Goal: Information Seeking & Learning: Find specific page/section

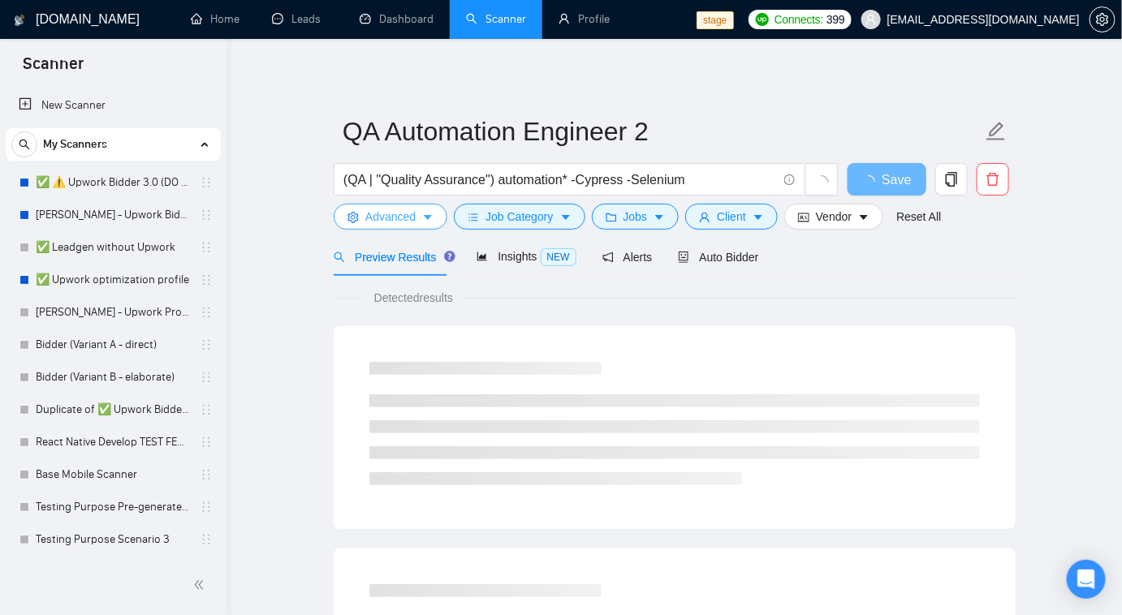
click at [422, 227] on button "Advanced" at bounding box center [391, 217] width 114 height 26
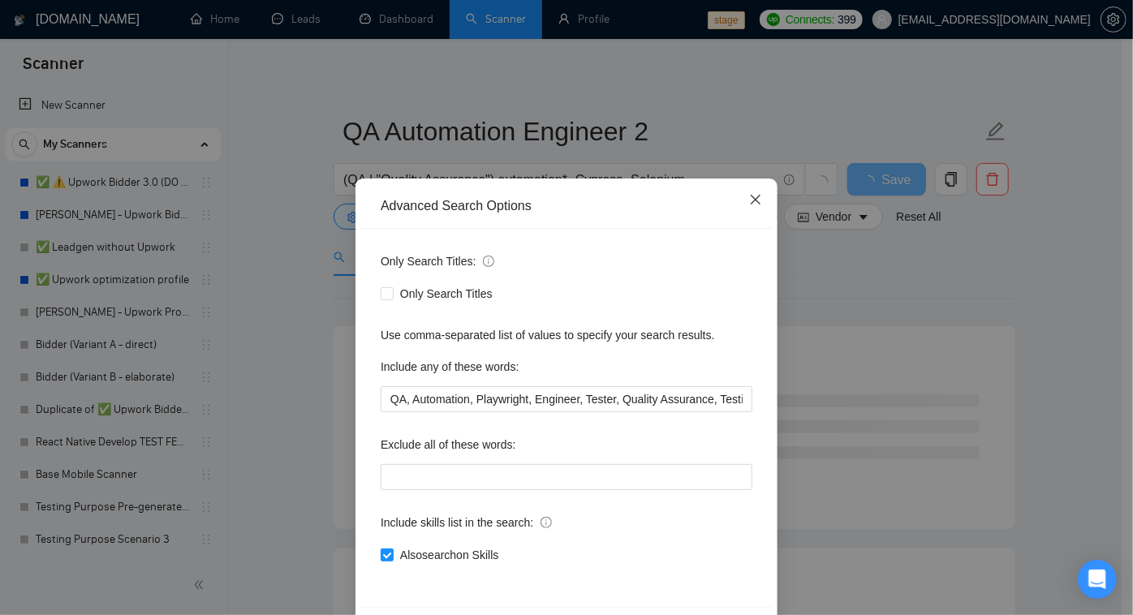
click at [751, 200] on icon "close" at bounding box center [756, 200] width 10 height 10
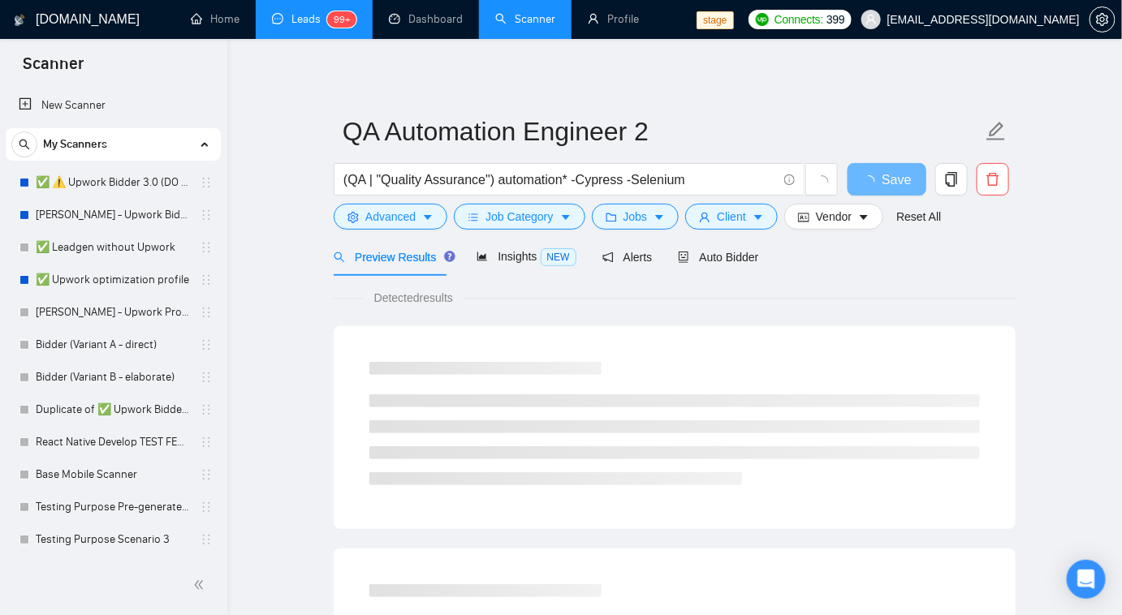
click at [287, 24] on link "Leads 99+" at bounding box center [314, 19] width 84 height 14
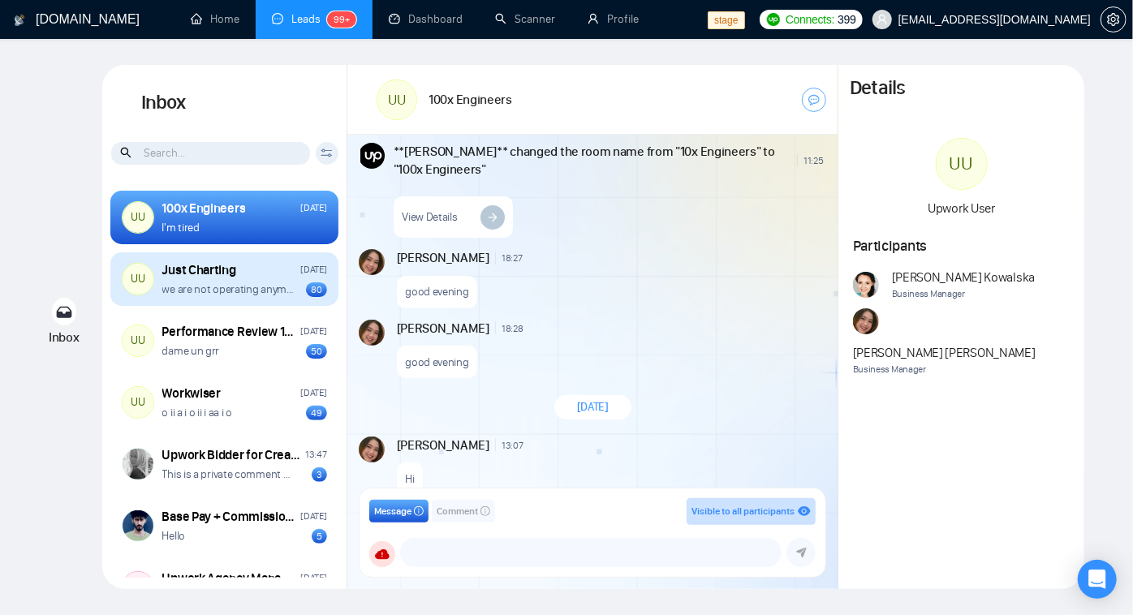
scroll to position [1839, 0]
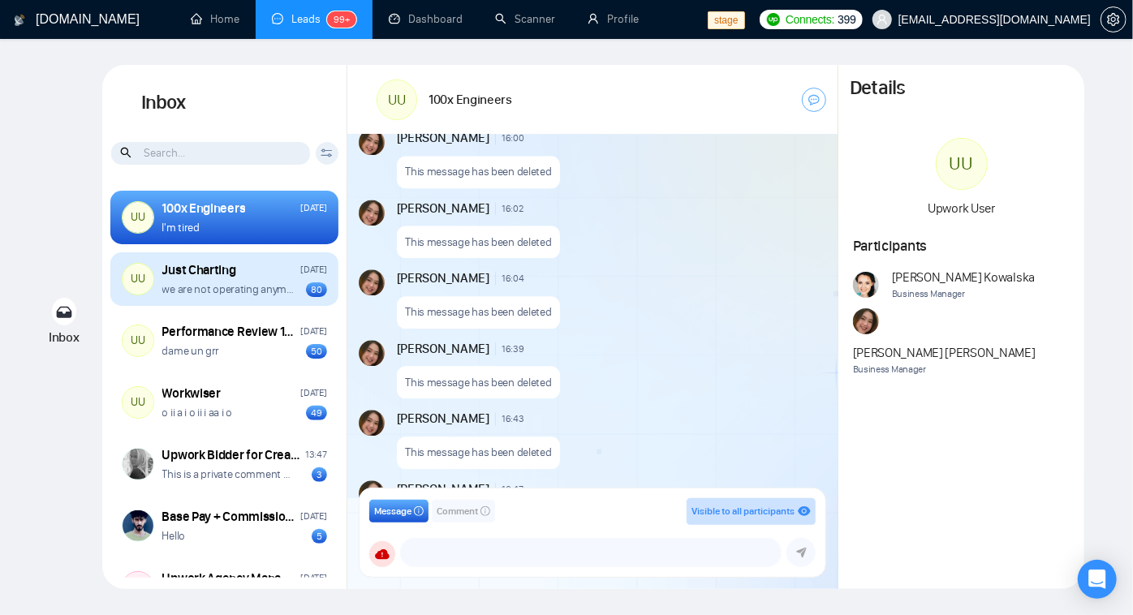
click at [237, 278] on div "Just Charting Wednesday" at bounding box center [244, 270] width 165 height 18
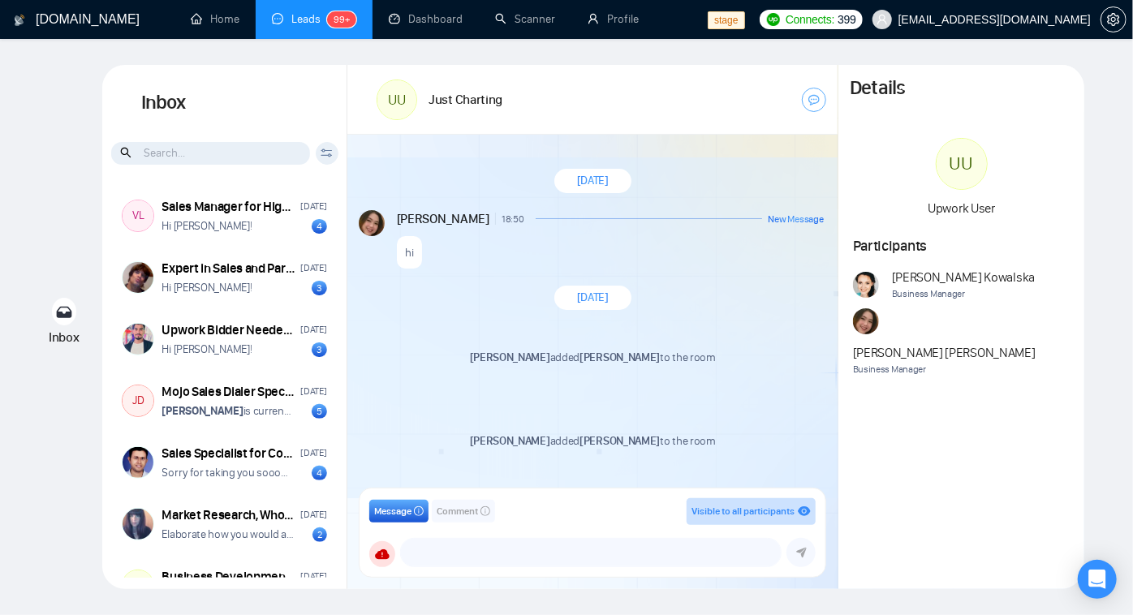
scroll to position [738, 0]
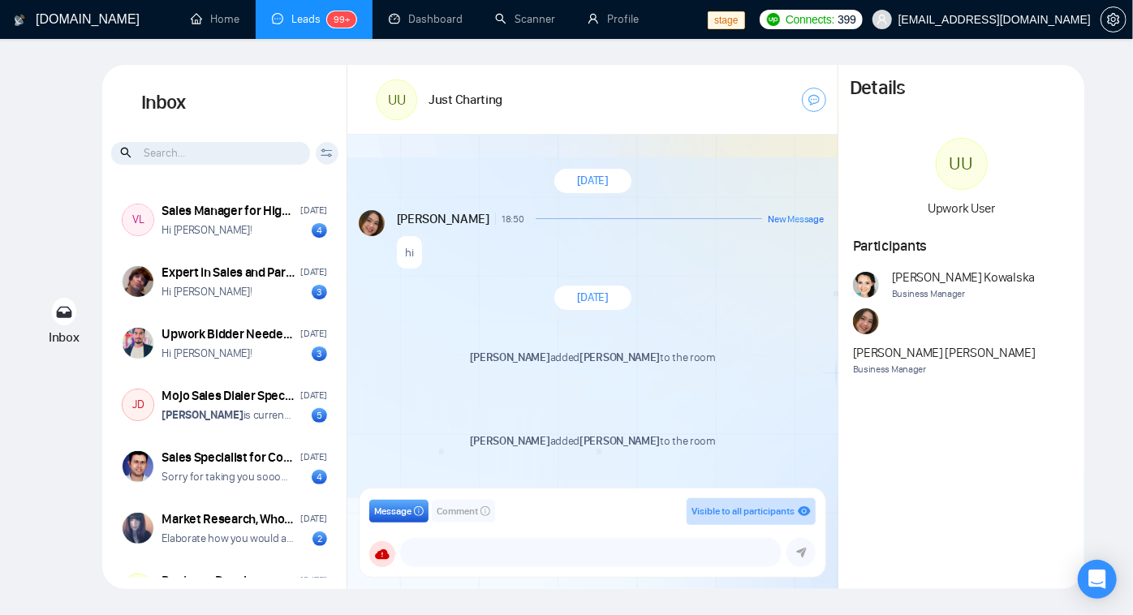
click at [329, 156] on icon at bounding box center [327, 153] width 12 height 9
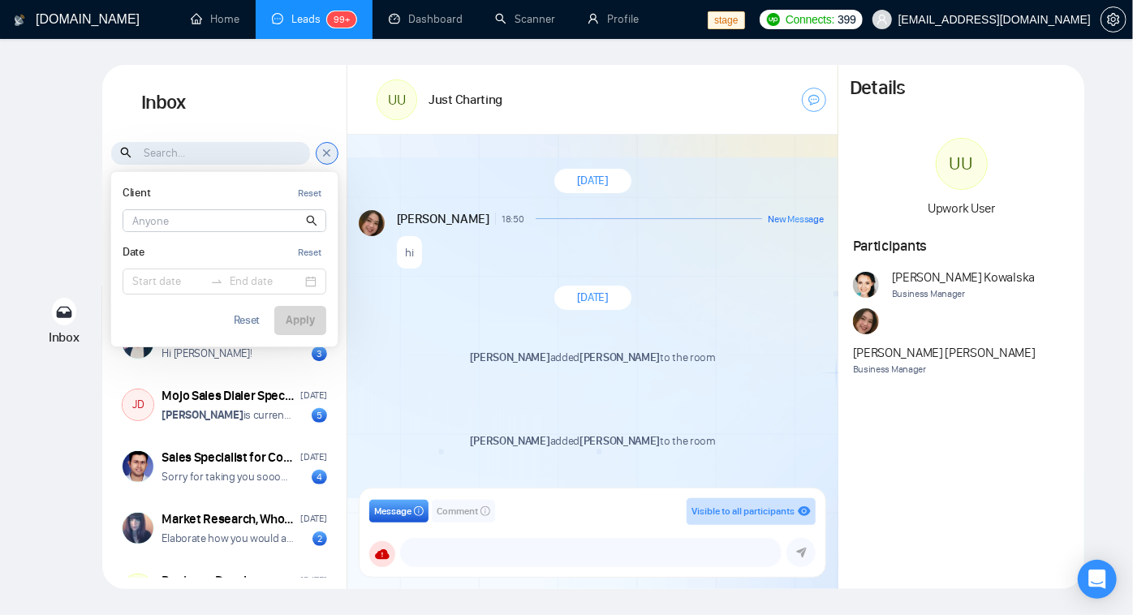
click at [329, 156] on icon at bounding box center [327, 153] width 12 height 14
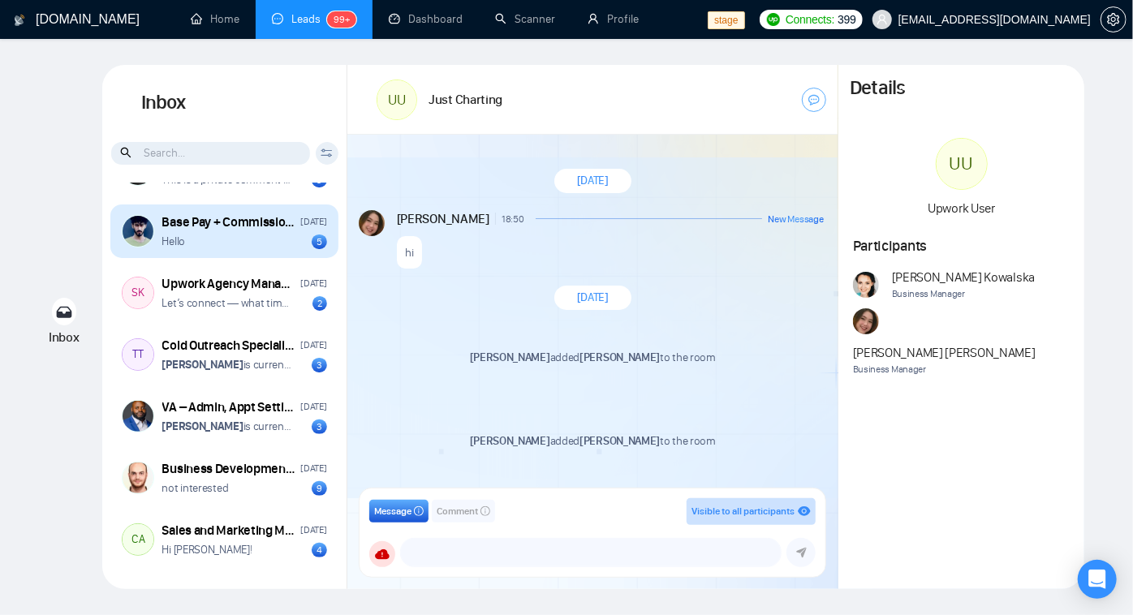
scroll to position [0, 0]
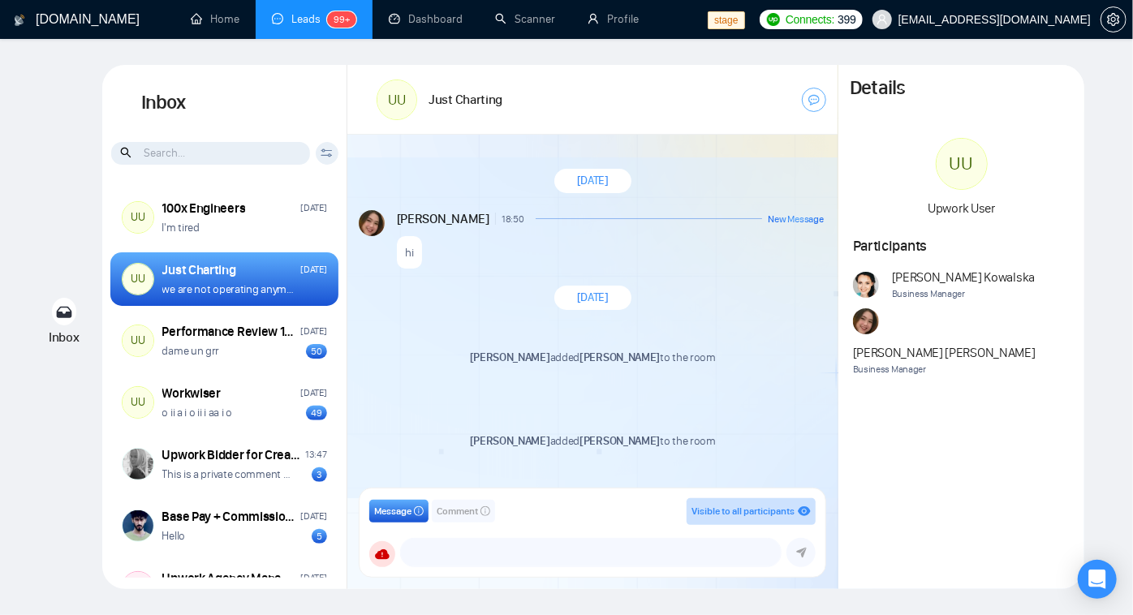
click at [71, 308] on icon at bounding box center [64, 312] width 16 height 12
click at [104, 313] on div "Inbox" at bounding box center [105, 312] width 50 height 34
click at [56, 321] on div at bounding box center [64, 312] width 25 height 28
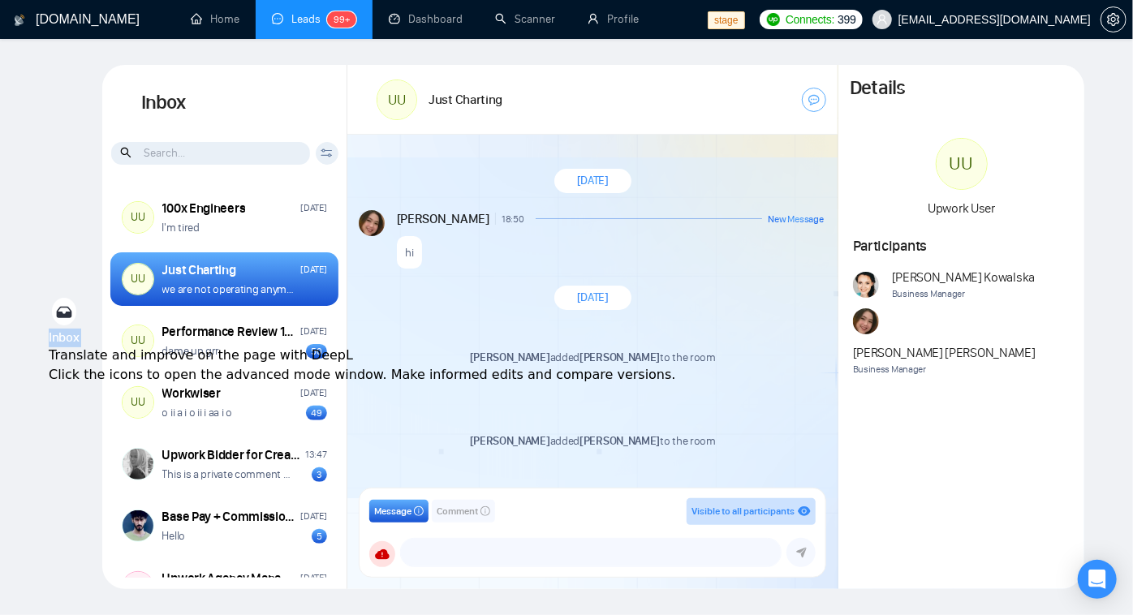
click at [56, 346] on div "Translate and improve on the page with DeepL Click the icons to open the advanc…" at bounding box center [363, 365] width 628 height 39
click at [78, 162] on div "Inbox Inbox Client Reset Date Reset Reset Apply UU 100x Engineers Friday I'm ti…" at bounding box center [566, 327] width 1081 height 524
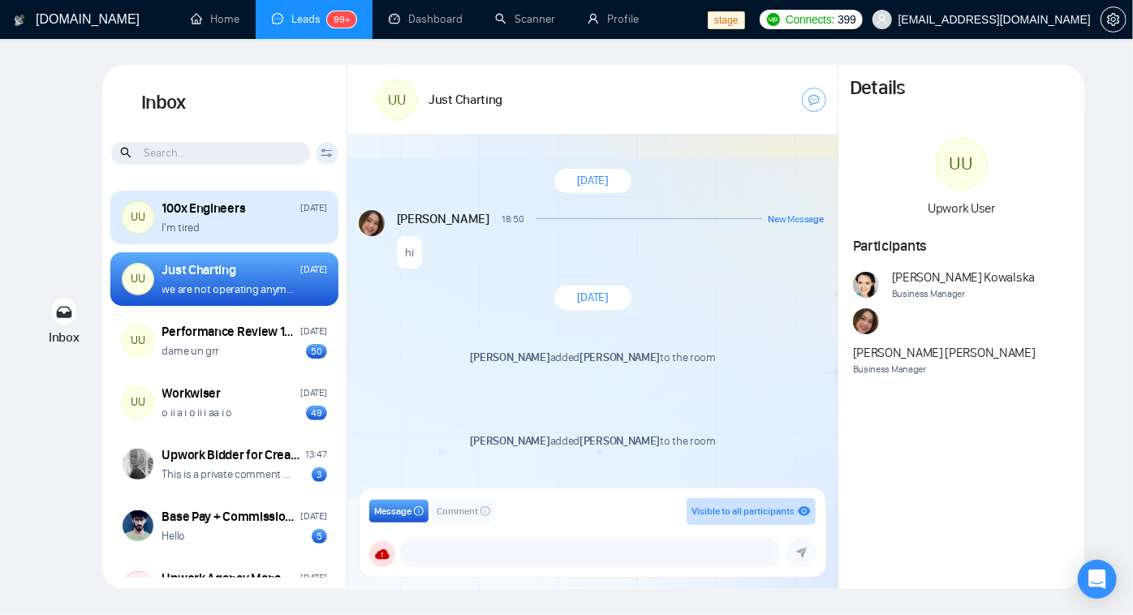
click at [275, 221] on div "I'm tired" at bounding box center [244, 227] width 165 height 15
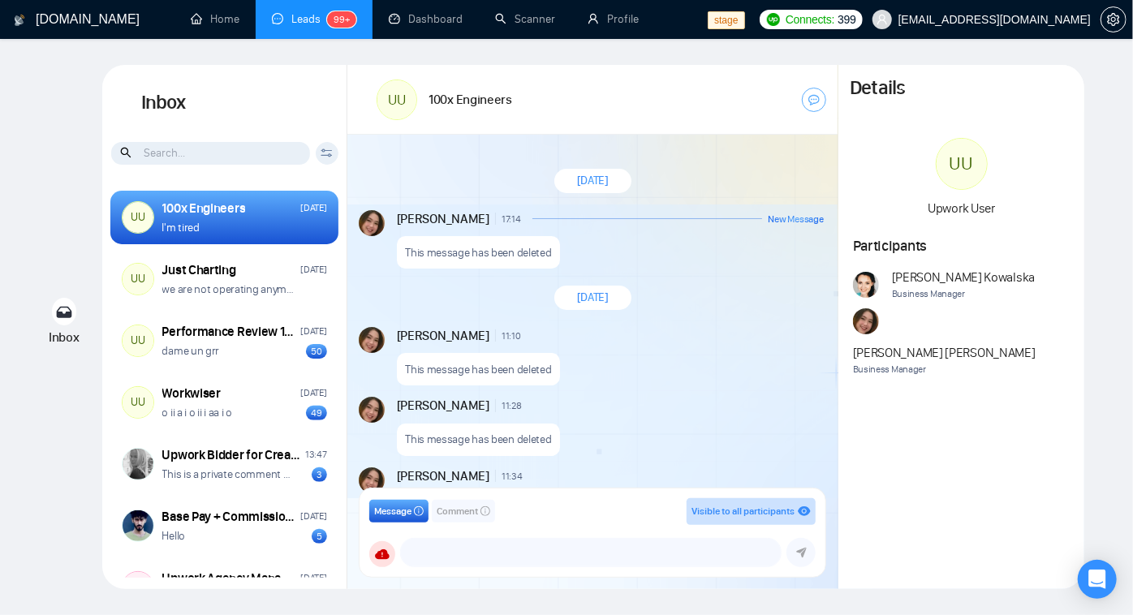
click at [800, 515] on icon "eye" at bounding box center [804, 511] width 13 height 13
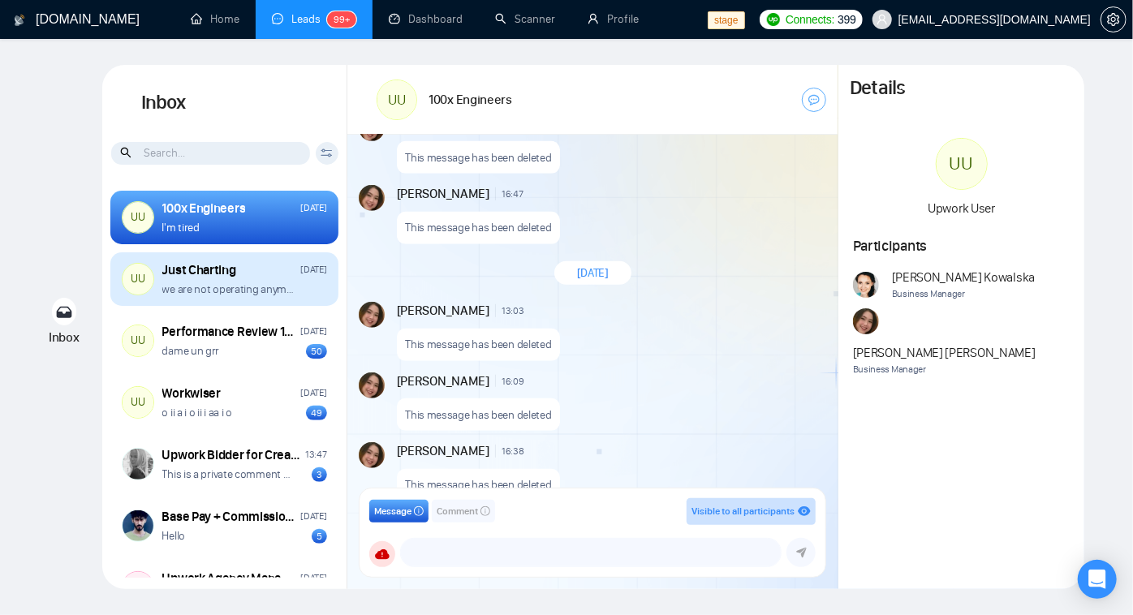
scroll to position [1967, 0]
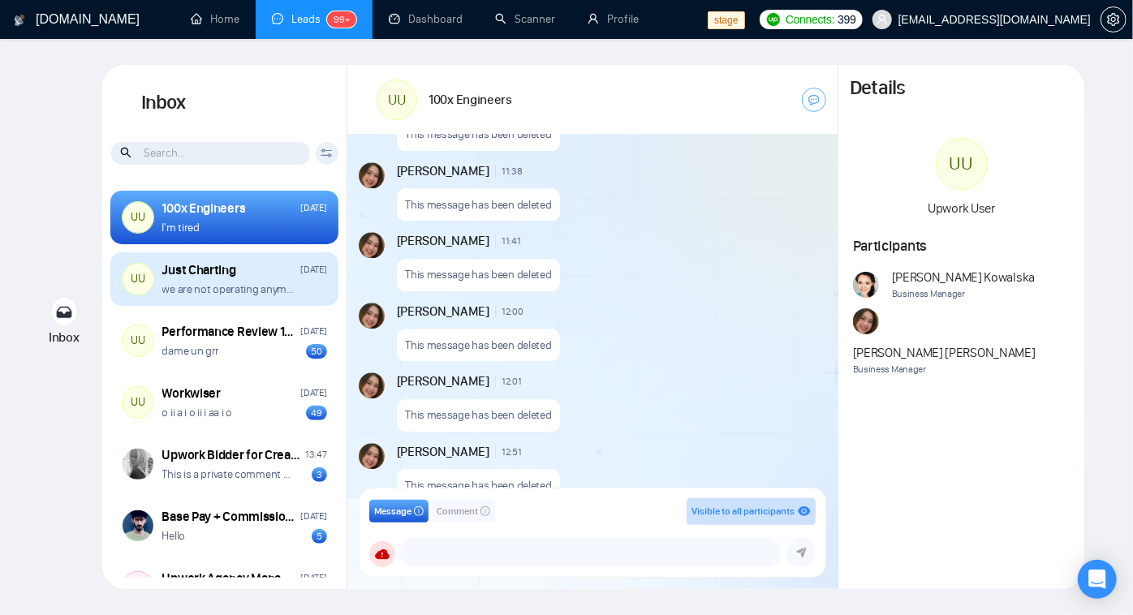
click at [277, 285] on p "we are not operating anymore" at bounding box center [228, 289] width 132 height 15
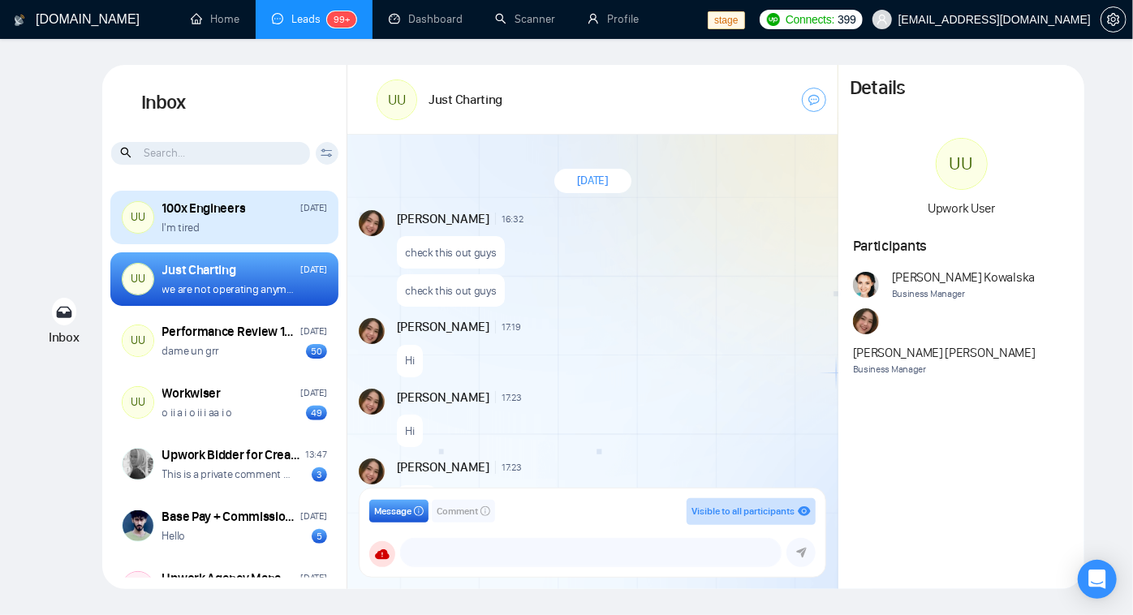
click at [253, 205] on div "100x Engineers Friday" at bounding box center [244, 209] width 165 height 18
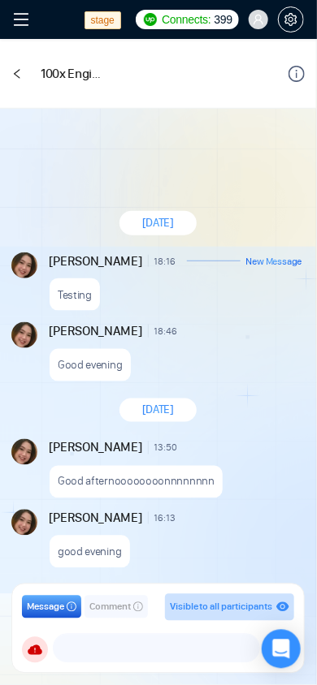
click at [13, 68] on icon "left" at bounding box center [16, 73] width 11 height 11
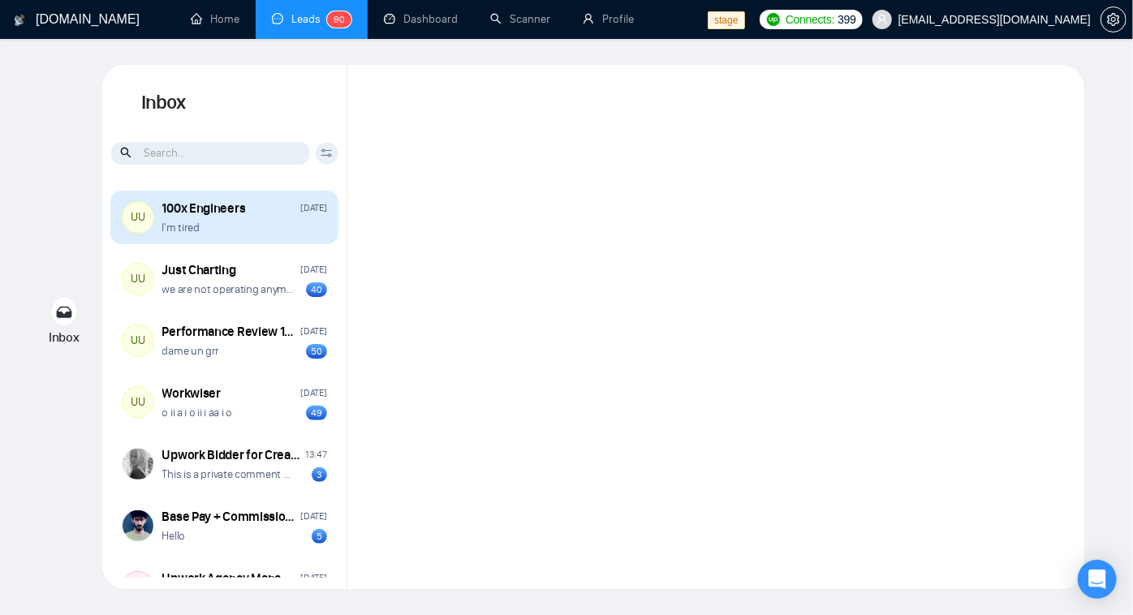
click at [246, 226] on div "I'm tired" at bounding box center [244, 227] width 165 height 15
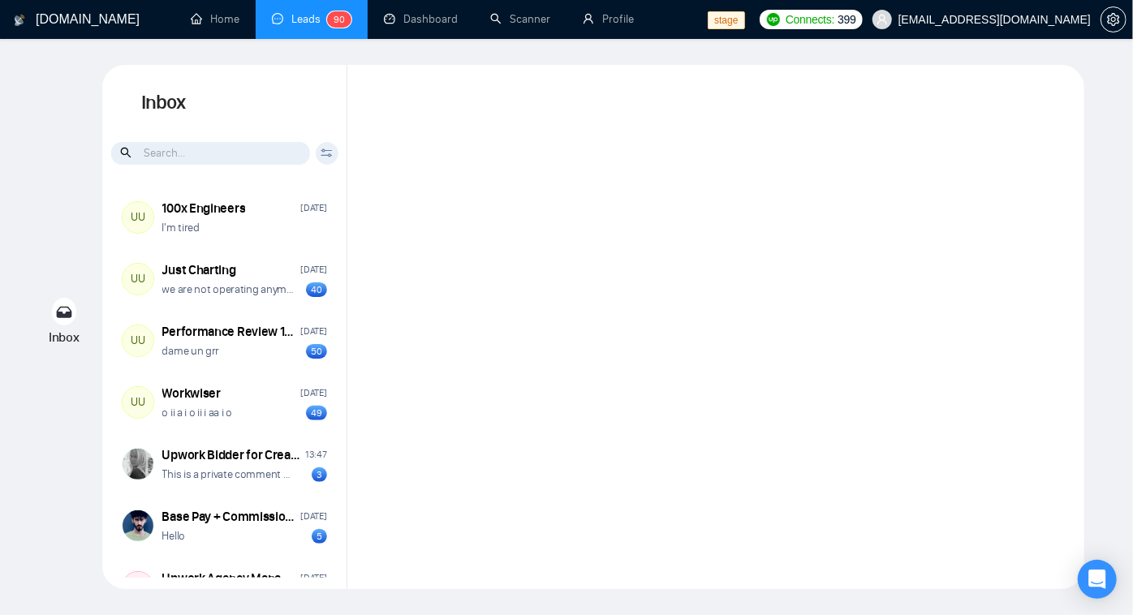
click at [332, 154] on icon at bounding box center [327, 154] width 11 height 3
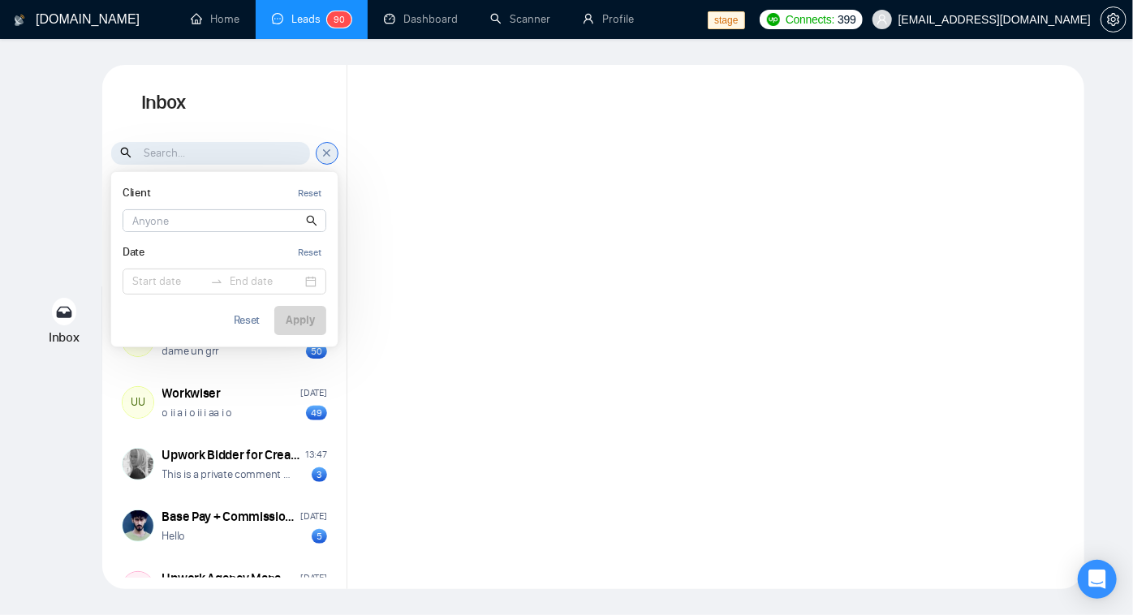
click at [254, 228] on input at bounding box center [224, 220] width 202 height 21
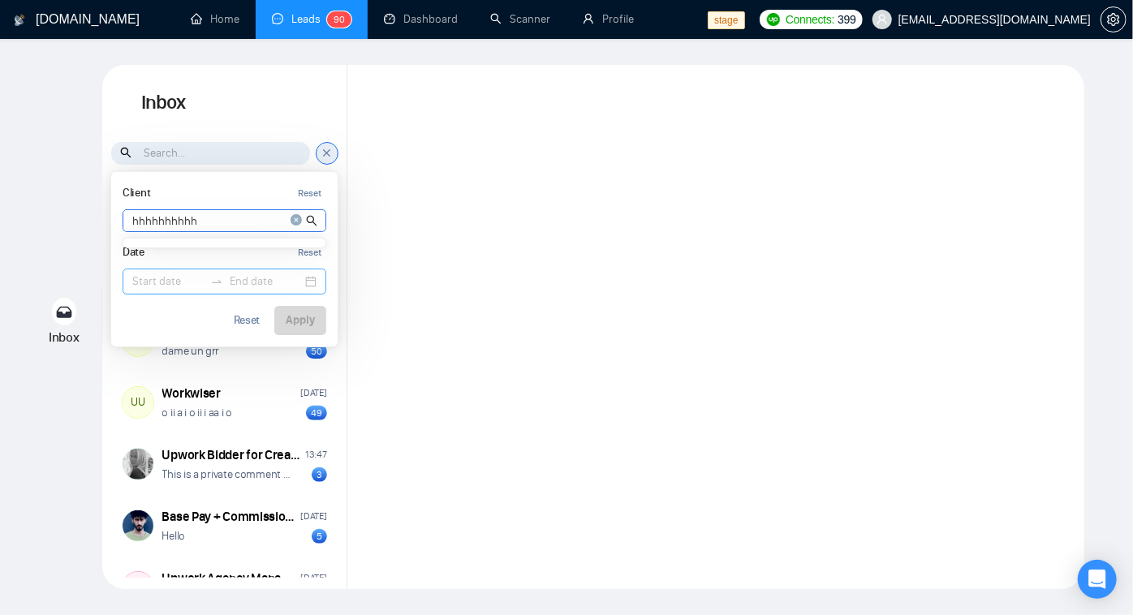
type input "hhhhhhhhhh"
click at [149, 279] on input at bounding box center [167, 282] width 71 height 18
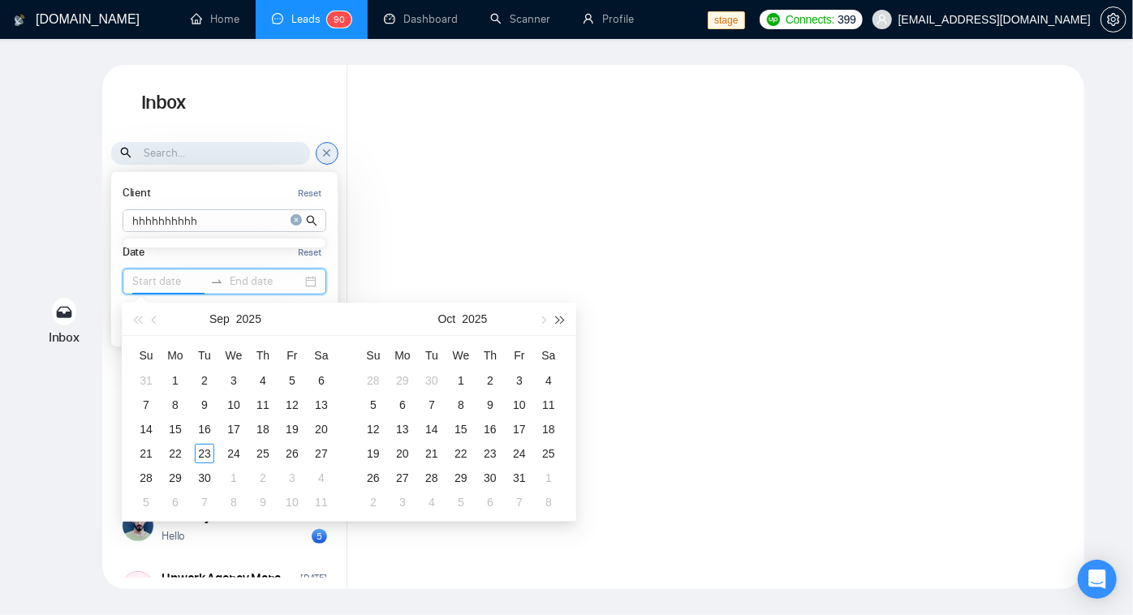
click at [559, 322] on span "button" at bounding box center [561, 320] width 8 height 8
type input "2029-10-11"
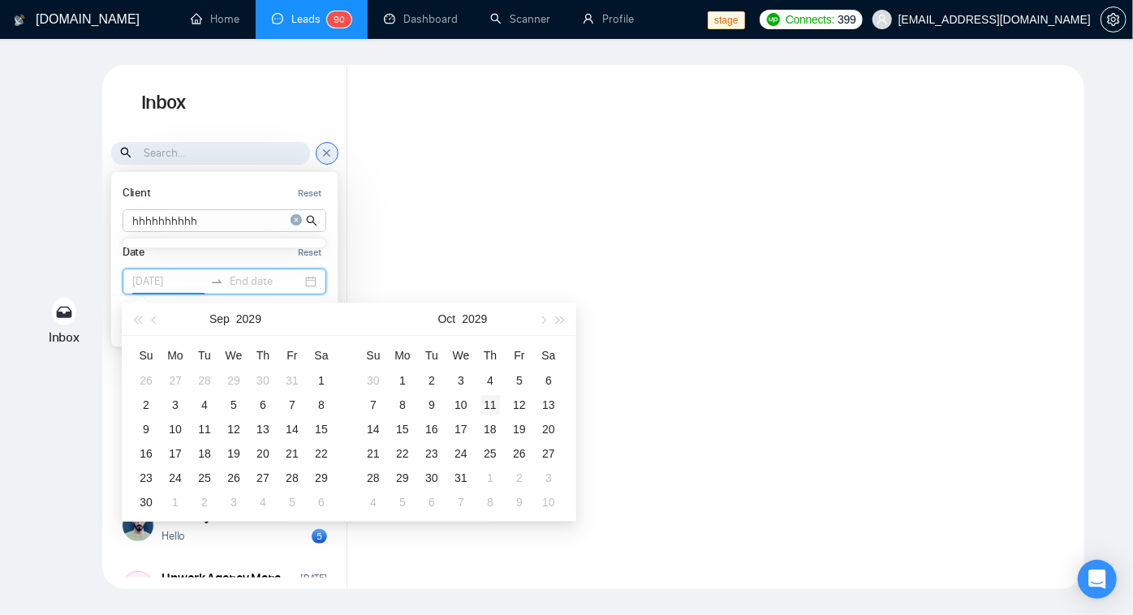
click at [495, 405] on div "11" at bounding box center [490, 404] width 19 height 19
type input "2029-10-13"
click at [551, 407] on div "13" at bounding box center [548, 404] width 19 height 19
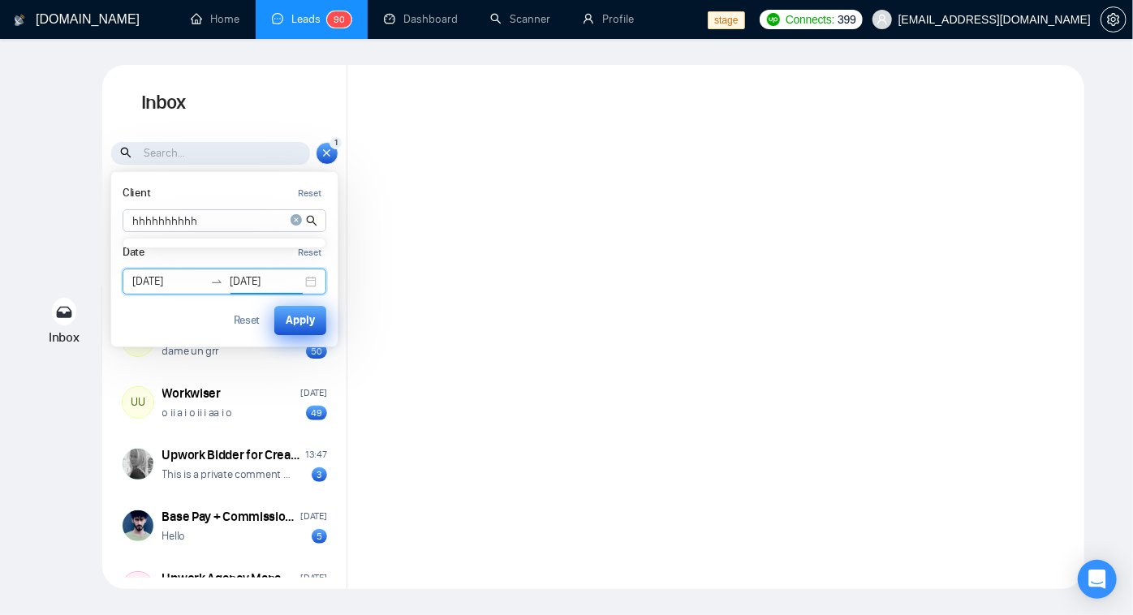
click at [312, 327] on div "Apply" at bounding box center [300, 321] width 29 height 18
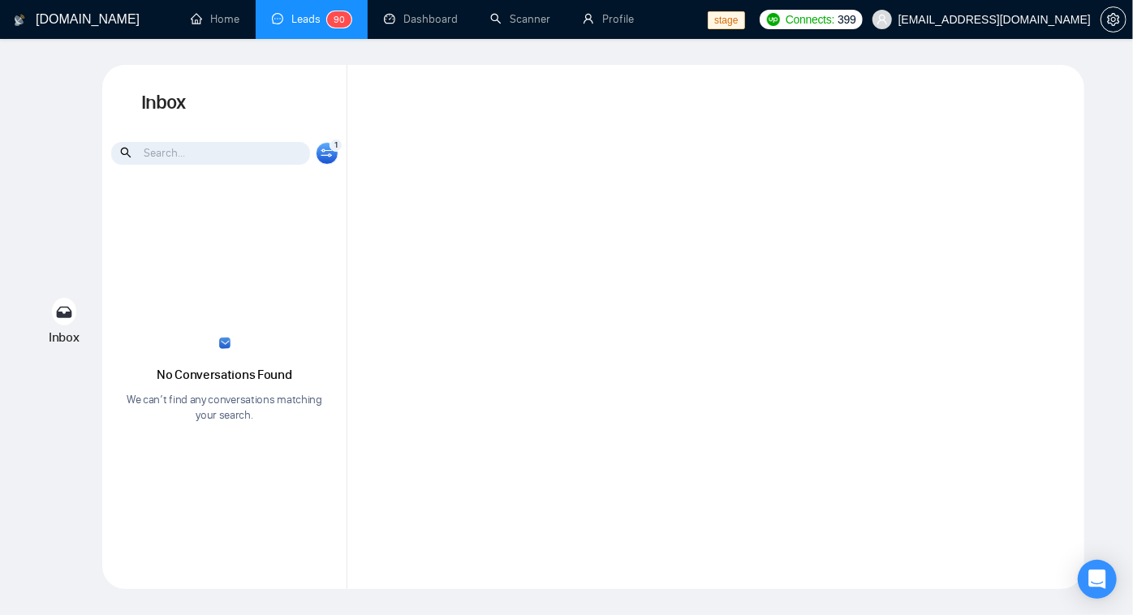
click at [321, 157] on icon at bounding box center [327, 153] width 12 height 9
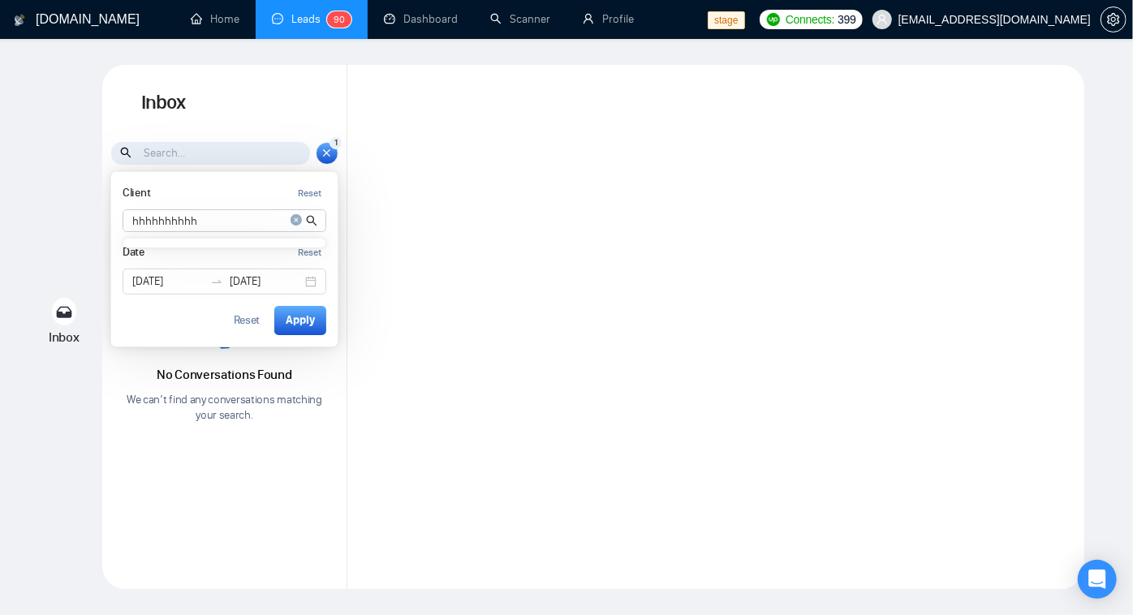
click at [299, 221] on icon "close-circle" at bounding box center [296, 219] width 11 height 11
click at [279, 221] on input at bounding box center [224, 220] width 202 height 21
type input "h"
type input "a"
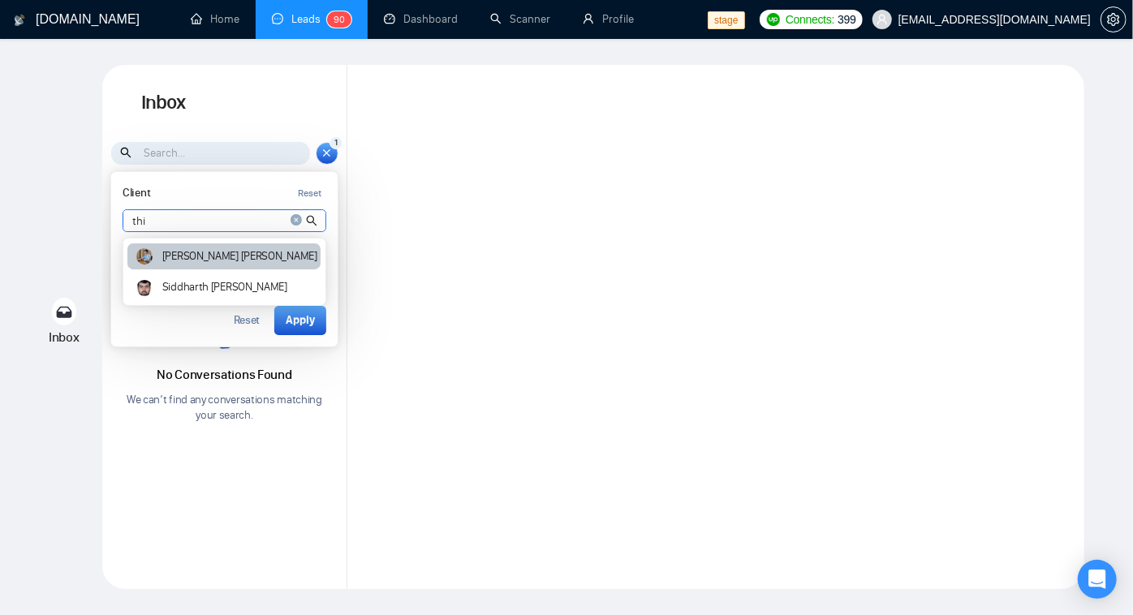
type input "thi"
click at [229, 253] on article "Pruthil Suryawanshi" at bounding box center [239, 256] width 155 height 11
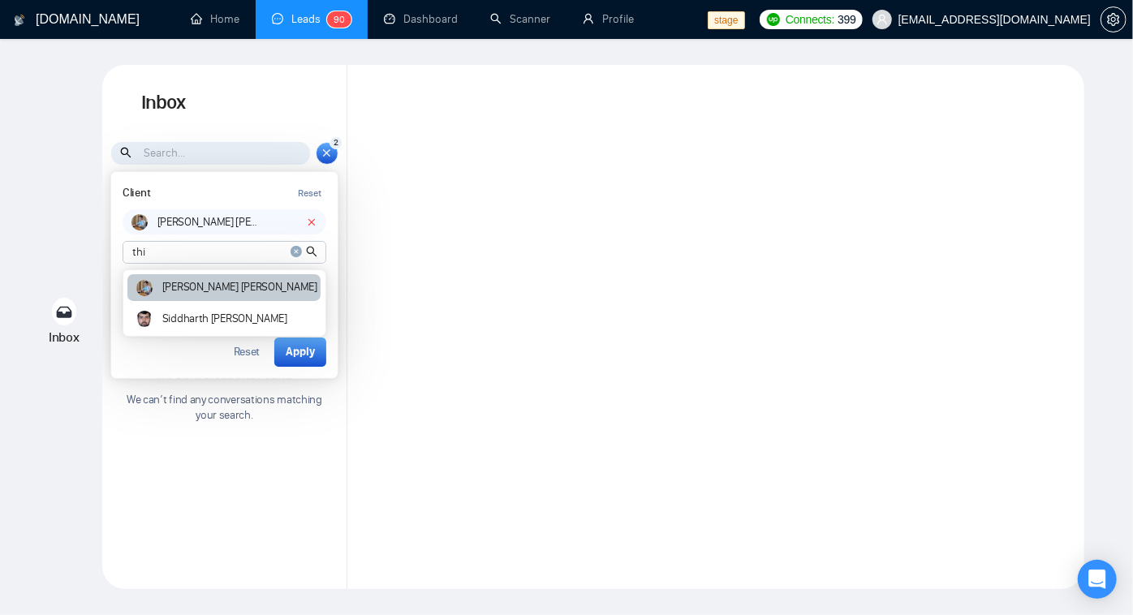
click at [244, 292] on article "Pruthil Suryawanshi" at bounding box center [239, 287] width 155 height 11
click at [197, 303] on div "Pruthil Suryawanshi Siddharth Pruthi" at bounding box center [223, 303] width 193 height 58
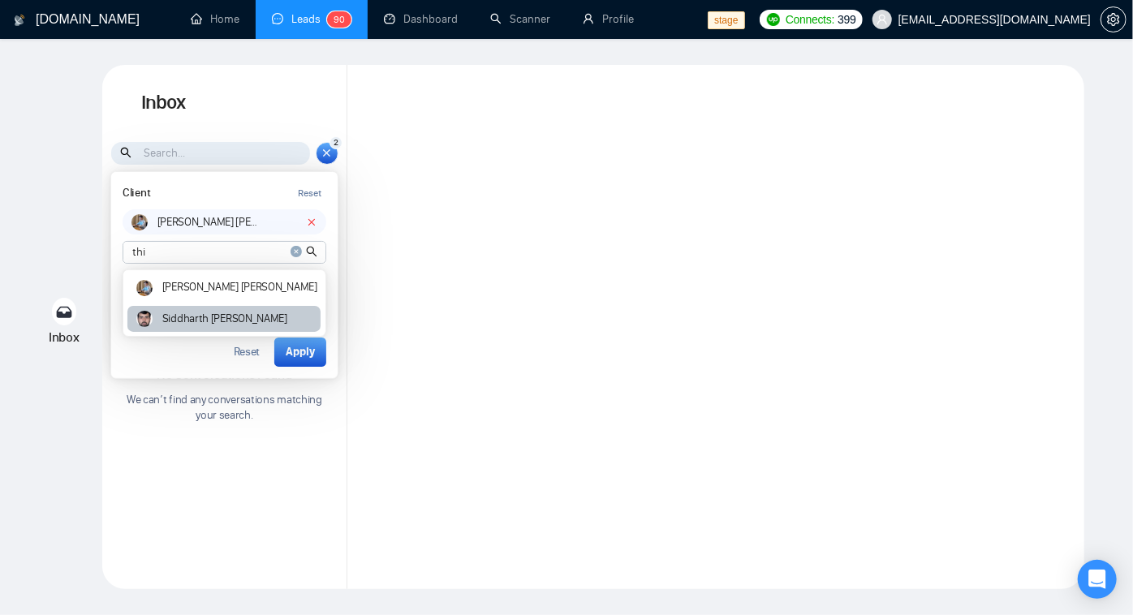
click at [197, 315] on article "Siddharth Pruthi" at bounding box center [224, 318] width 125 height 11
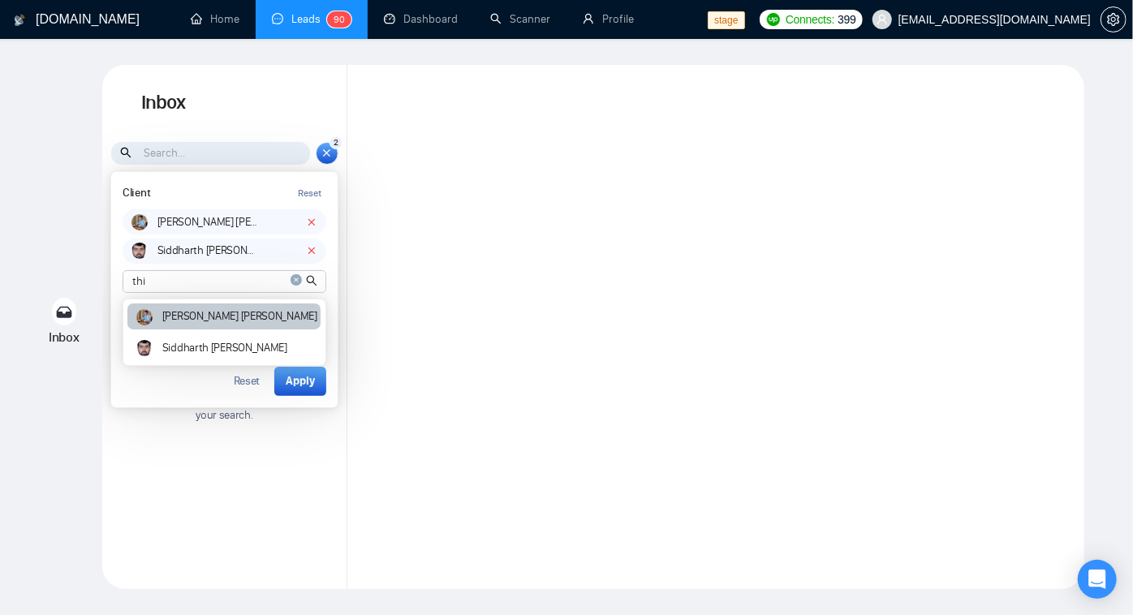
click at [217, 314] on article "Pruthil Suryawanshi" at bounding box center [239, 316] width 155 height 11
click at [294, 283] on icon "close-circle" at bounding box center [296, 279] width 11 height 11
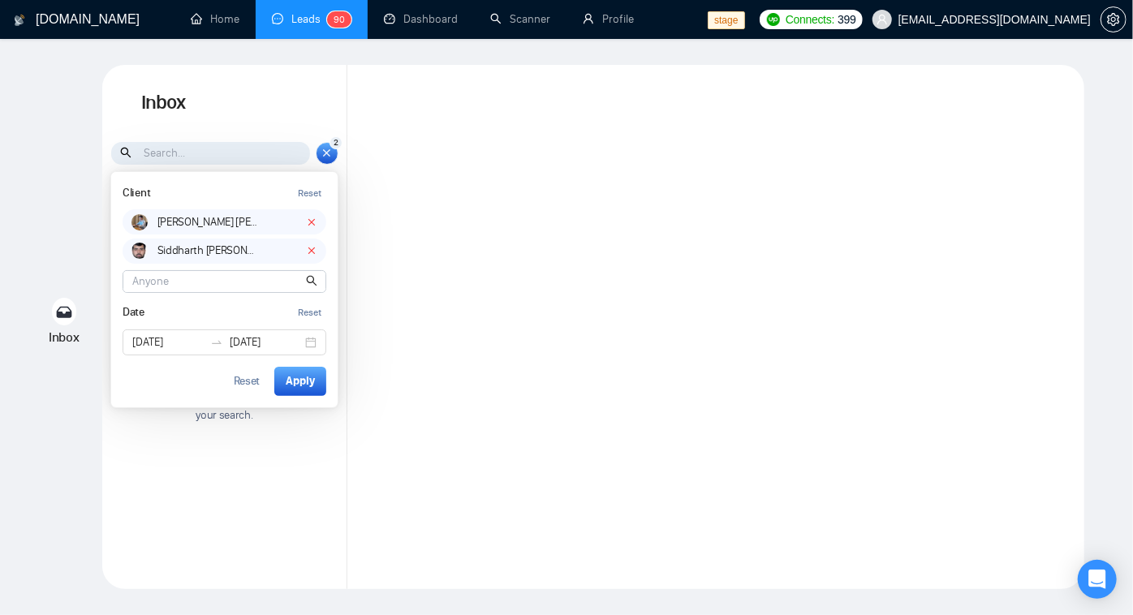
click at [262, 281] on input at bounding box center [224, 281] width 202 height 21
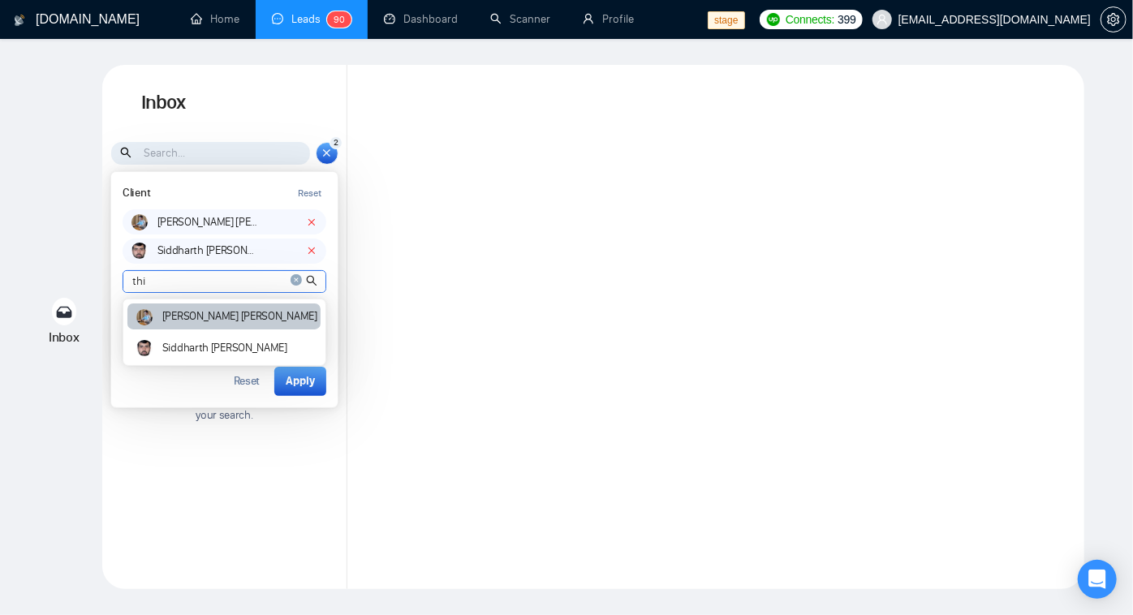
type input "thi"
click at [238, 327] on div "Pruthil Suryawanshi" at bounding box center [223, 317] width 193 height 27
click at [238, 327] on html "GigRadar.io Home Leads 9 0 Dashboard Scanner Profile stage Connects: 399 workwi…" at bounding box center [566, 307] width 1133 height 615
click at [234, 322] on div at bounding box center [234, 322] width 0 height 0
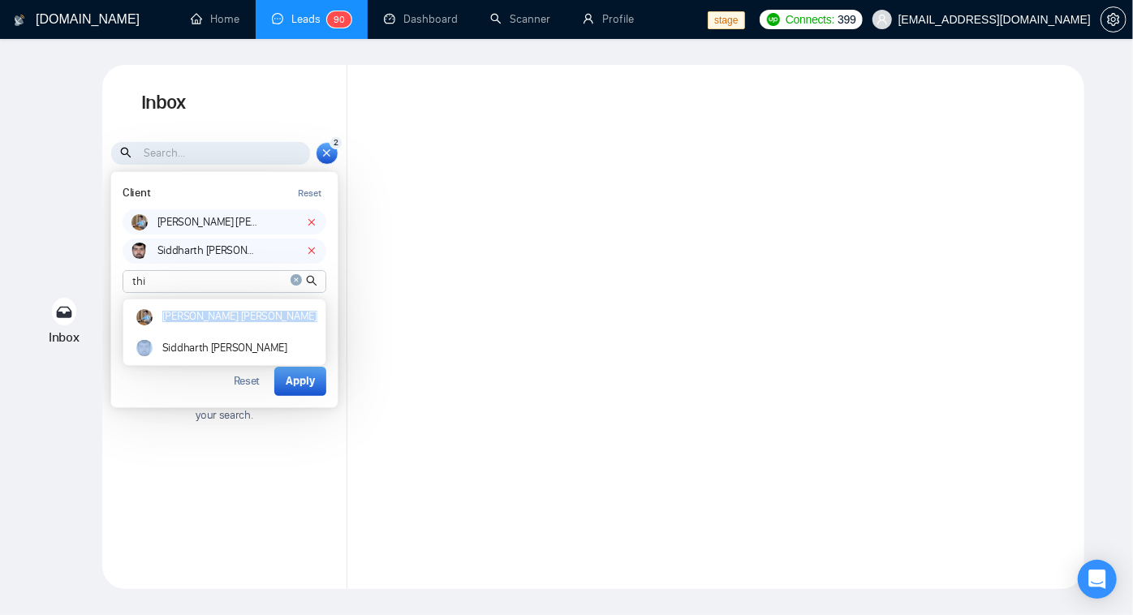
click at [234, 322] on div at bounding box center [234, 322] width 0 height 0
click at [298, 283] on icon "close-circle" at bounding box center [296, 279] width 11 height 11
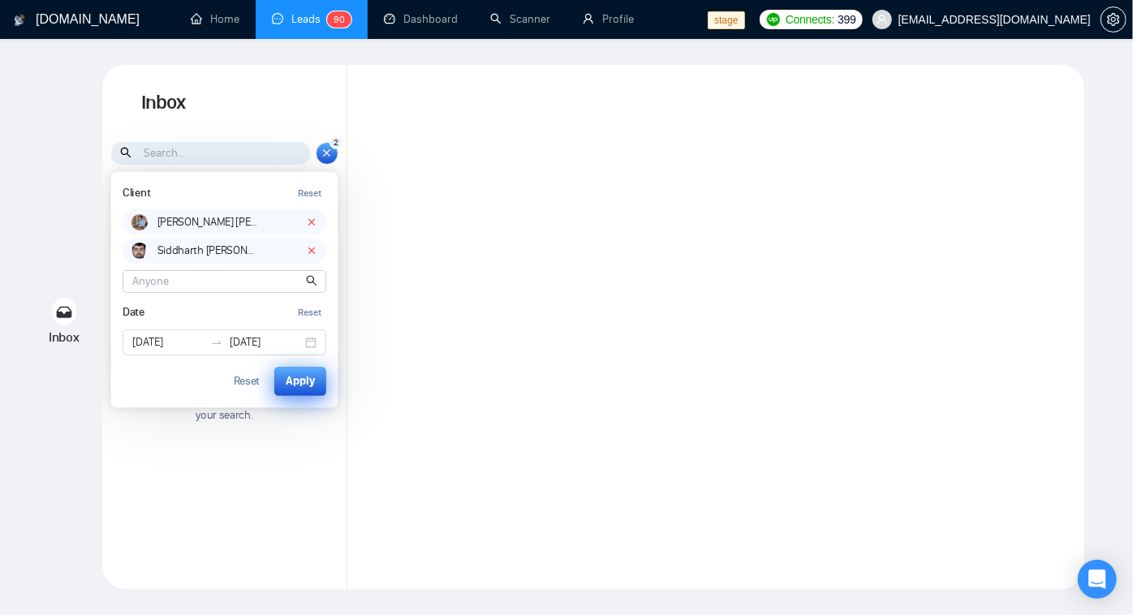
click at [313, 373] on div "Apply" at bounding box center [300, 382] width 29 height 18
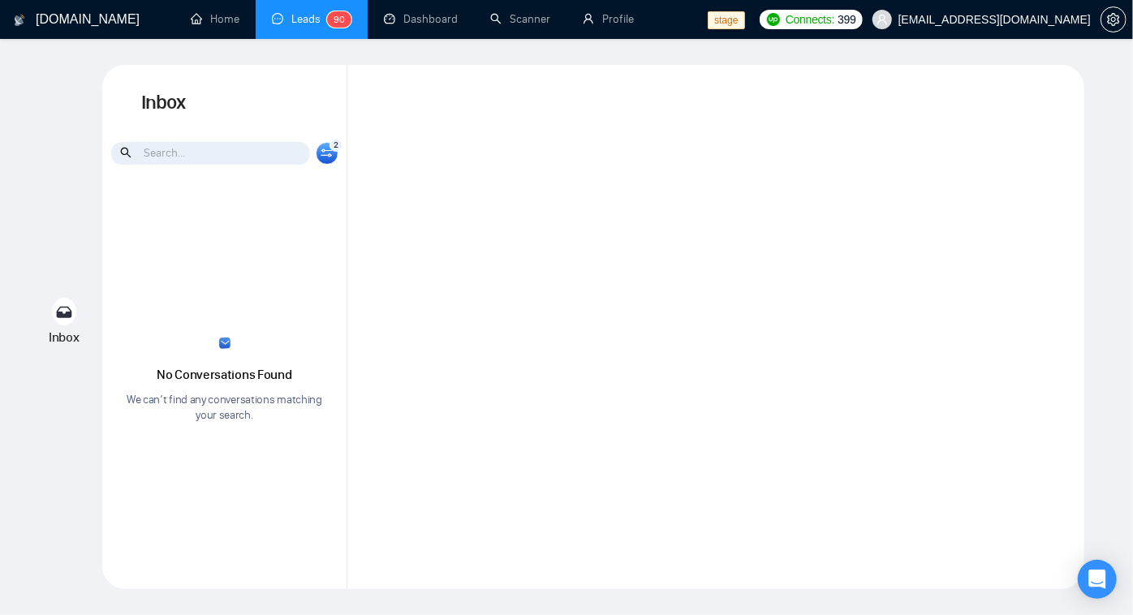
click at [335, 158] on div "2 Client Reset Pruthil Suryawanshi Siddharth Pruthi Pruthil Suryawanshi Siddhar…" at bounding box center [327, 153] width 23 height 23
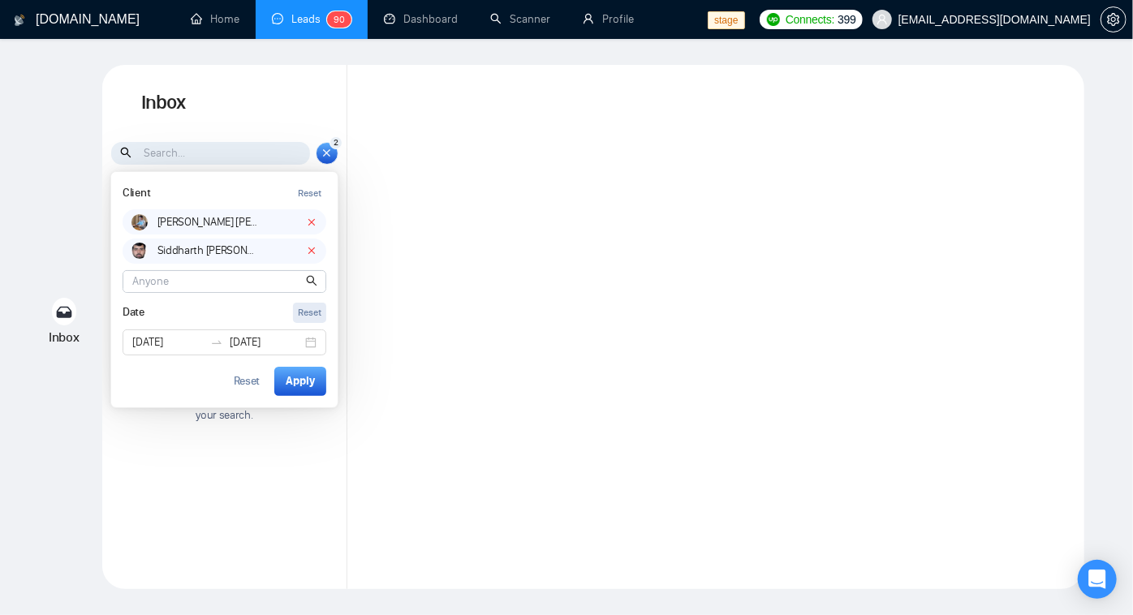
click at [315, 318] on div "Reset" at bounding box center [310, 312] width 24 height 15
click at [309, 369] on button "Apply" at bounding box center [300, 381] width 52 height 29
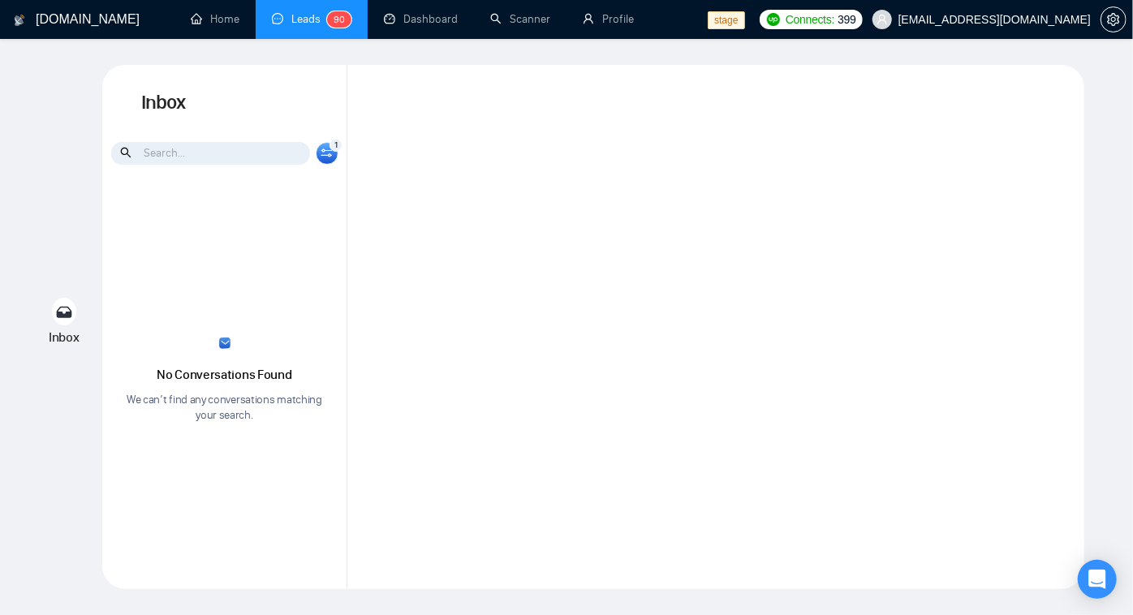
click at [322, 158] on div "1 Client Reset Pruthil Suryawanshi Siddharth Pruthi Pruthil Suryawanshi Siddhar…" at bounding box center [327, 153] width 23 height 23
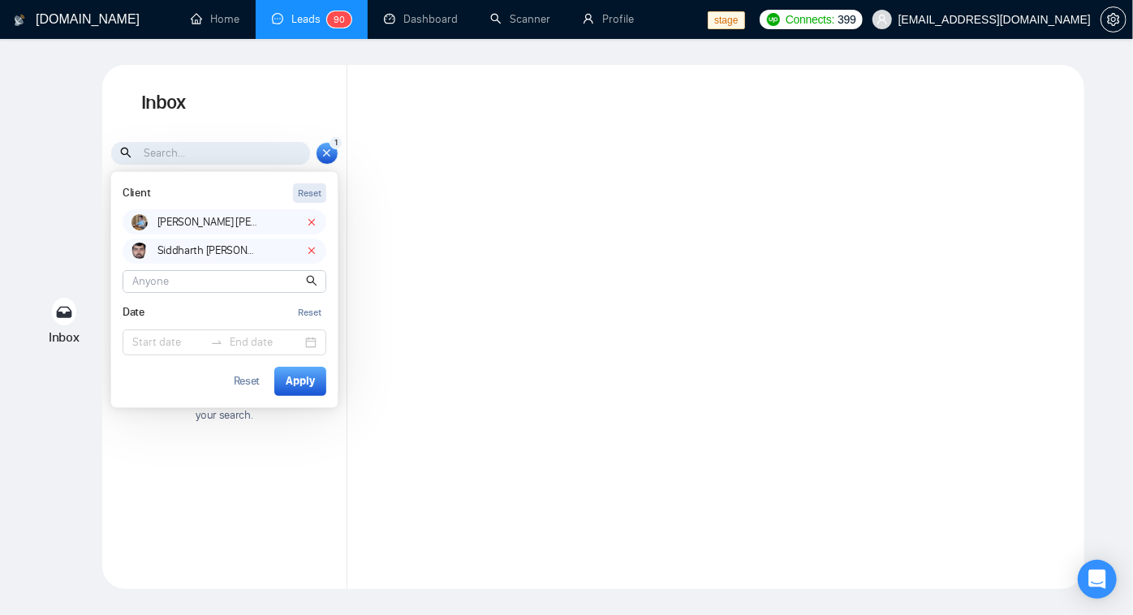
click at [312, 196] on div "Reset" at bounding box center [310, 193] width 24 height 15
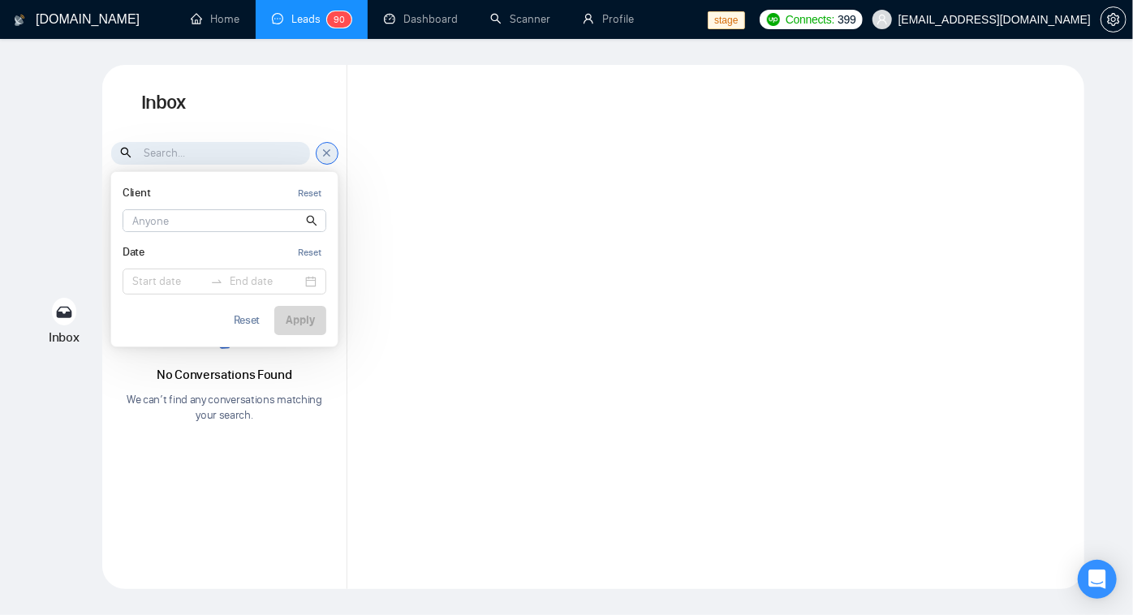
click at [294, 398] on p "We can’t find any conversations matching your search." at bounding box center [225, 407] width 200 height 31
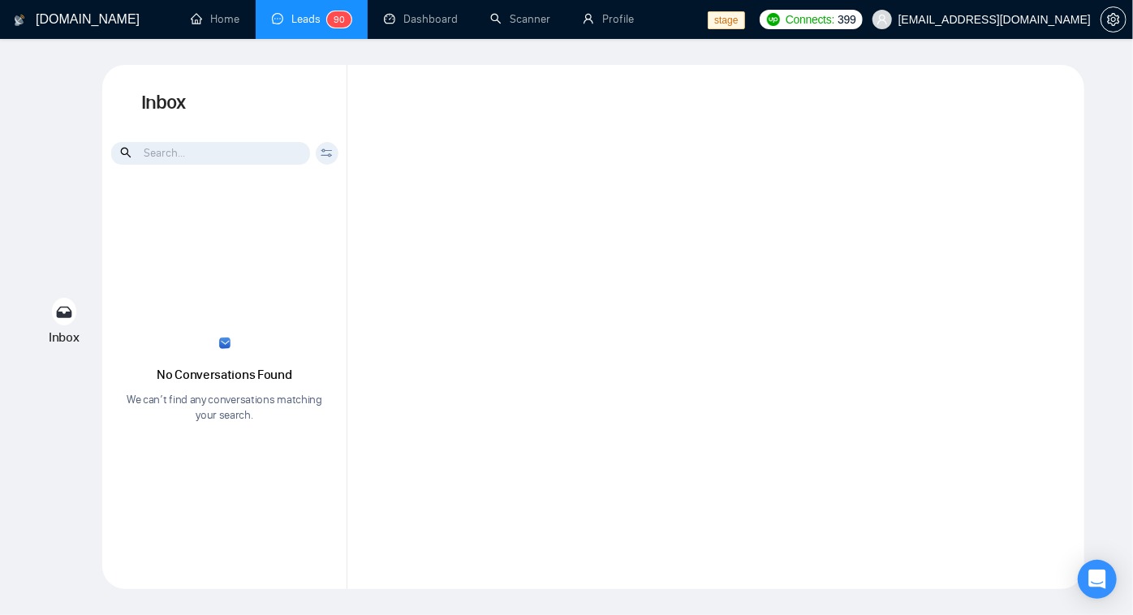
click at [326, 153] on icon at bounding box center [327, 153] width 12 height 9
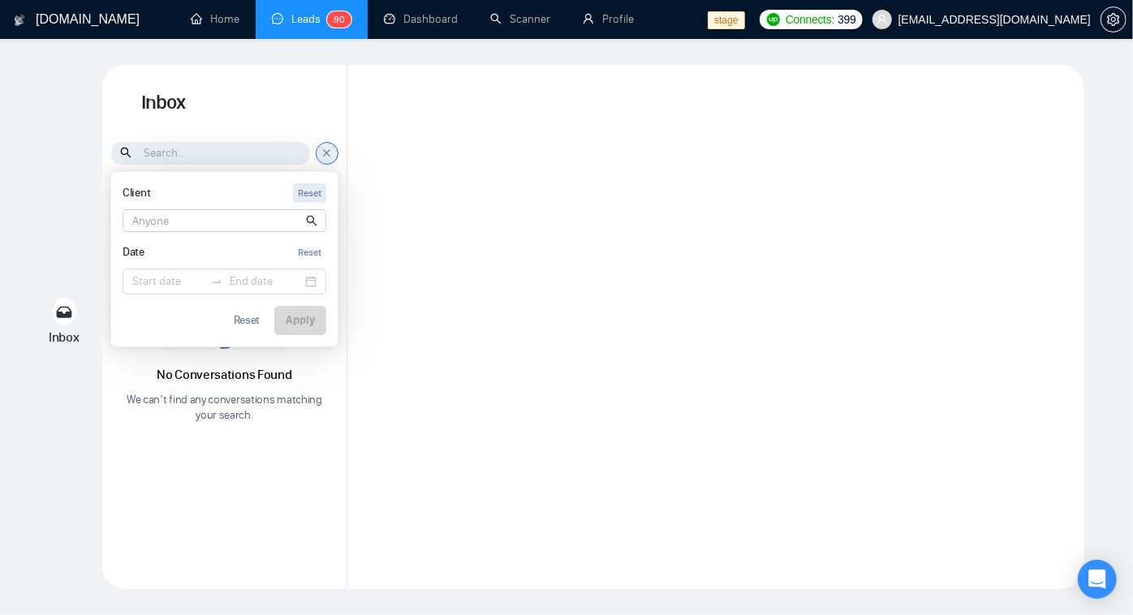
click at [313, 197] on div "Reset" at bounding box center [310, 193] width 24 height 15
click at [316, 257] on div "Reset" at bounding box center [310, 252] width 24 height 15
click at [326, 157] on icon at bounding box center [327, 153] width 12 height 14
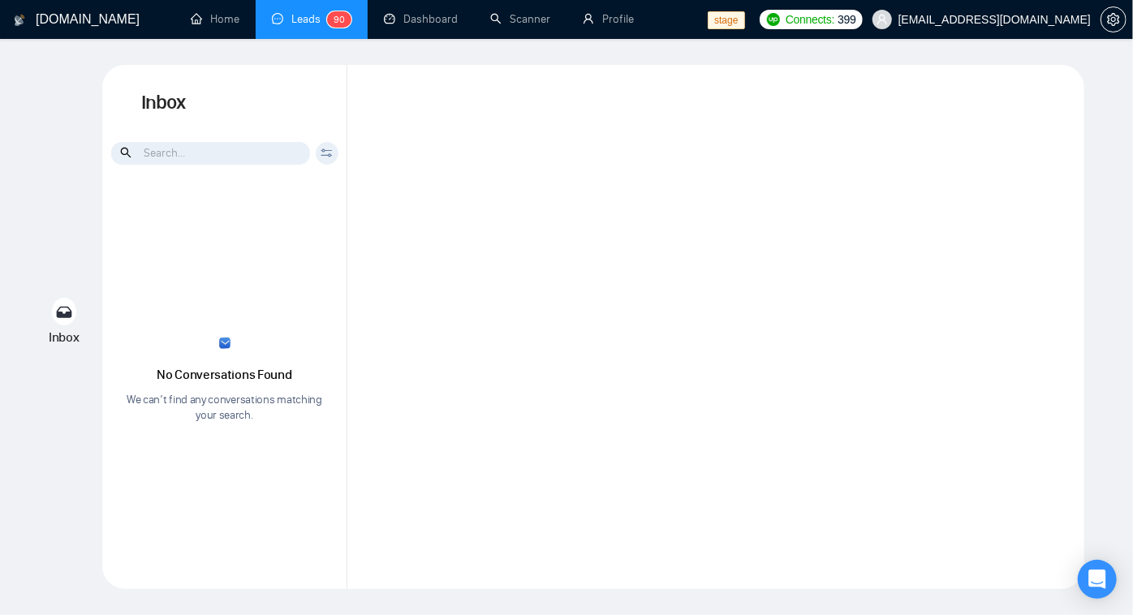
click at [326, 158] on div "Client Reset Pruthil Suryawanshi Siddharth Pruthi Date Reset Reset Apply" at bounding box center [327, 153] width 23 height 23
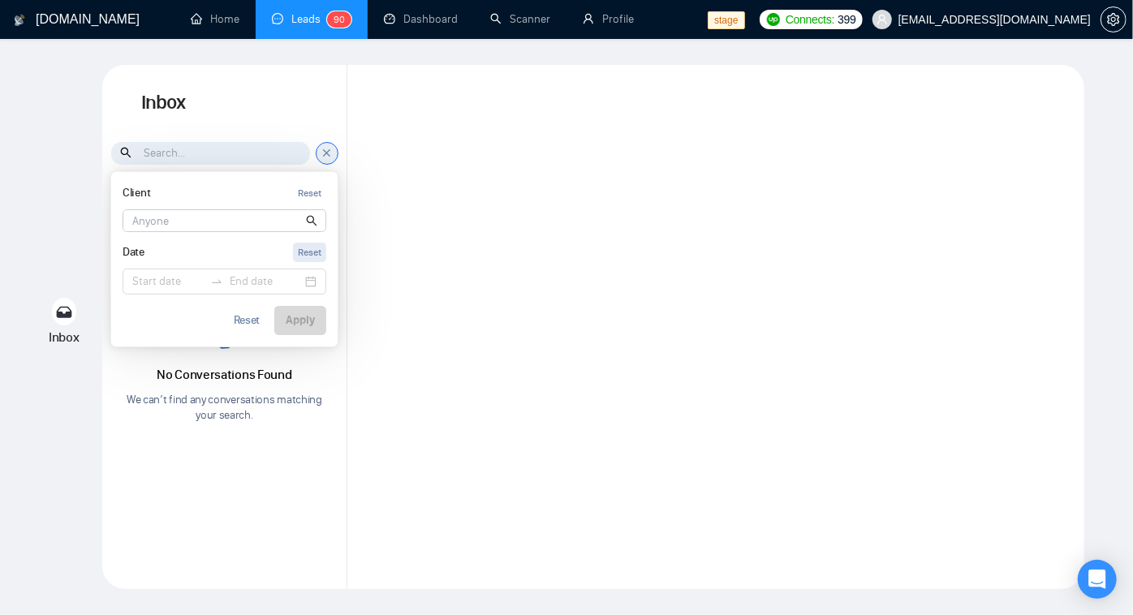
click at [317, 249] on div "Reset" at bounding box center [310, 252] width 24 height 15
click at [313, 187] on div "Reset" at bounding box center [310, 193] width 24 height 15
click at [326, 146] on icon at bounding box center [327, 153] width 12 height 14
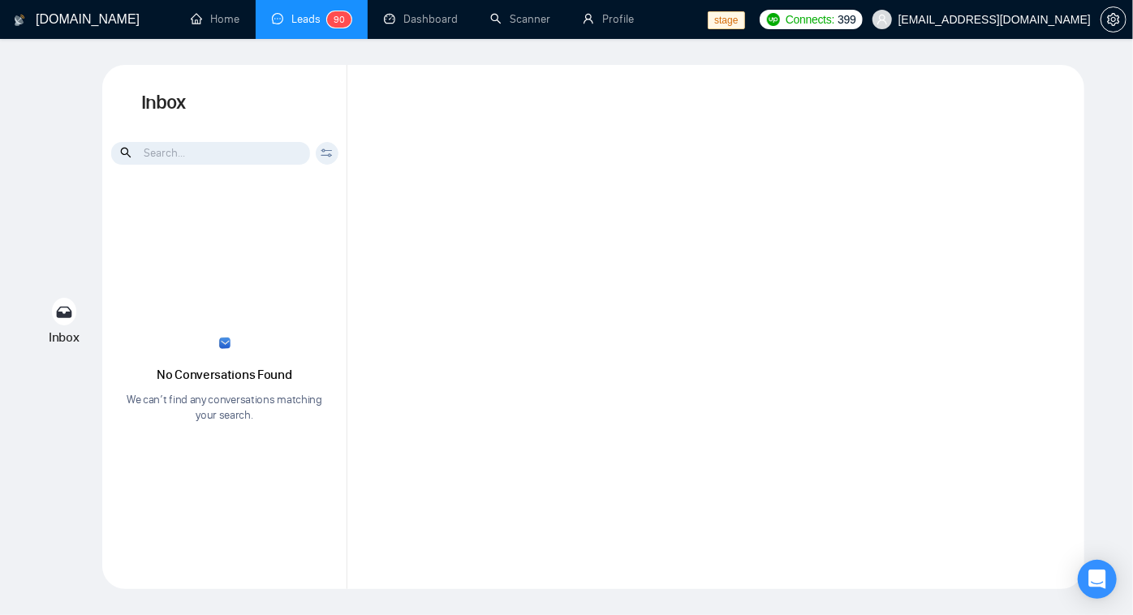
click at [314, 162] on div "Client Reset Pruthil Suryawanshi Siddharth Pruthi Date Reset Reset Apply" at bounding box center [224, 153] width 245 height 24
click at [326, 153] on icon at bounding box center [327, 153] width 12 height 9
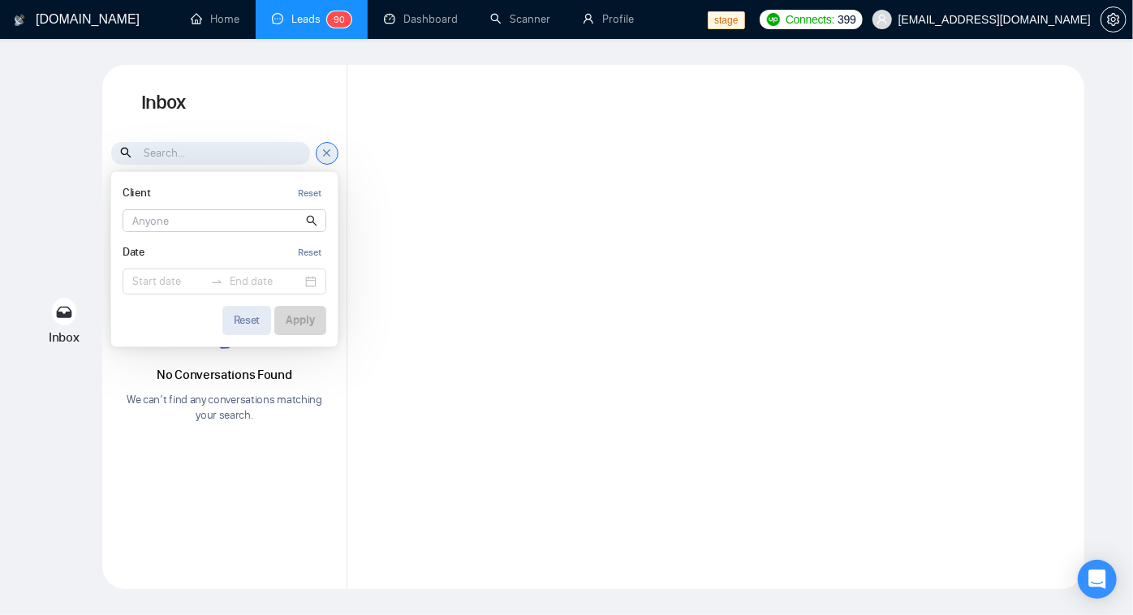
click at [246, 324] on div "Reset" at bounding box center [247, 320] width 27 height 11
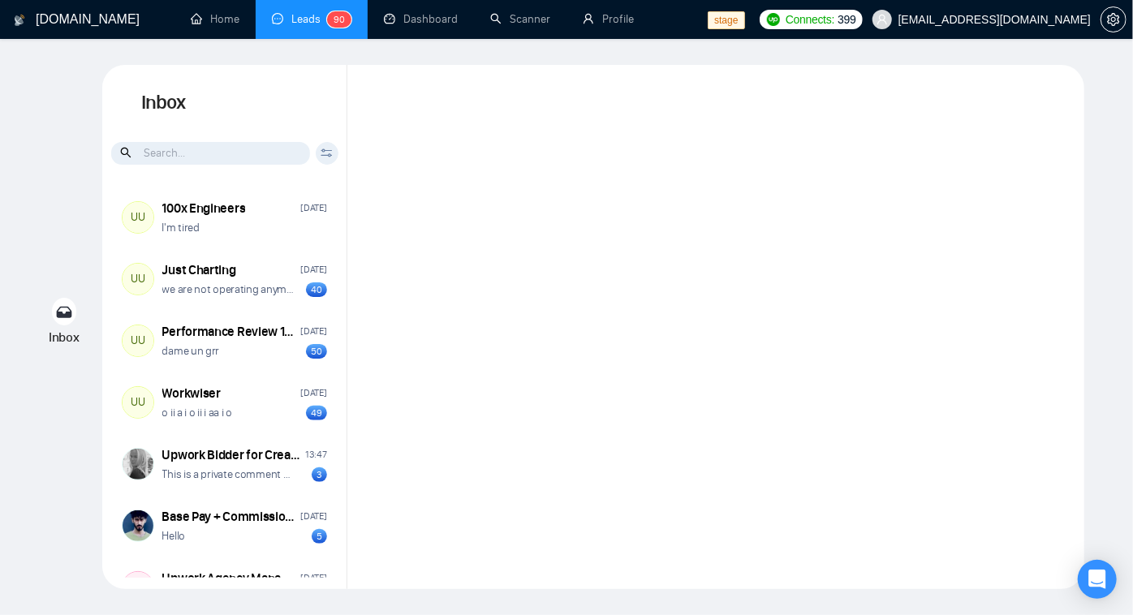
click at [331, 150] on icon at bounding box center [327, 150] width 11 height 3
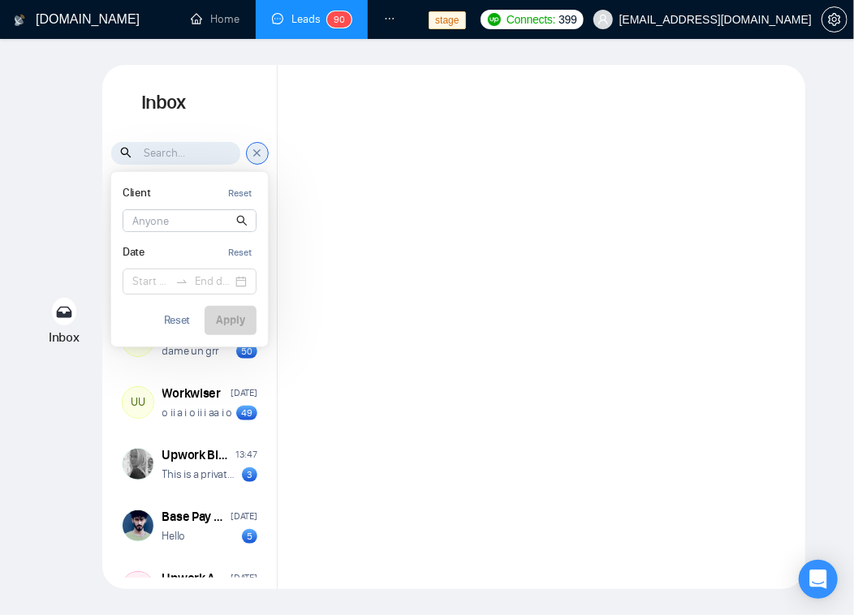
click at [63, 313] on icon at bounding box center [63, 312] width 15 height 11
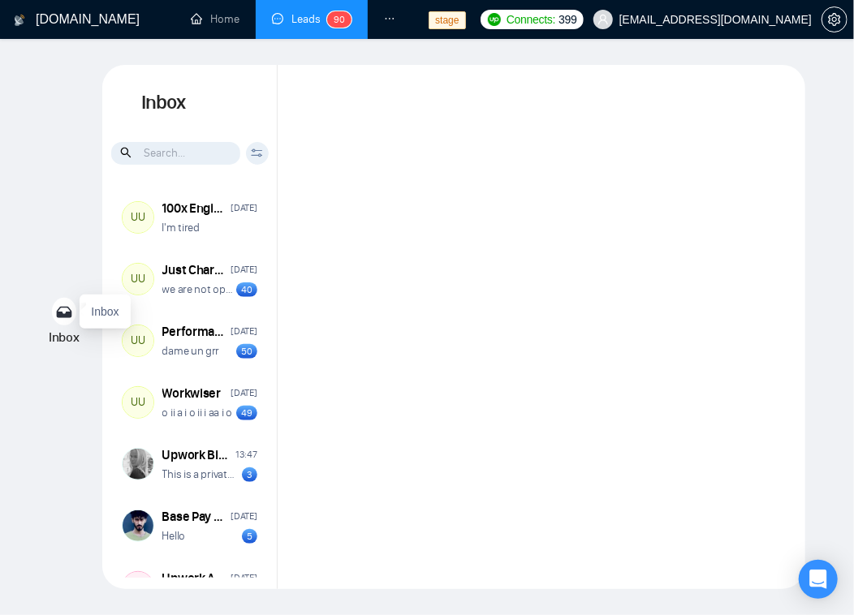
click at [63, 313] on icon at bounding box center [63, 312] width 15 height 11
click at [404, 137] on div at bounding box center [542, 327] width 528 height 524
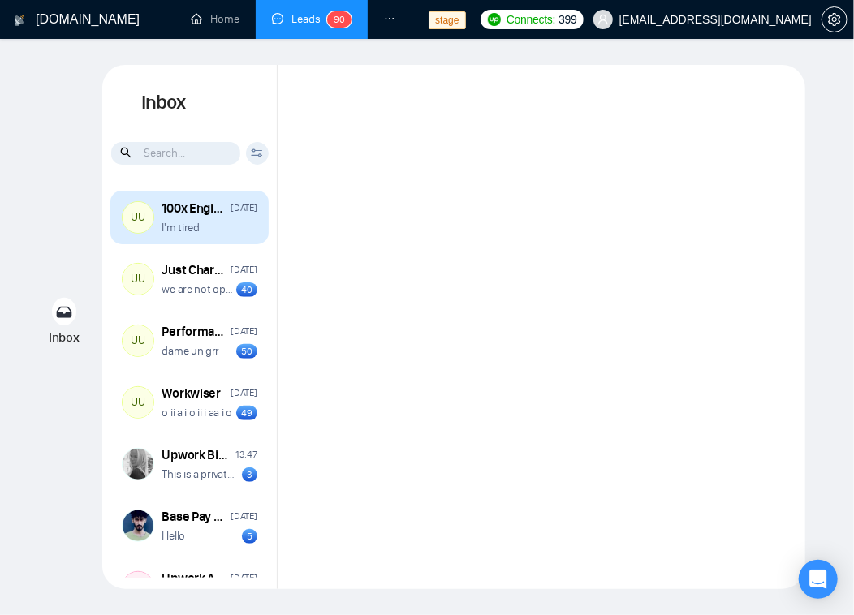
click at [198, 224] on p "I'm tired" at bounding box center [180, 227] width 37 height 15
click at [154, 235] on div "UU 100x Engineers Friday I'm tired" at bounding box center [189, 218] width 158 height 54
click at [186, 220] on p "I'm tired" at bounding box center [180, 227] width 37 height 15
click at [188, 220] on p "I'm tired" at bounding box center [180, 227] width 37 height 15
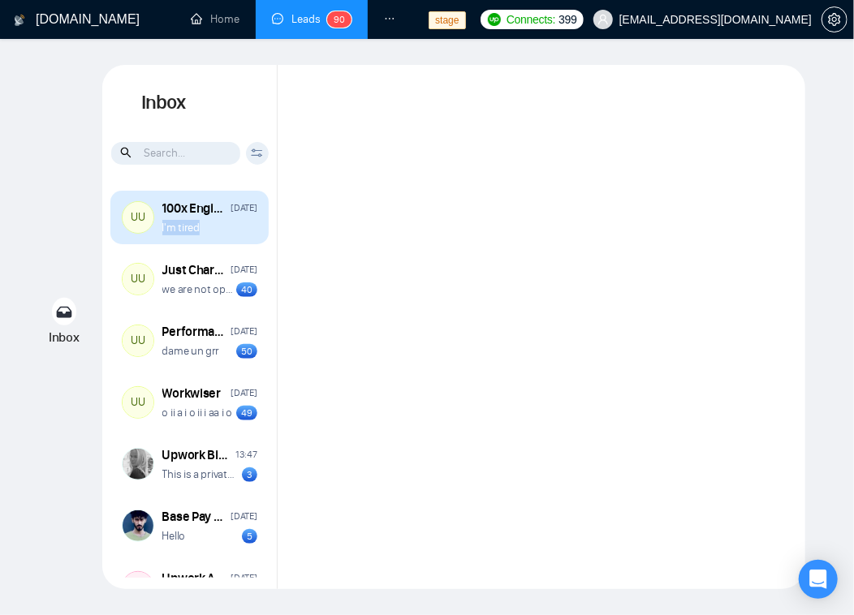
click at [188, 220] on p "I'm tired" at bounding box center [180, 227] width 37 height 15
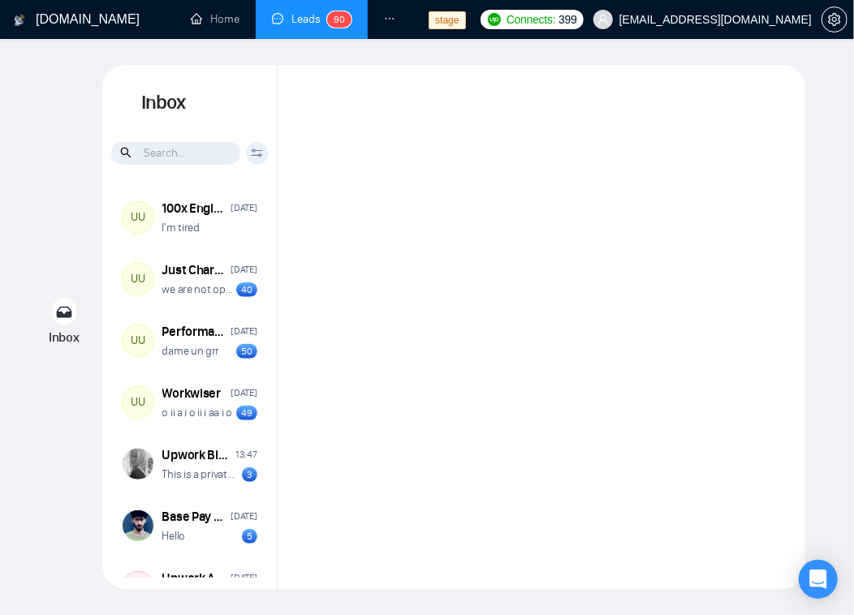
click at [437, 196] on div at bounding box center [542, 327] width 528 height 524
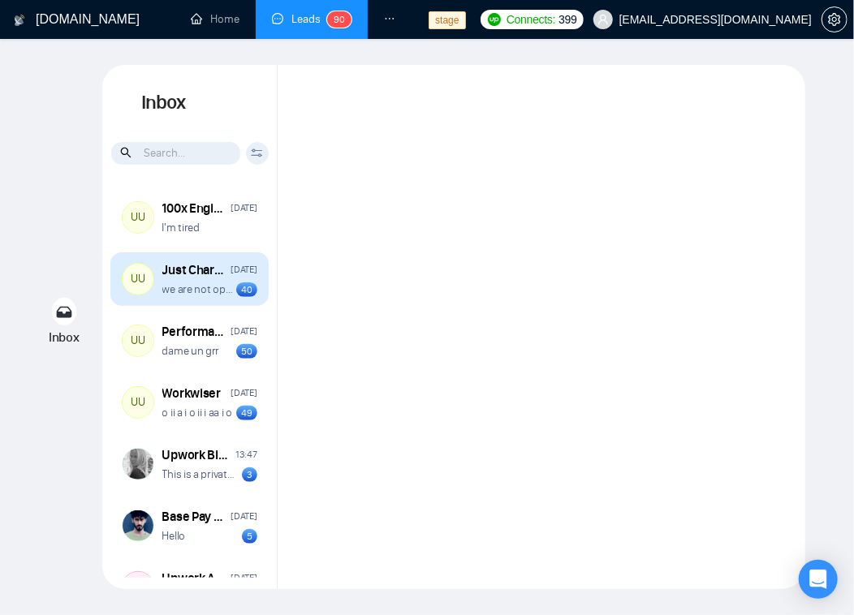
click at [186, 265] on div "Just Charting" at bounding box center [194, 270] width 64 height 18
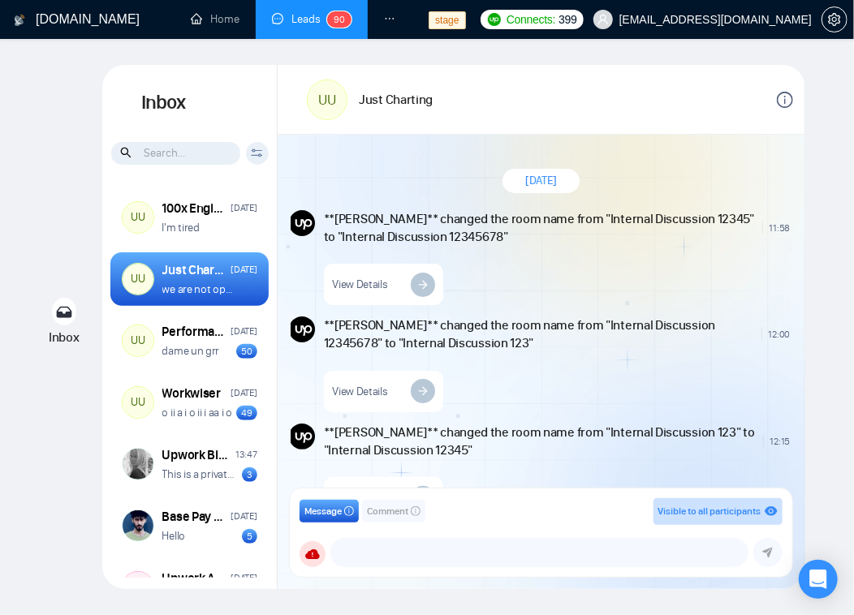
click at [192, 214] on div "100x Engineers" at bounding box center [194, 209] width 64 height 18
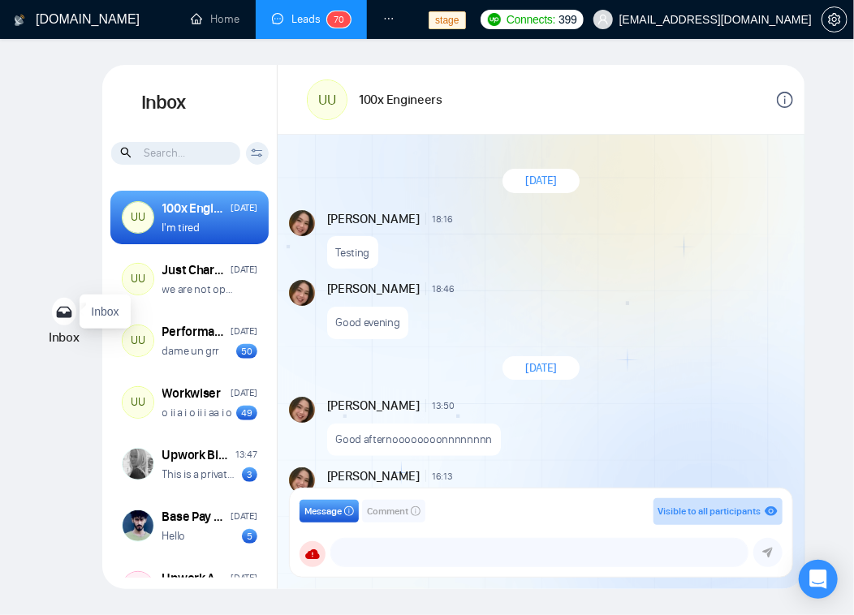
scroll to position [1521, 0]
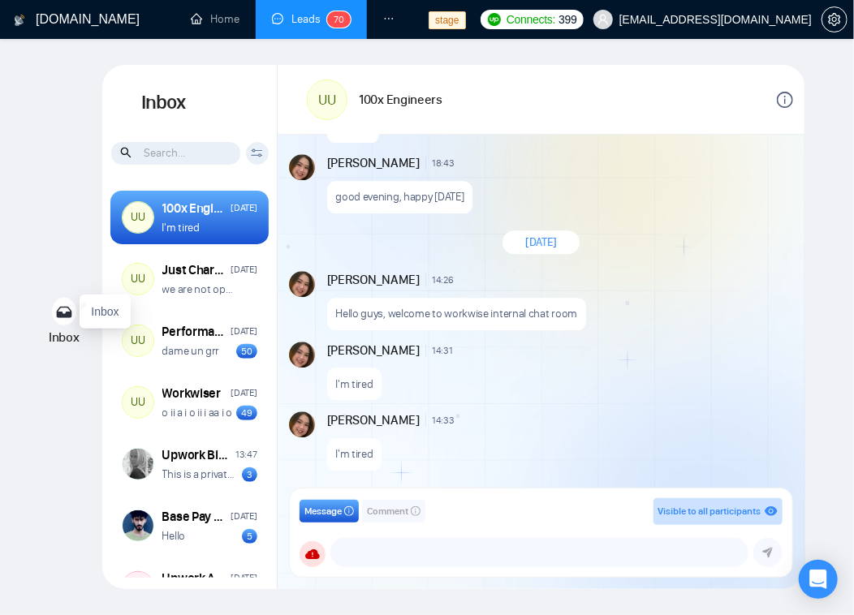
click at [66, 312] on icon at bounding box center [63, 312] width 15 height 11
click at [76, 234] on div "Inbox Inbox Client Reset Pruthil Suryawanshi Siddharth Pruthi Date Reset Reset …" at bounding box center [427, 327] width 802 height 524
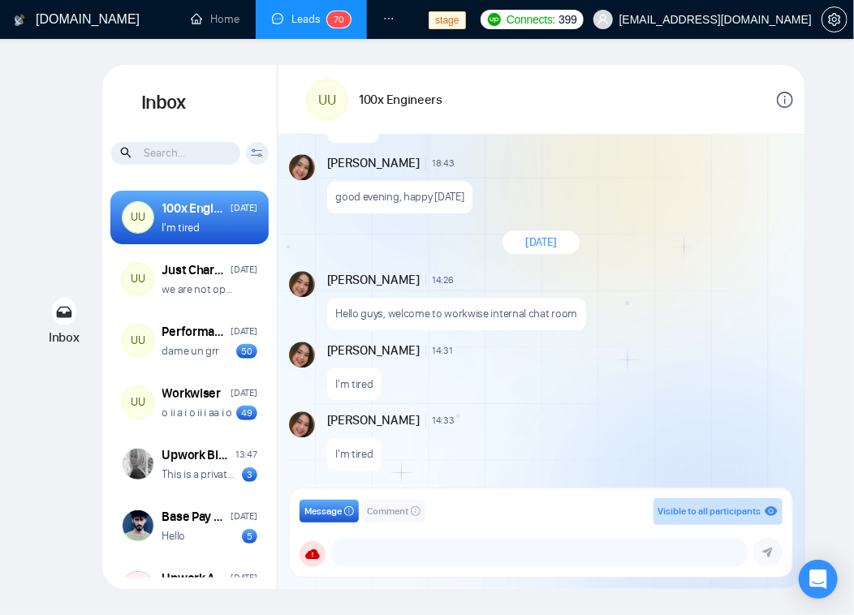
click at [62, 306] on icon at bounding box center [64, 312] width 16 height 12
click at [92, 245] on div "Inbox Inbox Client Reset Pruthil Suryawanshi Siddharth Pruthi Date Reset Reset …" at bounding box center [427, 327] width 802 height 524
click at [179, 155] on input at bounding box center [175, 153] width 129 height 23
click at [252, 155] on icon at bounding box center [257, 154] width 11 height 3
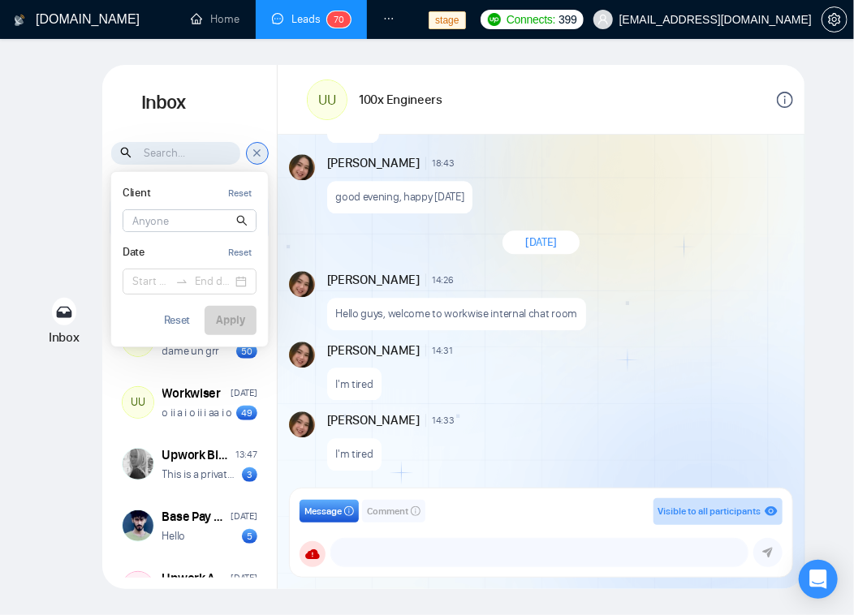
click at [252, 155] on icon at bounding box center [257, 153] width 12 height 14
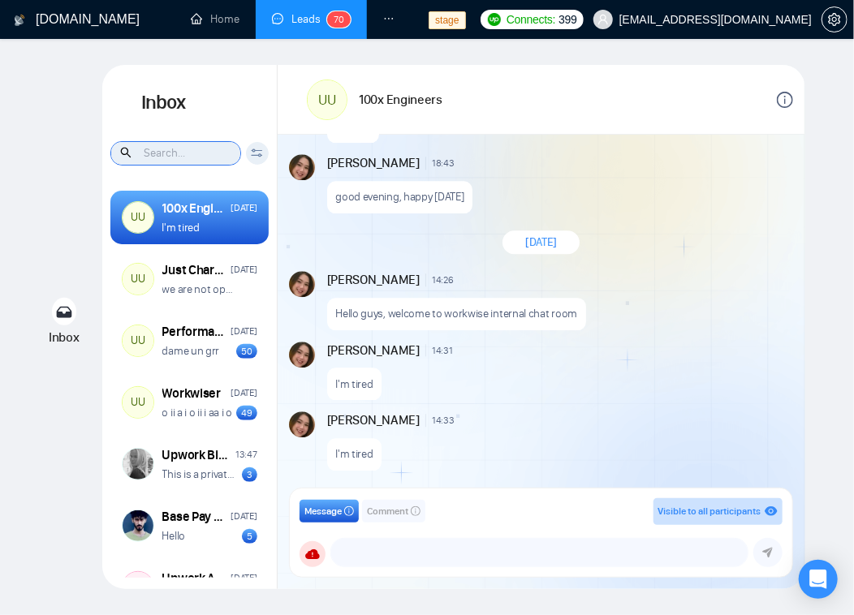
click at [201, 156] on input at bounding box center [175, 153] width 129 height 23
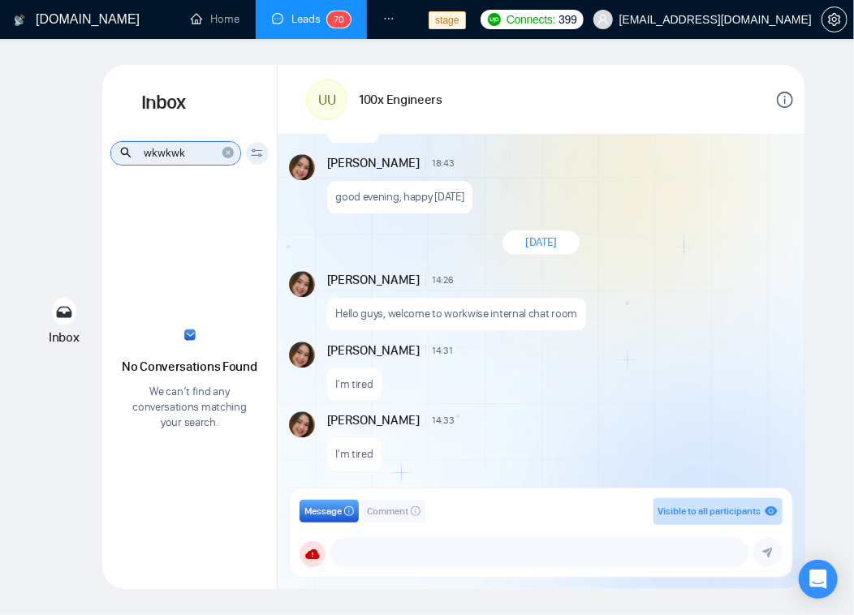
type input "wkwkwk"
click at [231, 155] on icon "close-circle" at bounding box center [227, 152] width 11 height 11
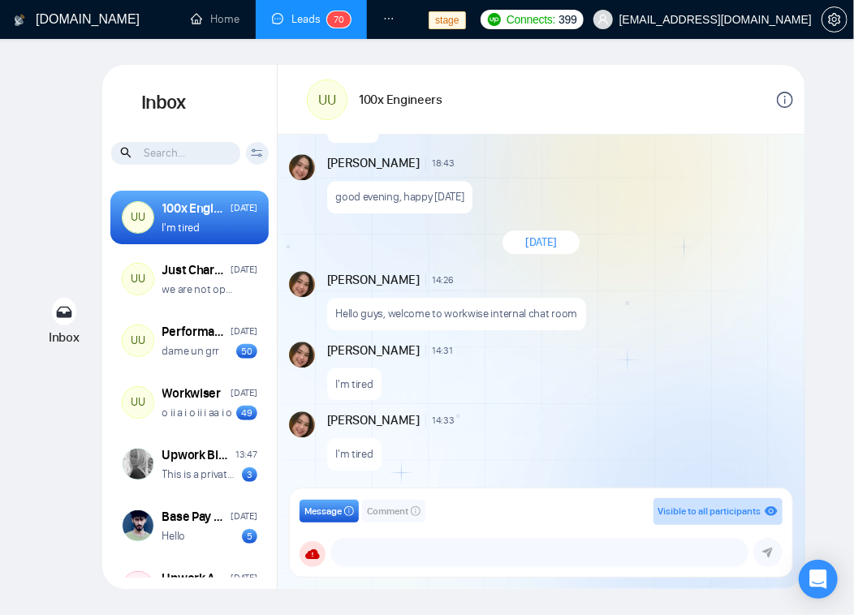
click at [253, 153] on icon at bounding box center [257, 153] width 12 height 9
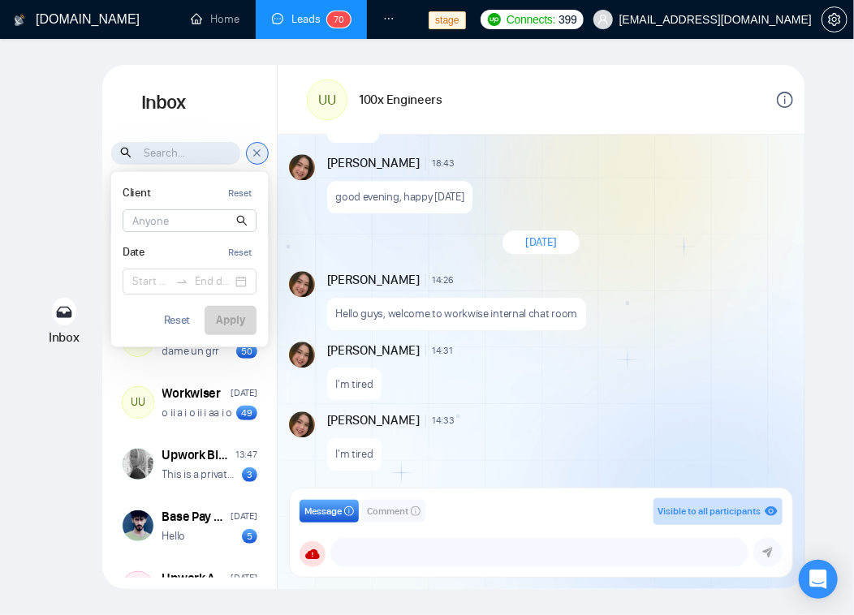
click at [171, 227] on input at bounding box center [189, 220] width 132 height 21
type input "wkkwkwkw"
click at [146, 312] on div "Reset Apply" at bounding box center [190, 320] width 134 height 29
click at [209, 239] on div at bounding box center [189, 243] width 132 height 9
click at [227, 224] on icon "close-circle" at bounding box center [226, 219] width 11 height 11
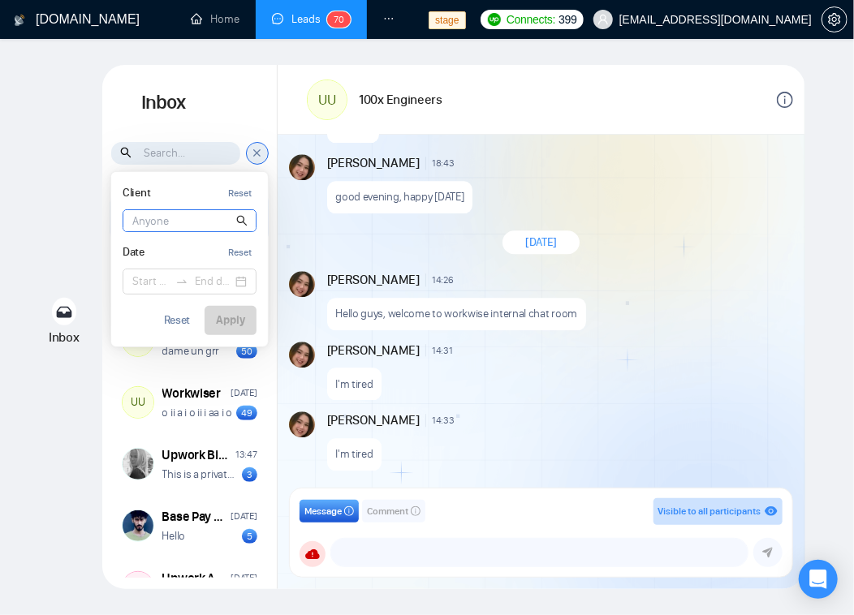
click at [176, 222] on input at bounding box center [189, 220] width 132 height 21
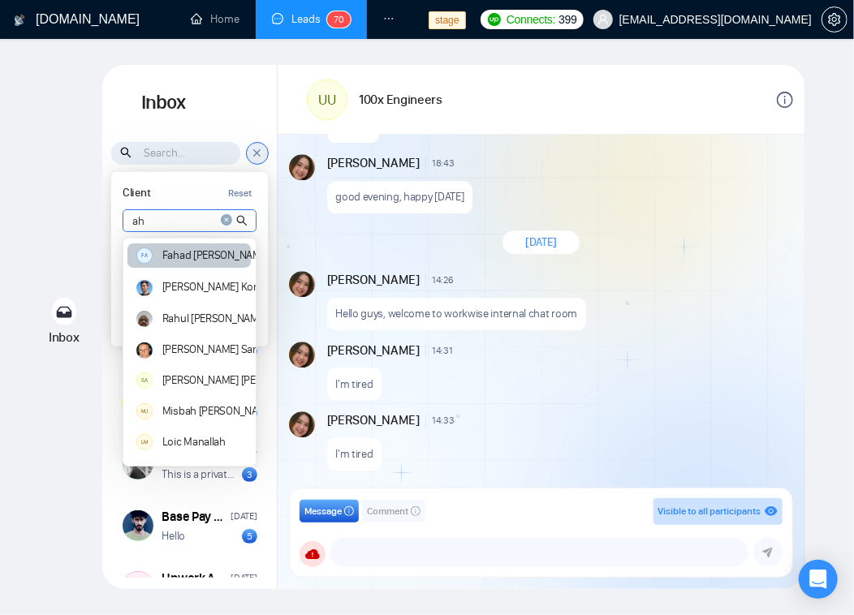
type input "ah"
drag, startPoint x: 175, startPoint y: 259, endPoint x: 179, endPoint y: 275, distance: 16.7
click at [179, 278] on div "FA Fahad Abdulrahman Elijah Koniukh Rahul Salota Noah Sanaky SA Syed Ahmed MJ M…" at bounding box center [188, 444] width 123 height 400
click at [173, 260] on div "FA Fahad Abdulrahman" at bounding box center [188, 256] width 123 height 25
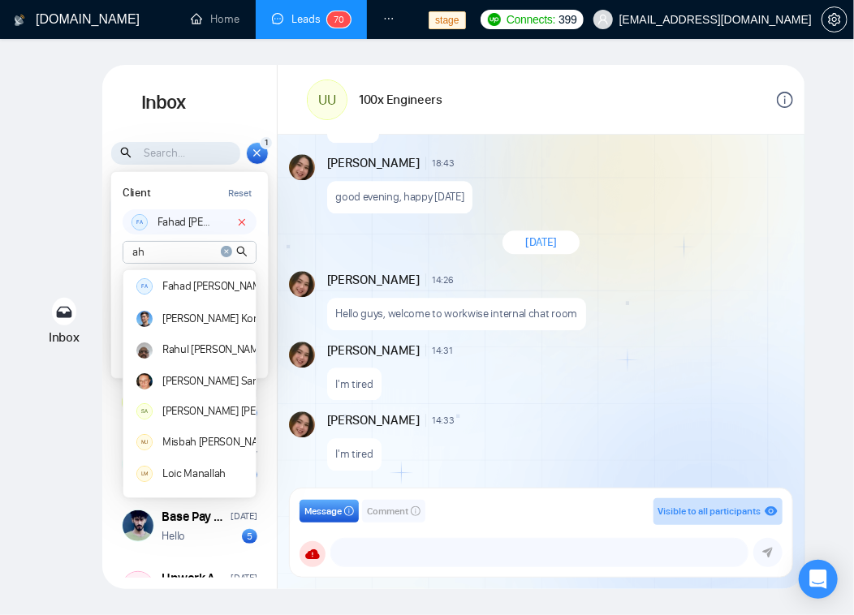
click at [182, 186] on div "Client Reset" at bounding box center [190, 193] width 134 height 20
click at [207, 195] on div "Client Reset" at bounding box center [190, 193] width 134 height 20
click at [162, 259] on input "ah" at bounding box center [189, 252] width 132 height 21
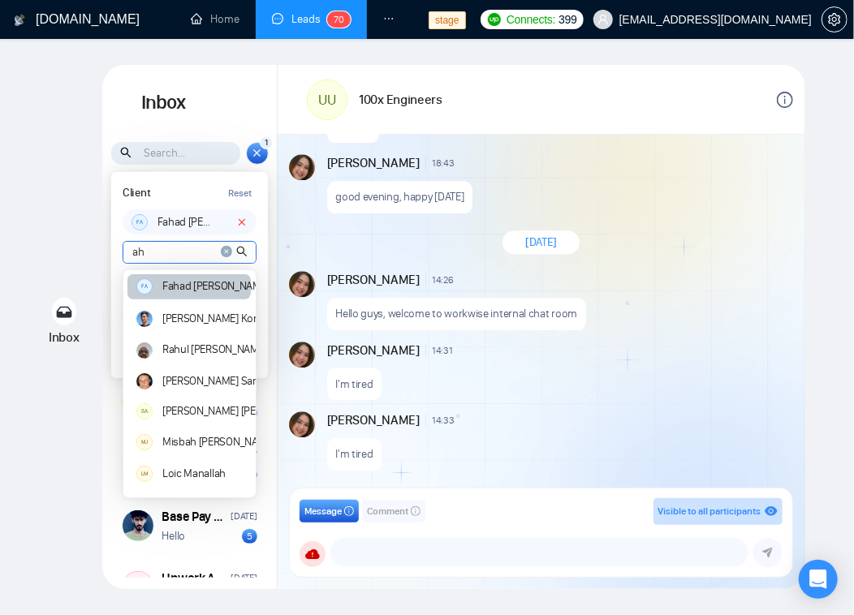
scroll to position [0, 0]
click at [227, 247] on icon "close-circle" at bounding box center [226, 251] width 11 height 11
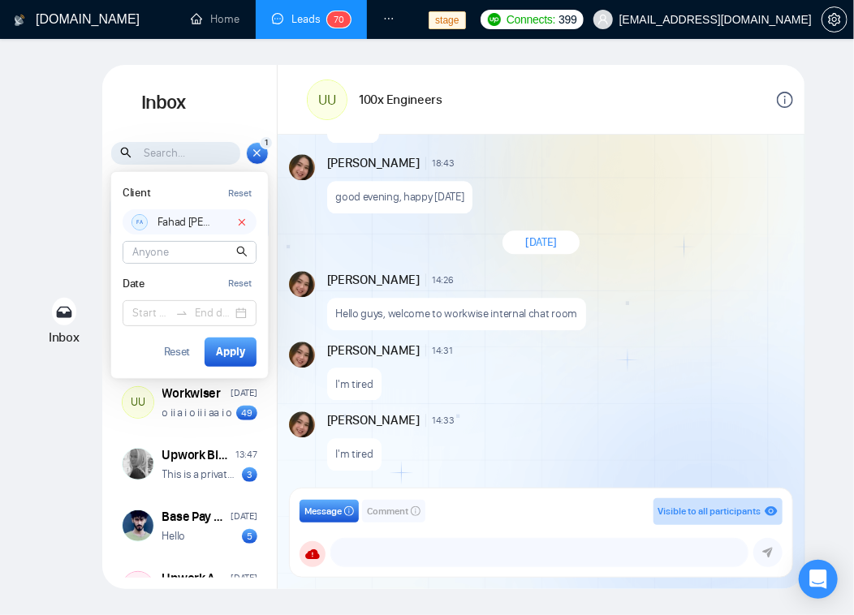
click at [214, 200] on div "Client Reset" at bounding box center [190, 193] width 134 height 20
click at [227, 354] on div "Apply" at bounding box center [230, 352] width 29 height 18
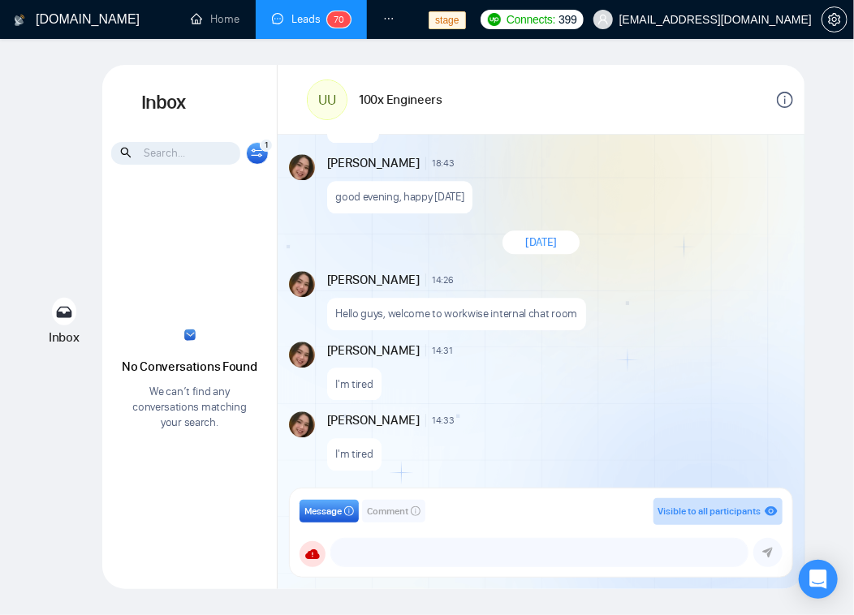
click at [256, 151] on icon at bounding box center [257, 153] width 12 height 9
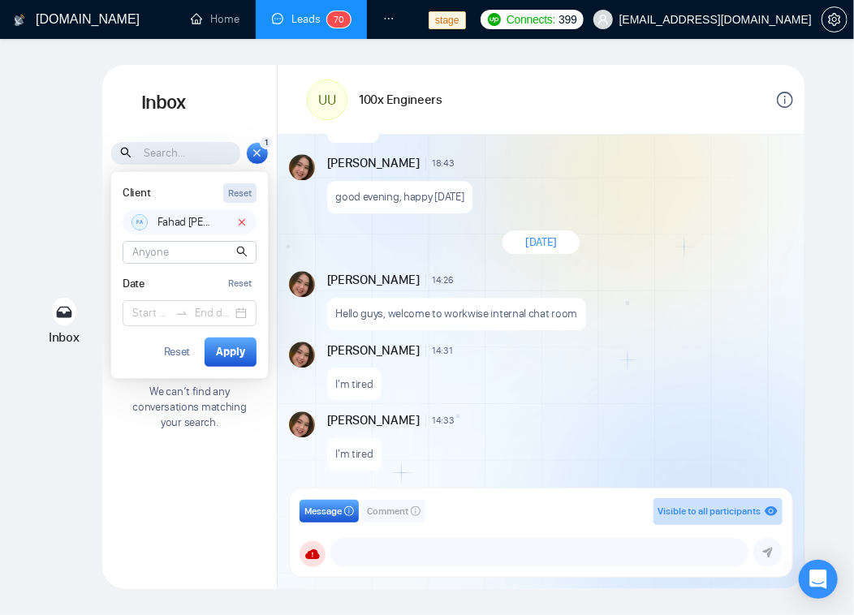
click at [253, 189] on button "Reset" at bounding box center [239, 193] width 33 height 20
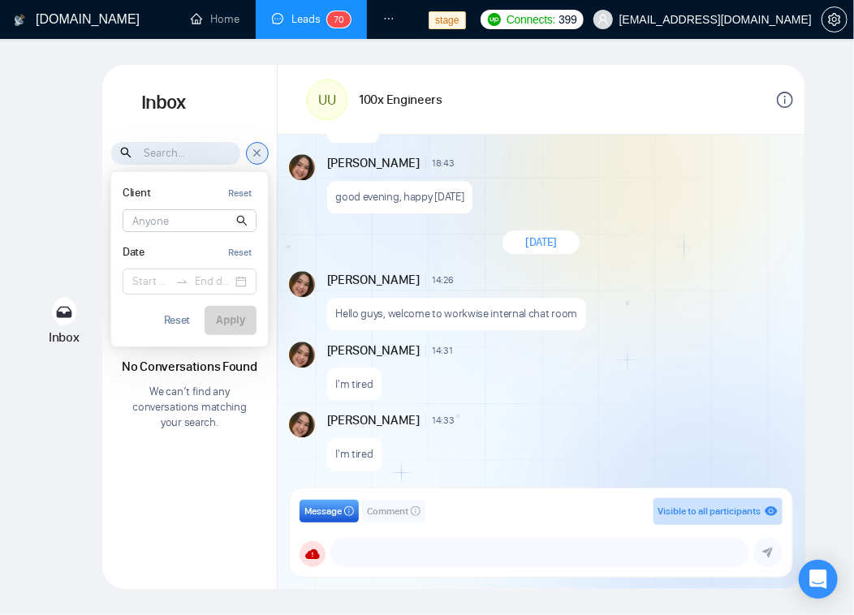
click at [190, 415] on p "We can’t find any conversations matching your search." at bounding box center [190, 407] width 130 height 46
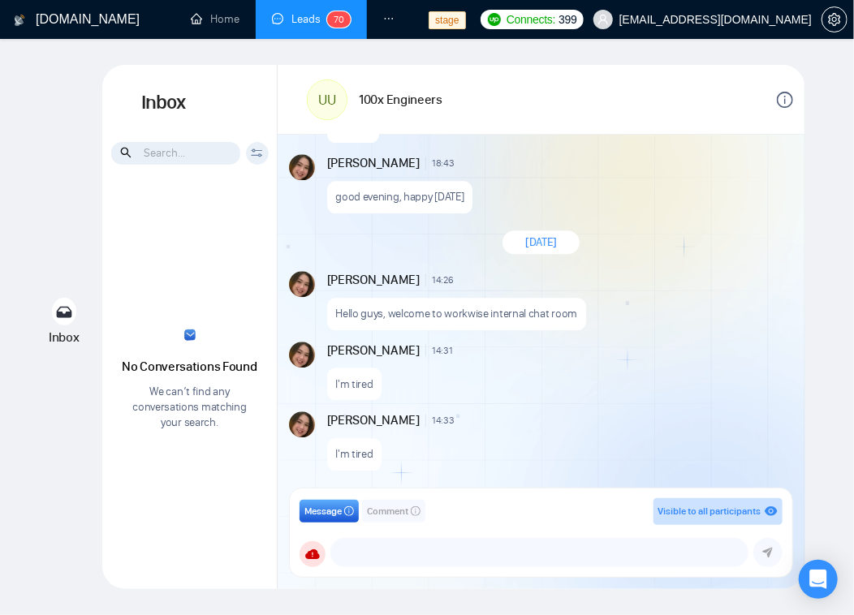
click at [190, 260] on div "No Conversations Found We can’t find any conversations matching your search." at bounding box center [189, 381] width 175 height 396
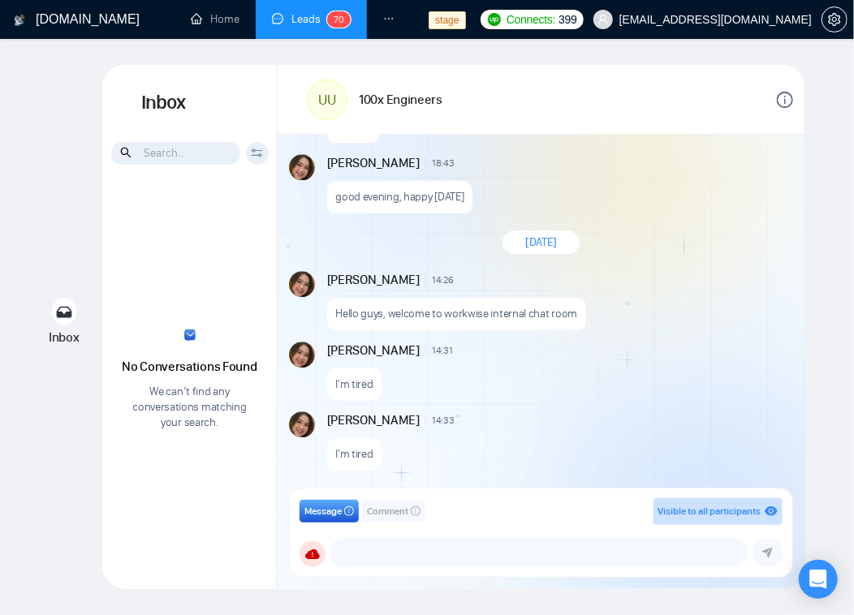
click at [192, 150] on input at bounding box center [175, 153] width 129 height 23
click at [247, 152] on div "Client Reset FA Fahad Abdulrahman Elijah Koniukh Rahul Salota Noah Sanaky SA Sy…" at bounding box center [257, 153] width 23 height 23
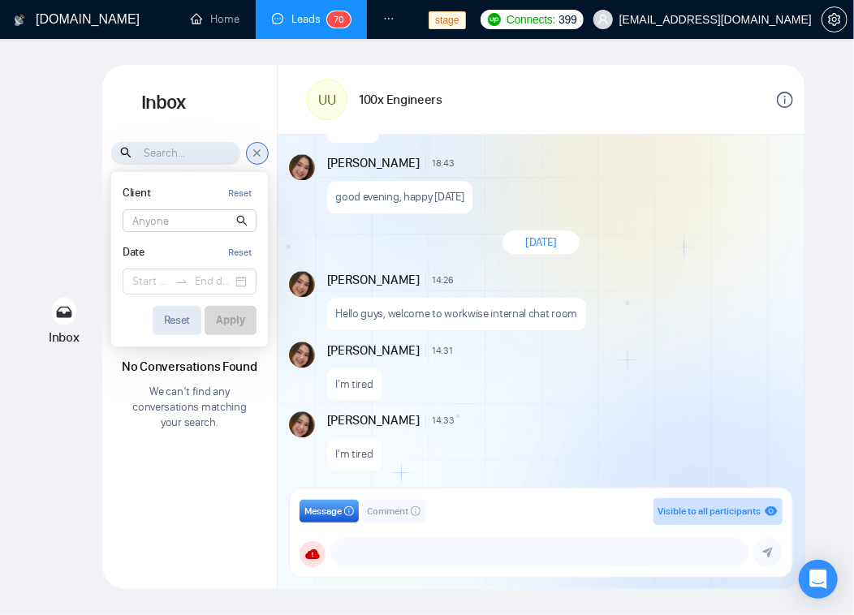
click at [186, 319] on div "Reset" at bounding box center [177, 320] width 27 height 11
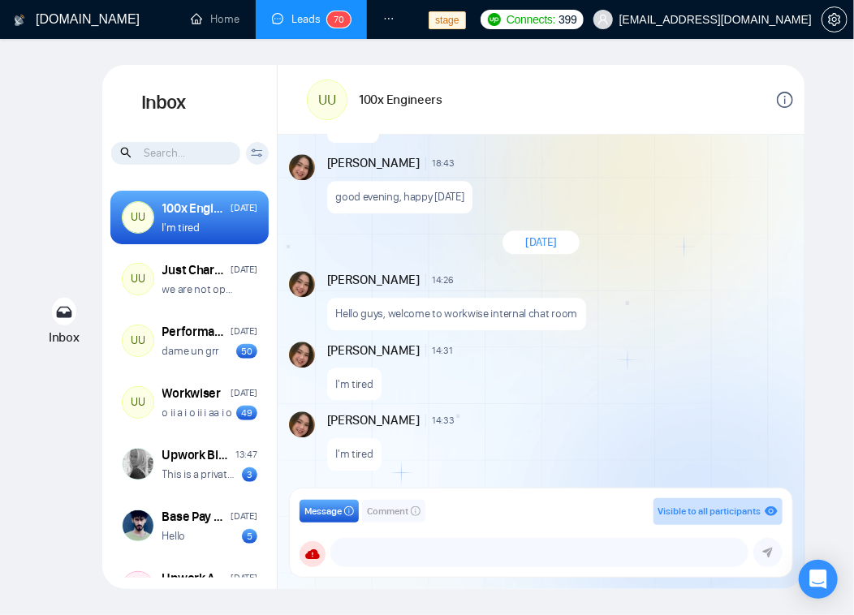
click at [225, 121] on h1 "Inbox" at bounding box center [189, 103] width 175 height 76
click at [188, 218] on div "100x Engineers Friday I'm tired" at bounding box center [209, 218] width 95 height 37
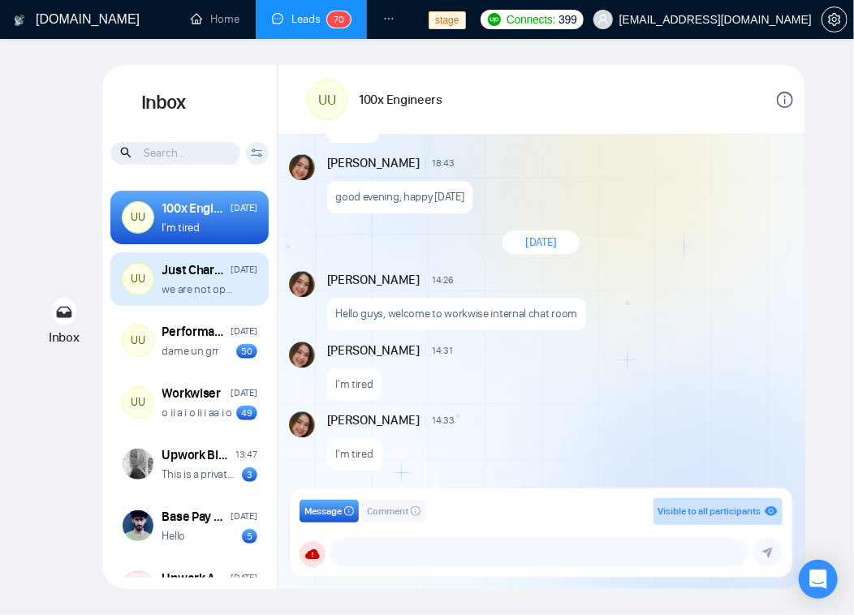
click at [182, 259] on div "UU Just Charting Wednesday we are not operating anymore" at bounding box center [189, 279] width 158 height 54
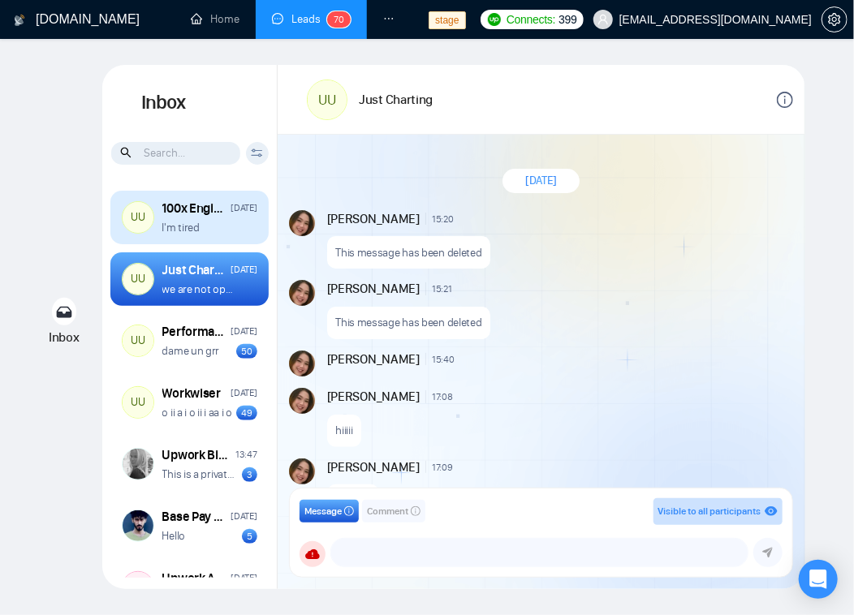
click at [231, 214] on div "[DATE]" at bounding box center [244, 208] width 26 height 15
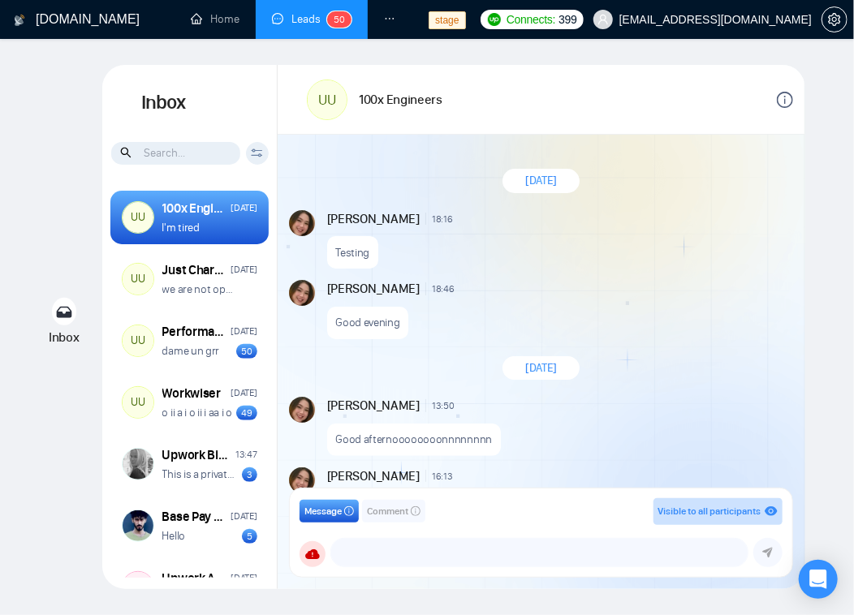
scroll to position [1521, 0]
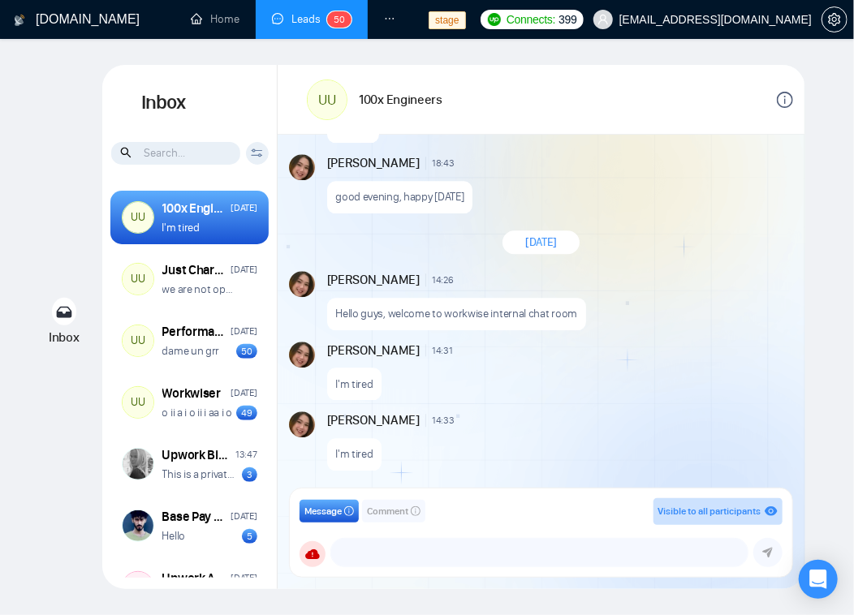
click at [231, 214] on div "[DATE]" at bounding box center [244, 208] width 26 height 15
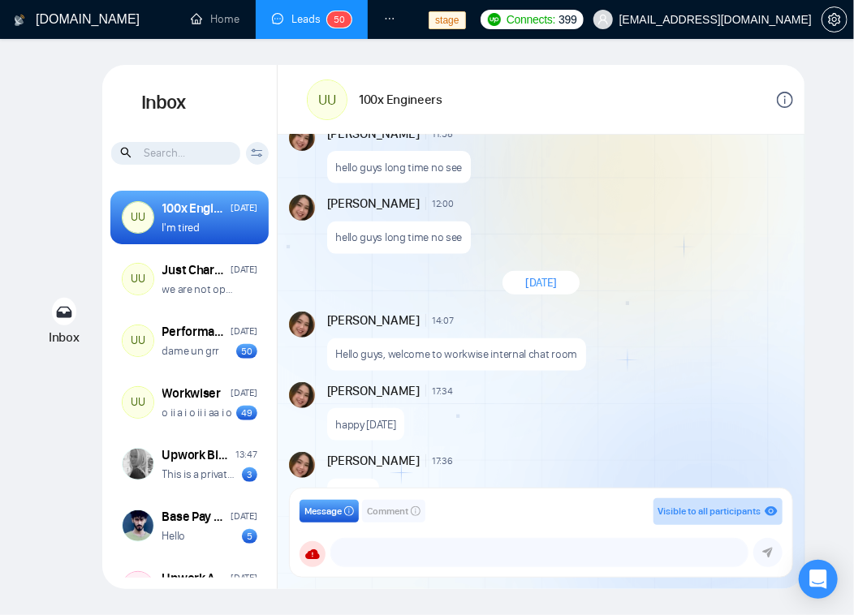
scroll to position [2604, 0]
click at [757, 511] on span "Visible to all participants" at bounding box center [709, 511] width 103 height 11
click at [773, 508] on icon "eye" at bounding box center [771, 512] width 13 height 10
click at [773, 511] on icon "eye" at bounding box center [771, 511] width 13 height 13
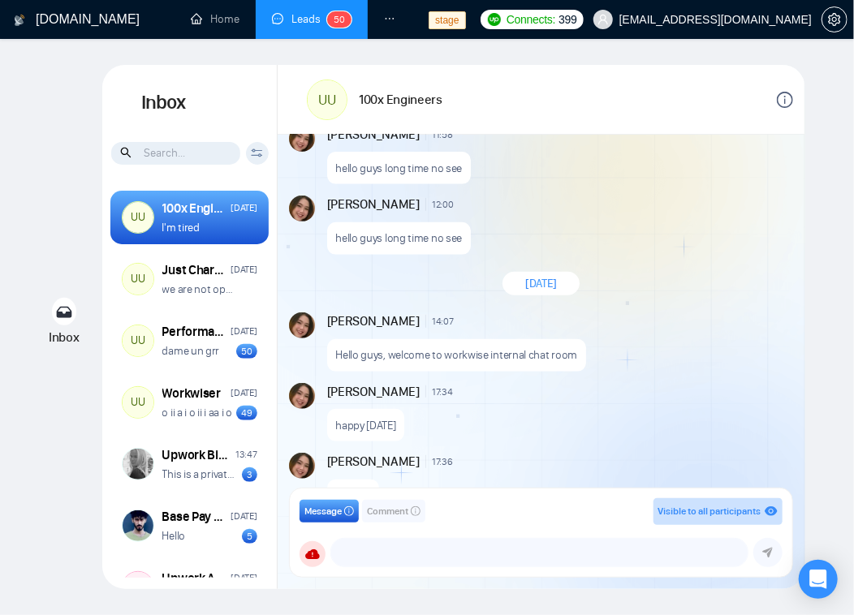
click at [773, 511] on icon "eye" at bounding box center [771, 511] width 13 height 13
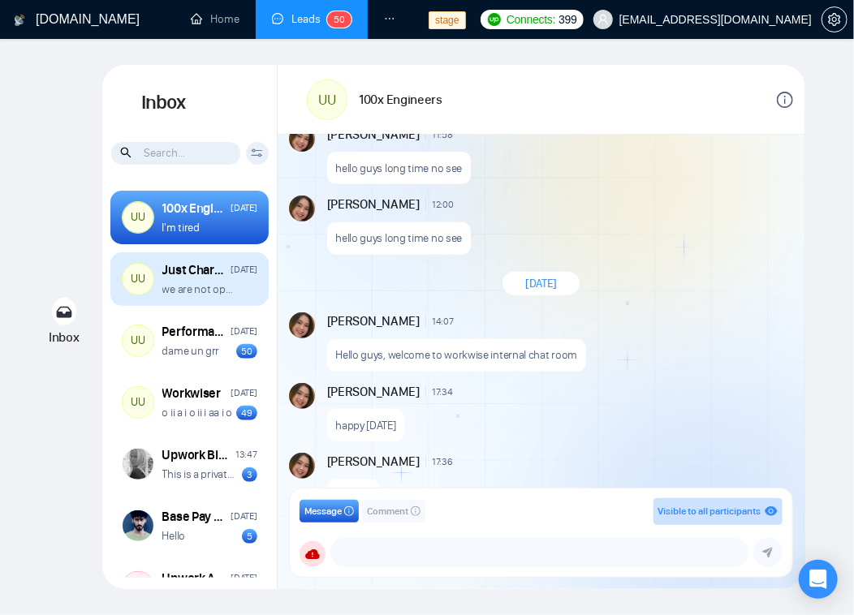
click at [156, 273] on div "UU Just Charting Wednesday we are not operating anymore" at bounding box center [189, 279] width 158 height 54
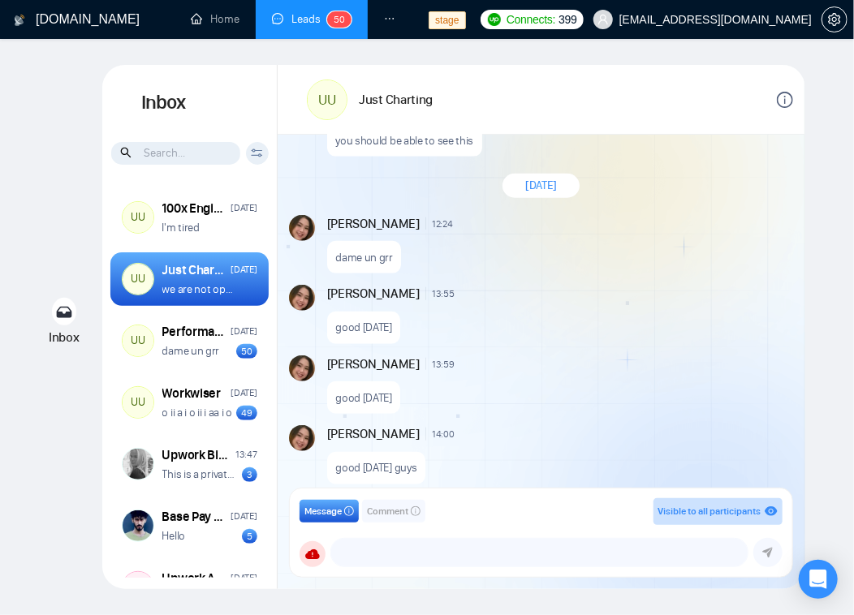
scroll to position [2870, 0]
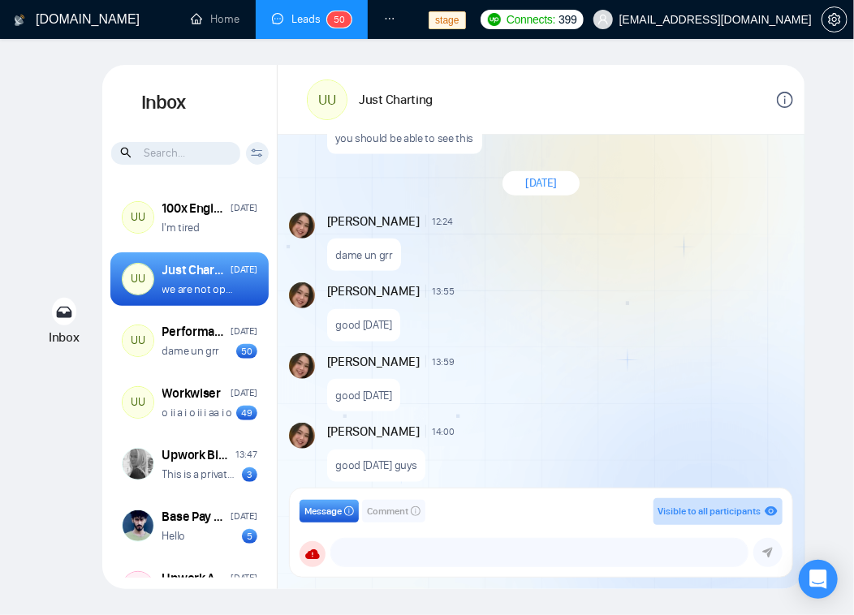
click at [145, 153] on input at bounding box center [175, 153] width 129 height 23
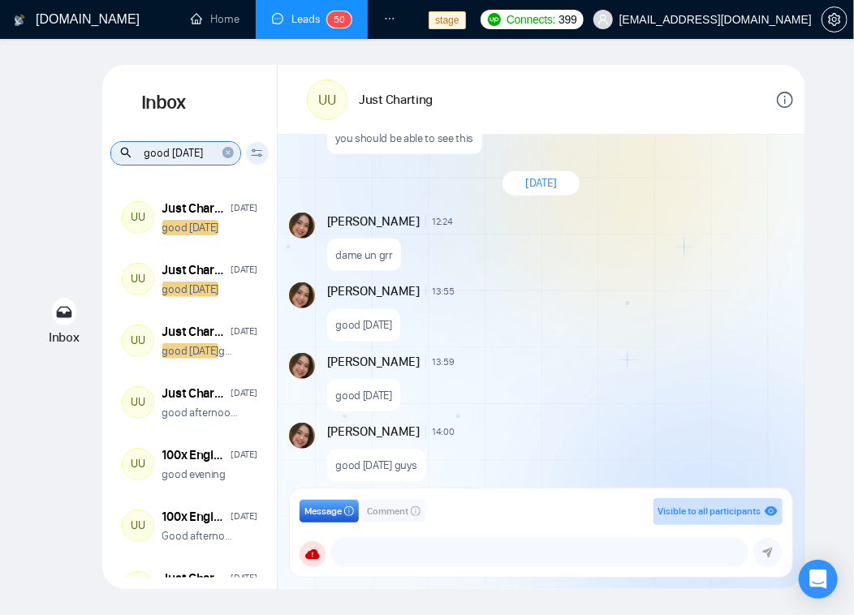
scroll to position [0, 0]
drag, startPoint x: 153, startPoint y: 151, endPoint x: 0, endPoint y: 143, distance: 153.7
click at [0, 143] on div "GigRadar.io Home Leads 5 0 Dashboard Scanner Profile stage Connects: 399 workwi…" at bounding box center [427, 307] width 854 height 615
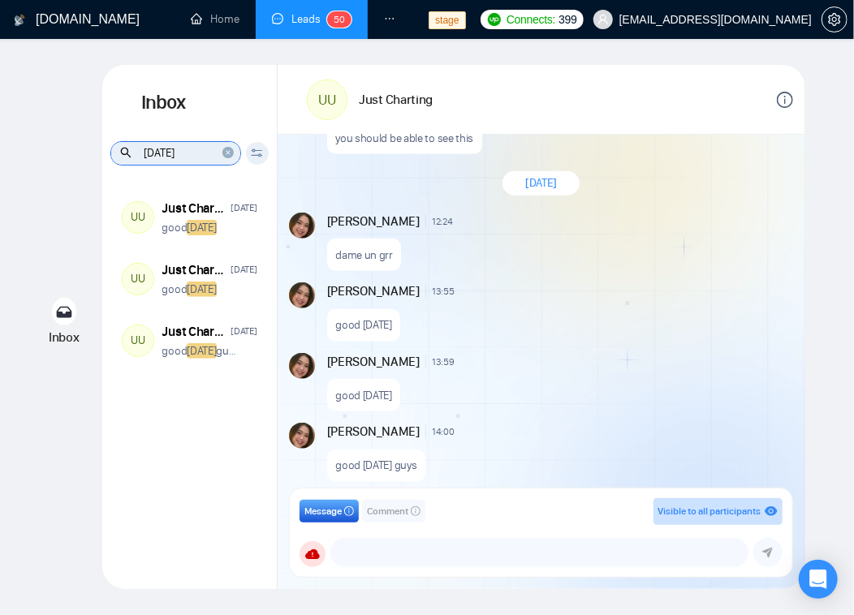
click at [170, 158] on input "wednesday" at bounding box center [175, 153] width 129 height 23
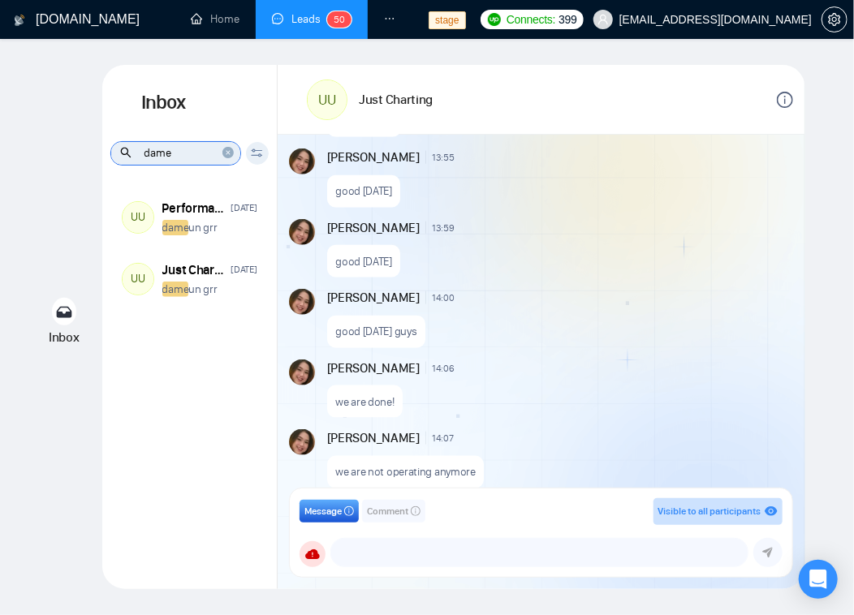
scroll to position [3022, 0]
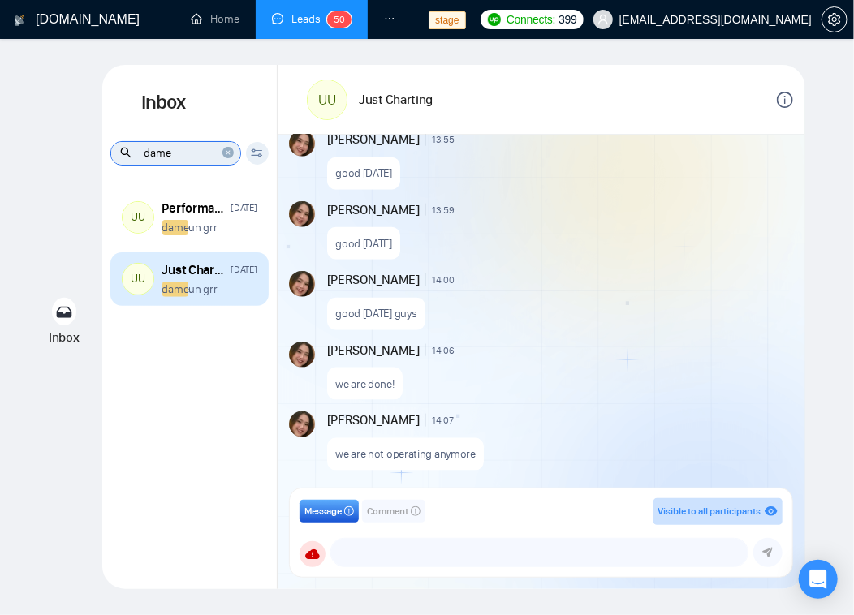
type input "dame"
click at [188, 282] on p "dame un grr" at bounding box center [189, 289] width 55 height 15
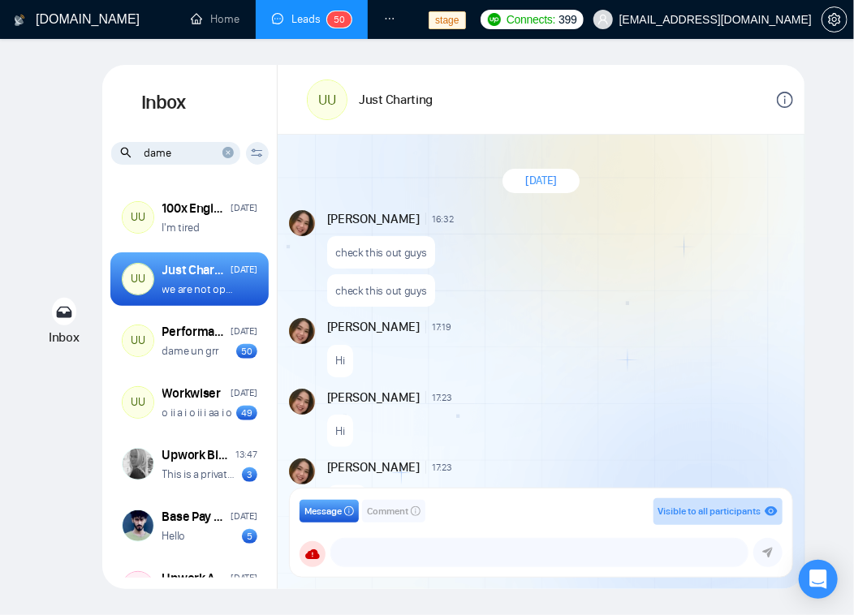
click at [788, 104] on icon "info-circle" at bounding box center [785, 100] width 16 height 16
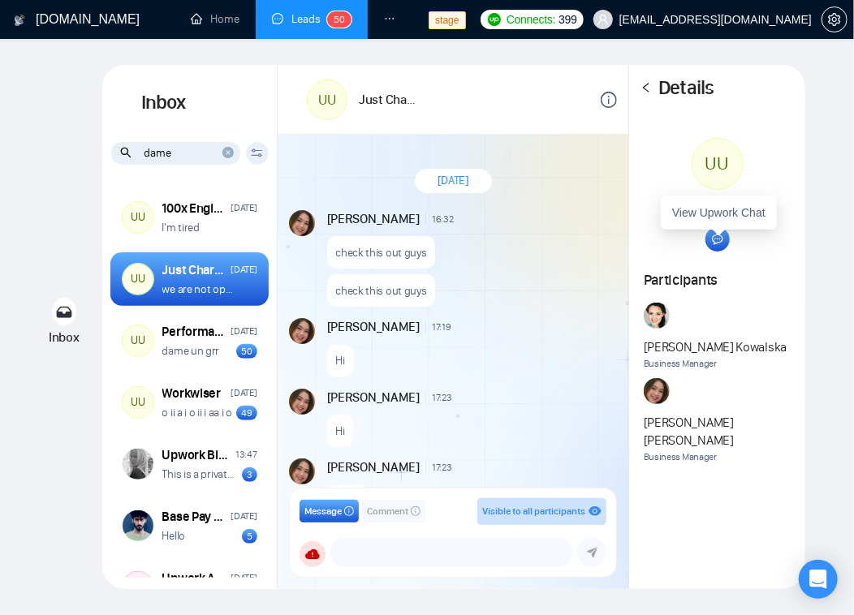
click at [716, 238] on icon at bounding box center [717, 239] width 11 height 11
click at [648, 86] on icon "left" at bounding box center [646, 87] width 11 height 11
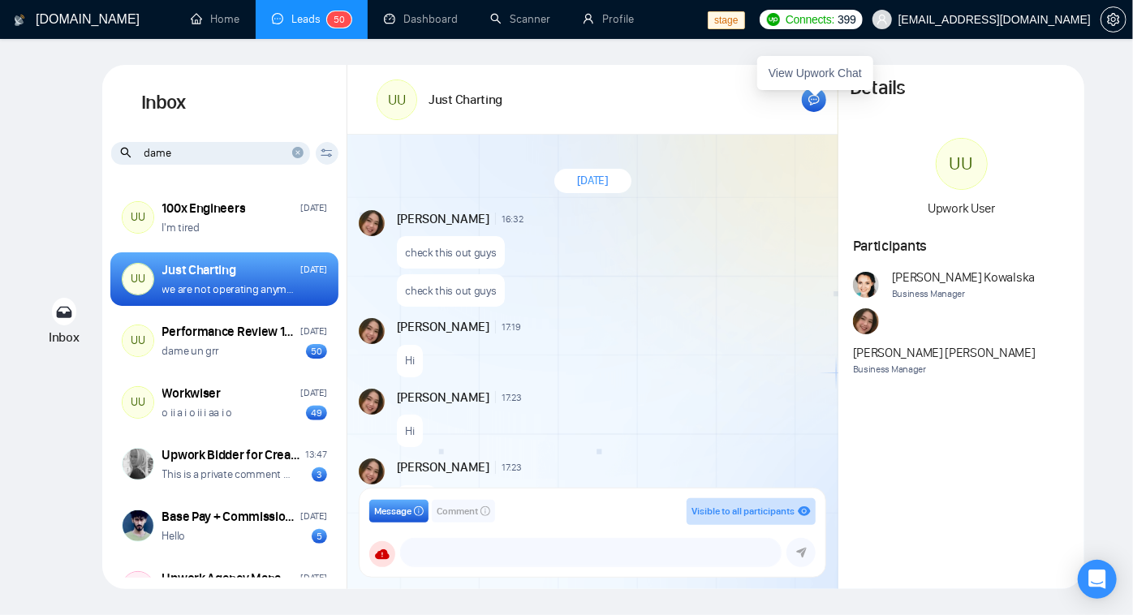
click at [818, 94] on icon at bounding box center [814, 99] width 11 height 11
click at [240, 155] on input "dame" at bounding box center [210, 153] width 199 height 23
click at [235, 257] on div "UU Just Charting Wednesday we are not operating anymore" at bounding box center [224, 279] width 228 height 54
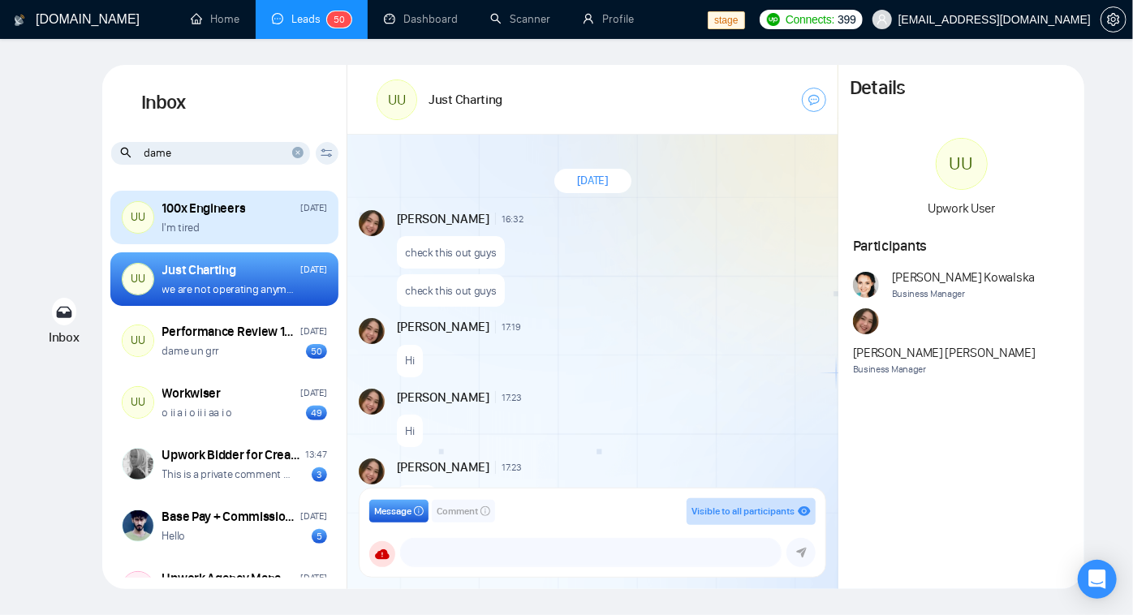
click at [229, 228] on div "I'm tired" at bounding box center [244, 227] width 165 height 15
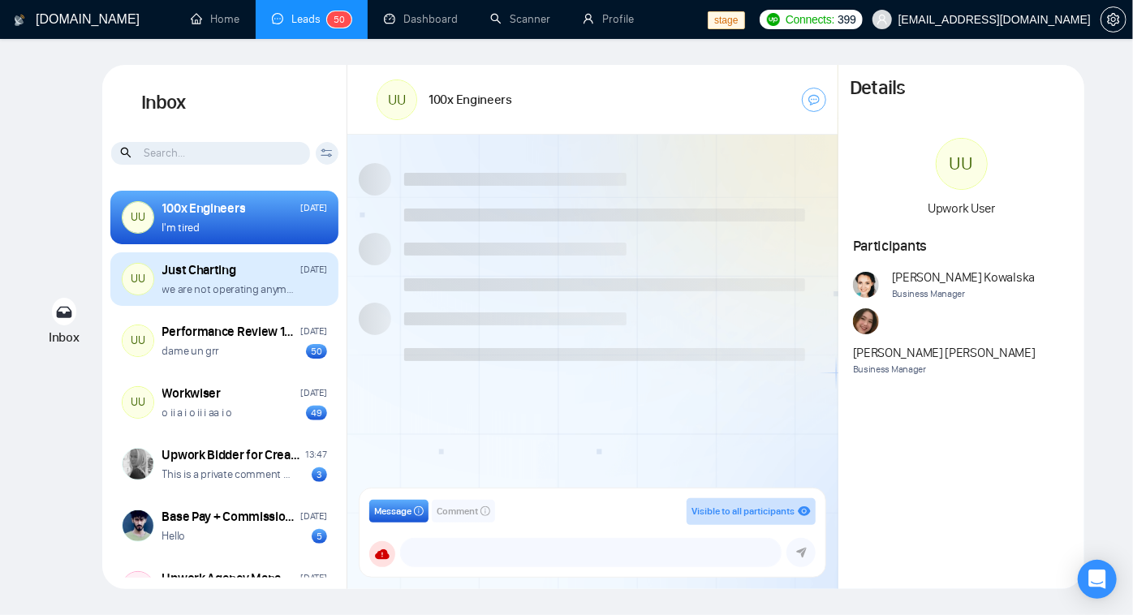
click at [216, 270] on div "Just Charting" at bounding box center [199, 270] width 74 height 18
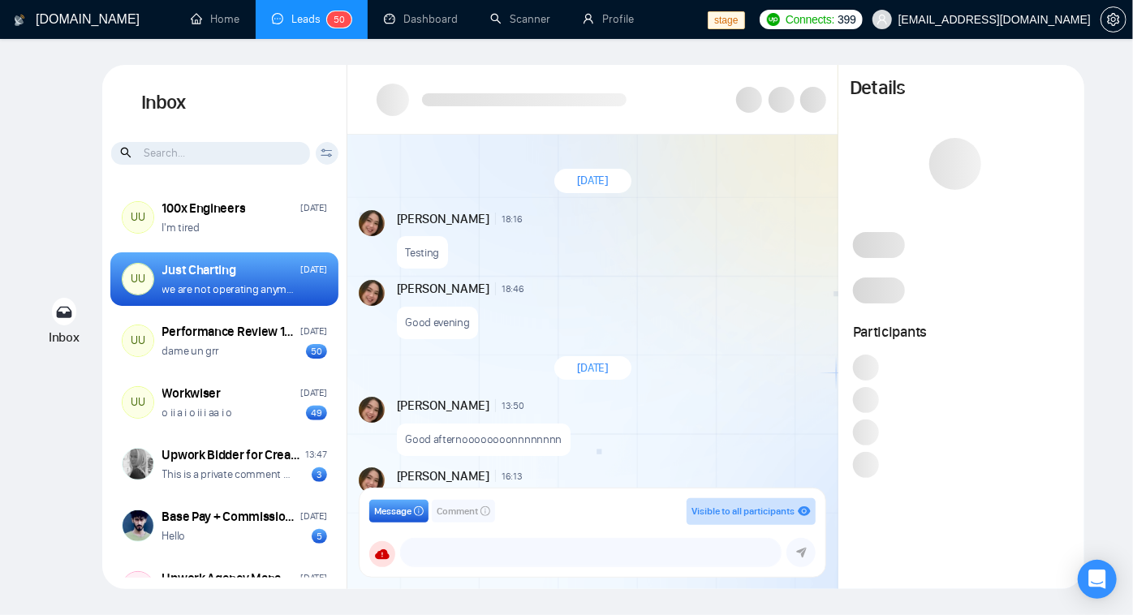
scroll to position [1521, 0]
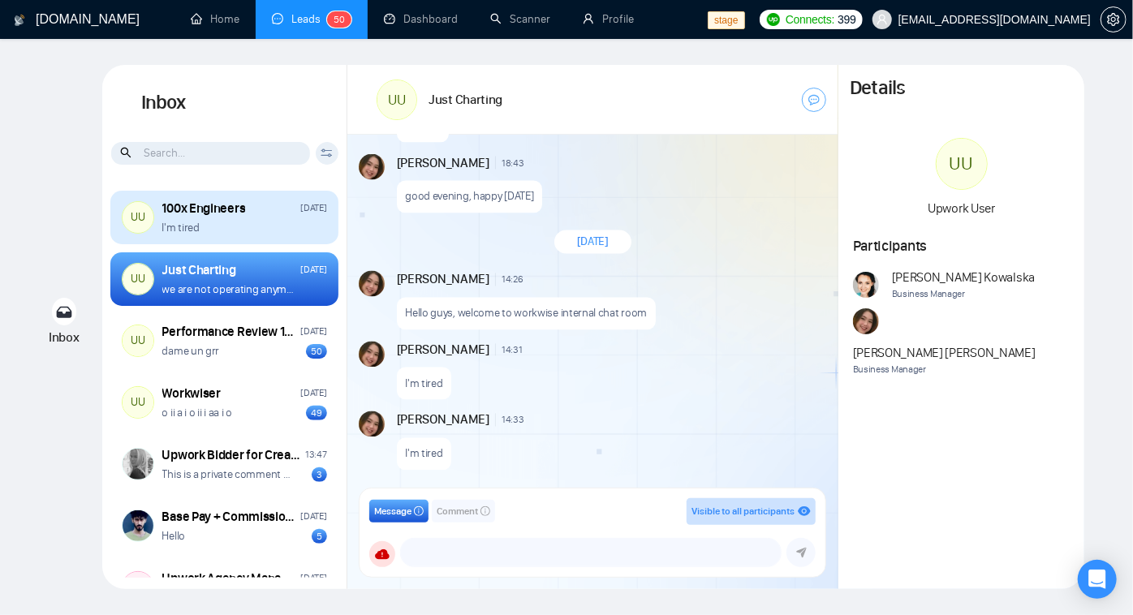
click at [214, 233] on div "I'm tired" at bounding box center [244, 227] width 165 height 15
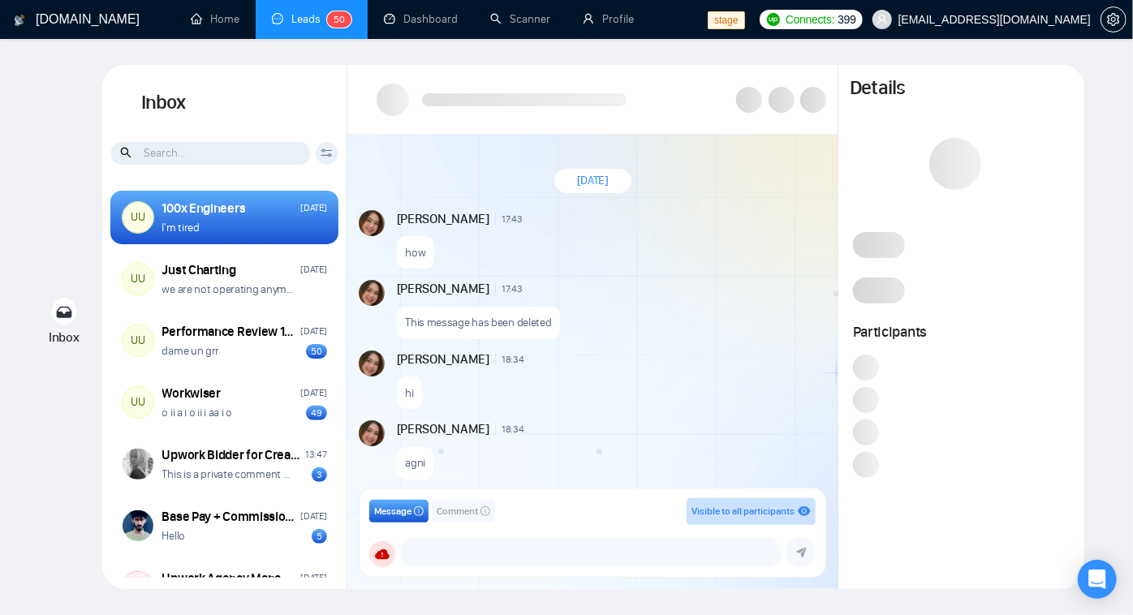
scroll to position [1602, 0]
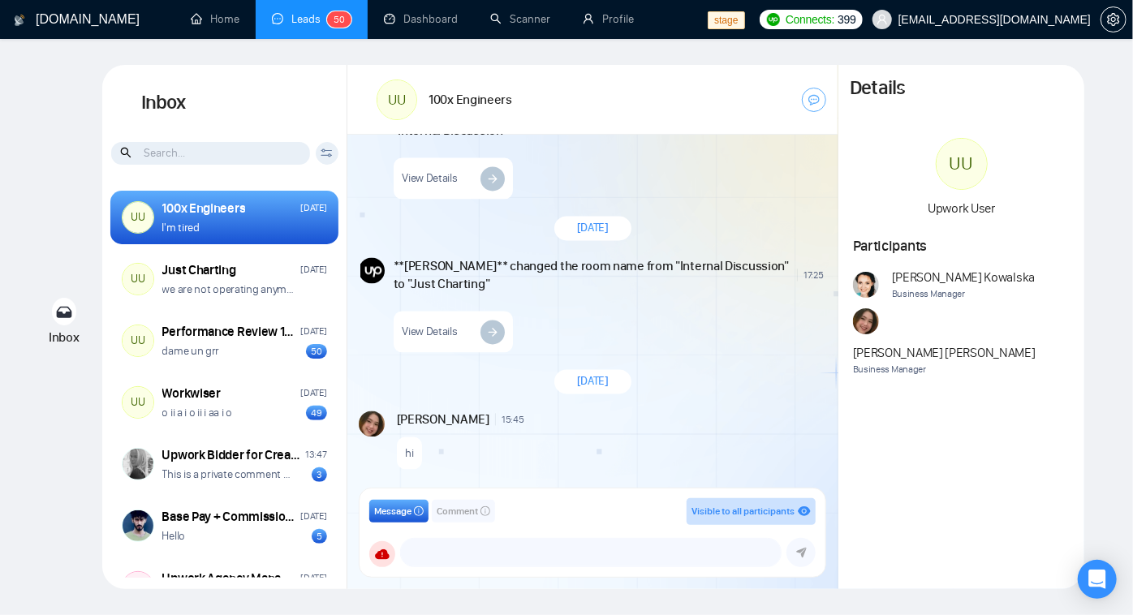
click at [179, 163] on input at bounding box center [210, 153] width 199 height 23
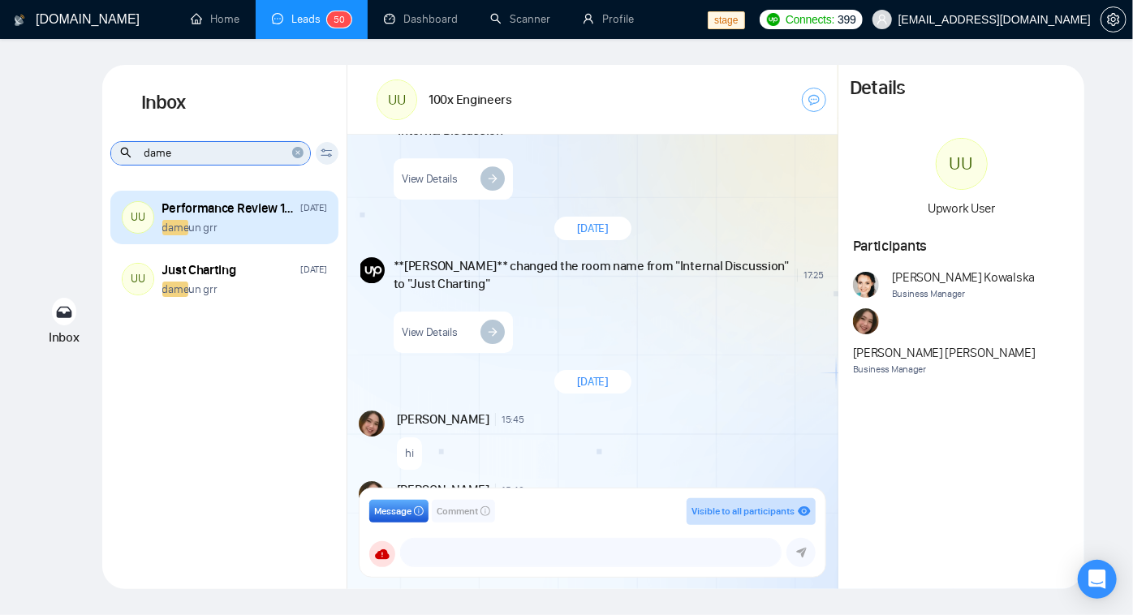
type input "dame"
click at [192, 221] on p "dame un grr" at bounding box center [189, 227] width 55 height 15
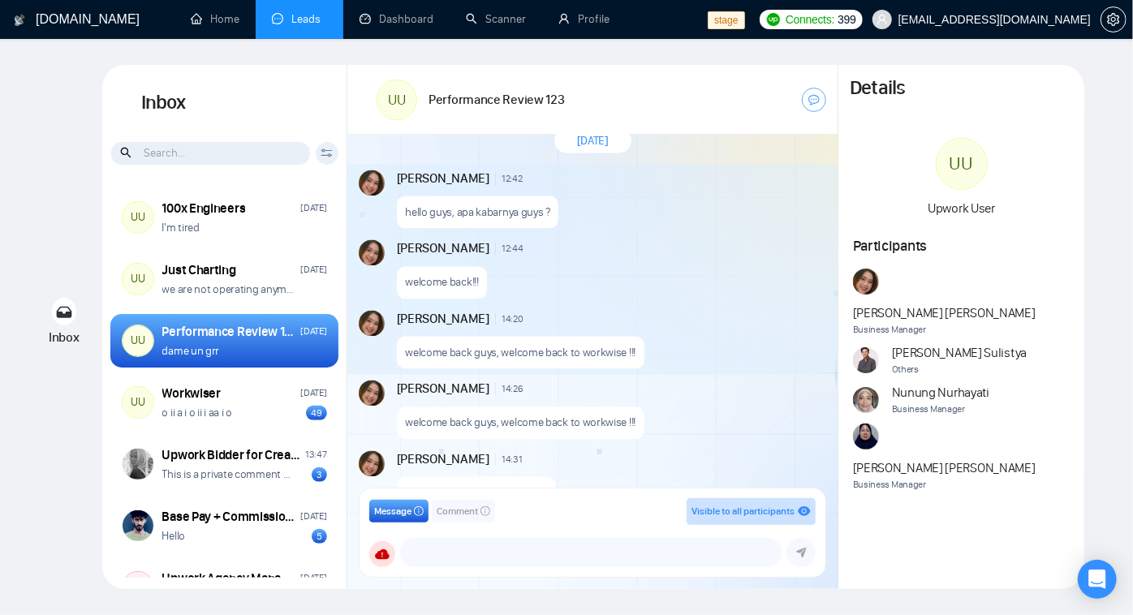
scroll to position [1428, 0]
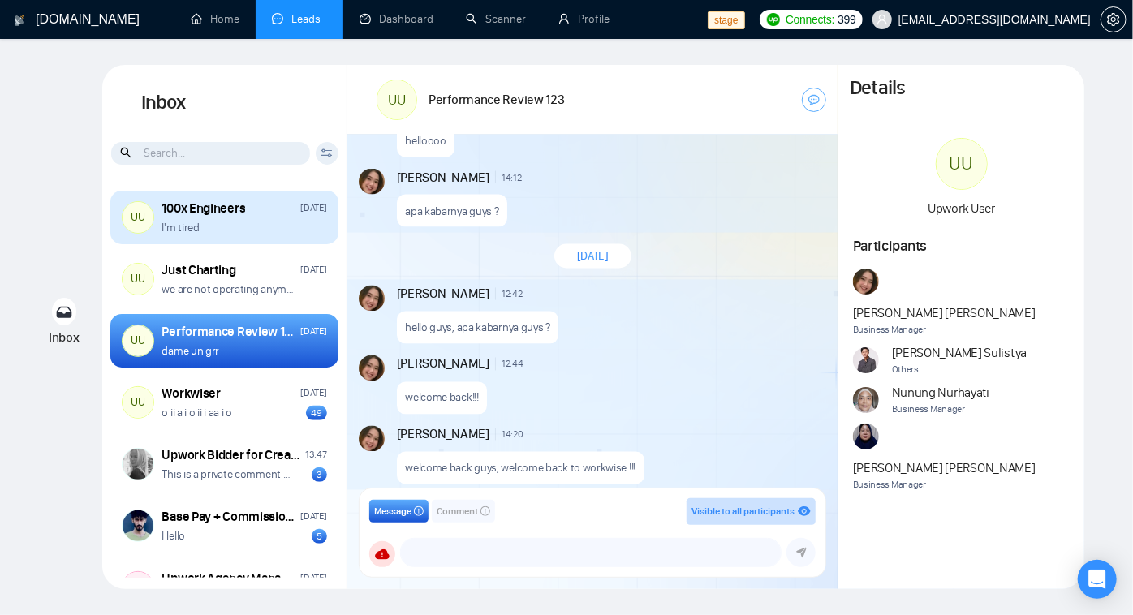
click at [252, 218] on div "100x Engineers Friday I'm tired" at bounding box center [244, 218] width 165 height 37
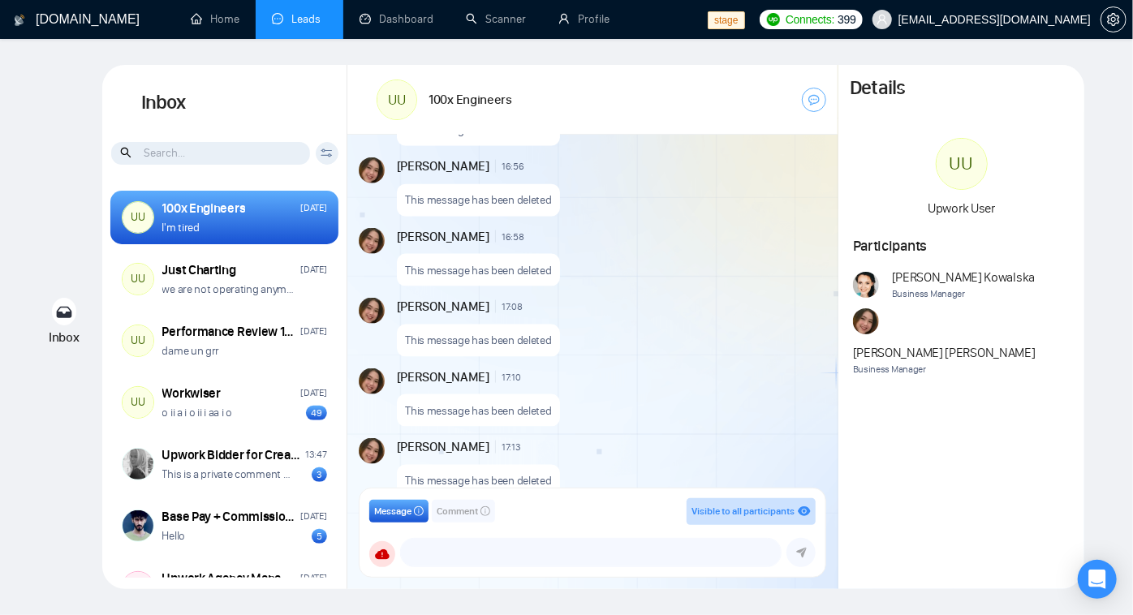
scroll to position [2533, 0]
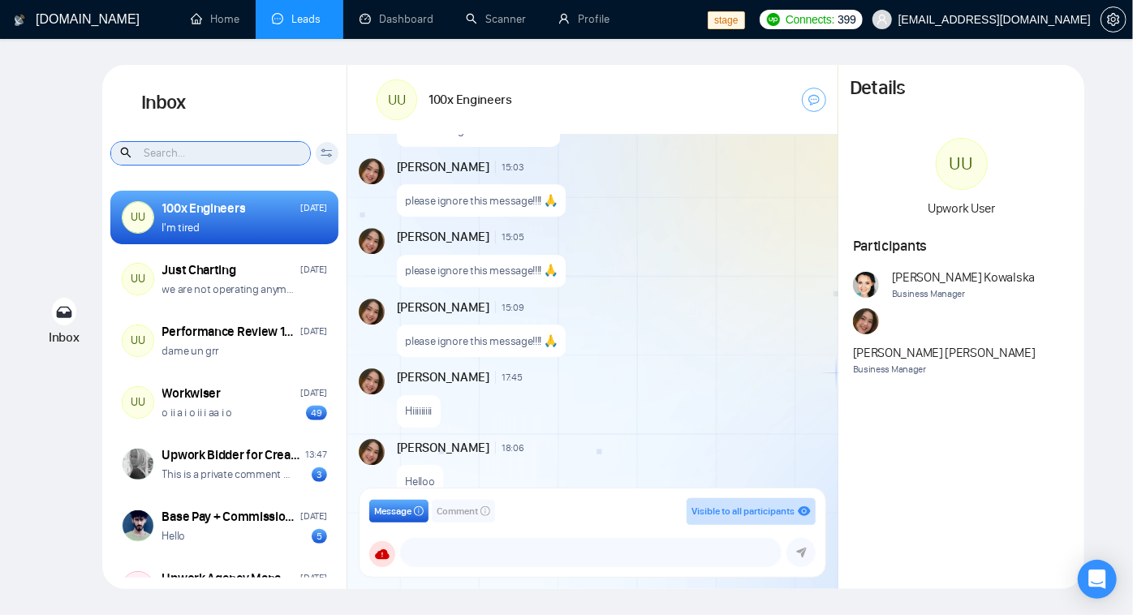
click at [210, 149] on input at bounding box center [210, 153] width 199 height 23
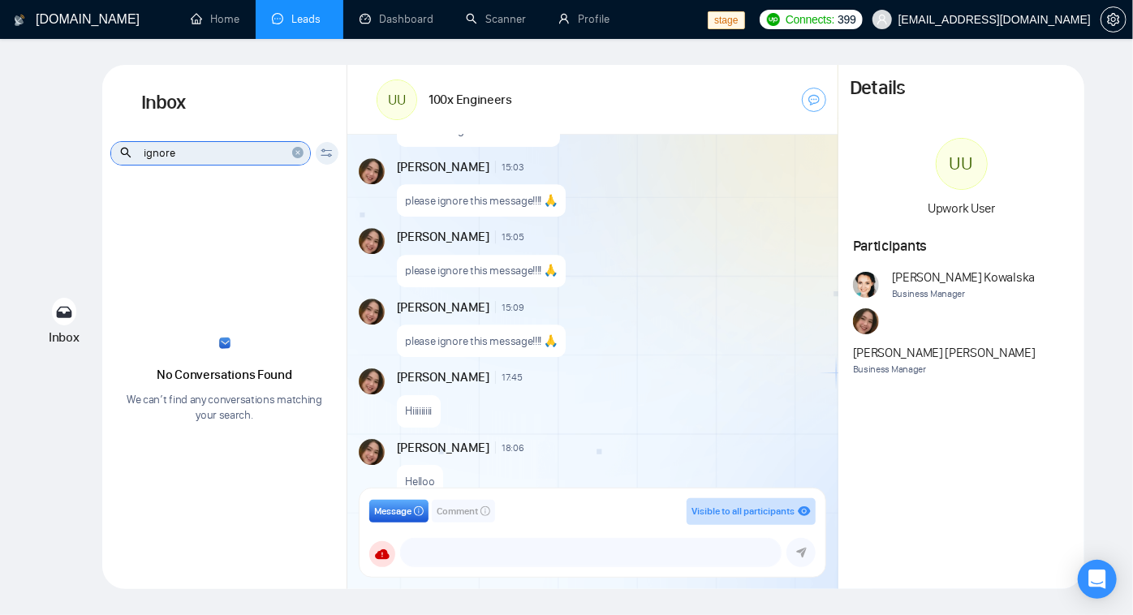
type input "ignore"
click at [450, 202] on p "please ignore this message!!!! 🙏" at bounding box center [481, 200] width 152 height 15
copy p "ignore"
click at [302, 161] on div at bounding box center [298, 153] width 12 height 17
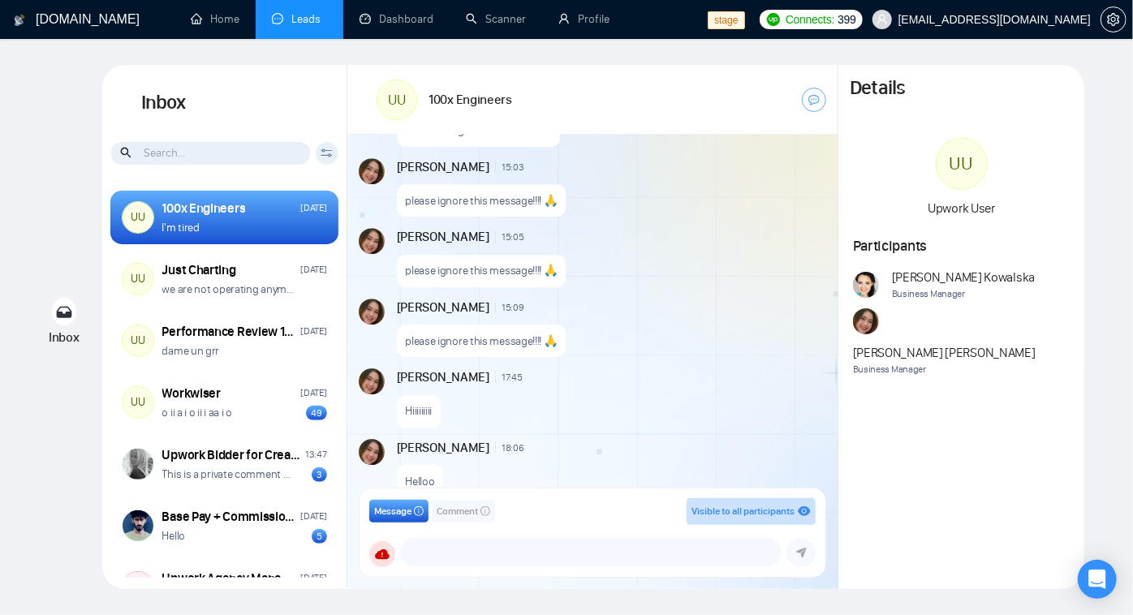
scroll to position [4424, 0]
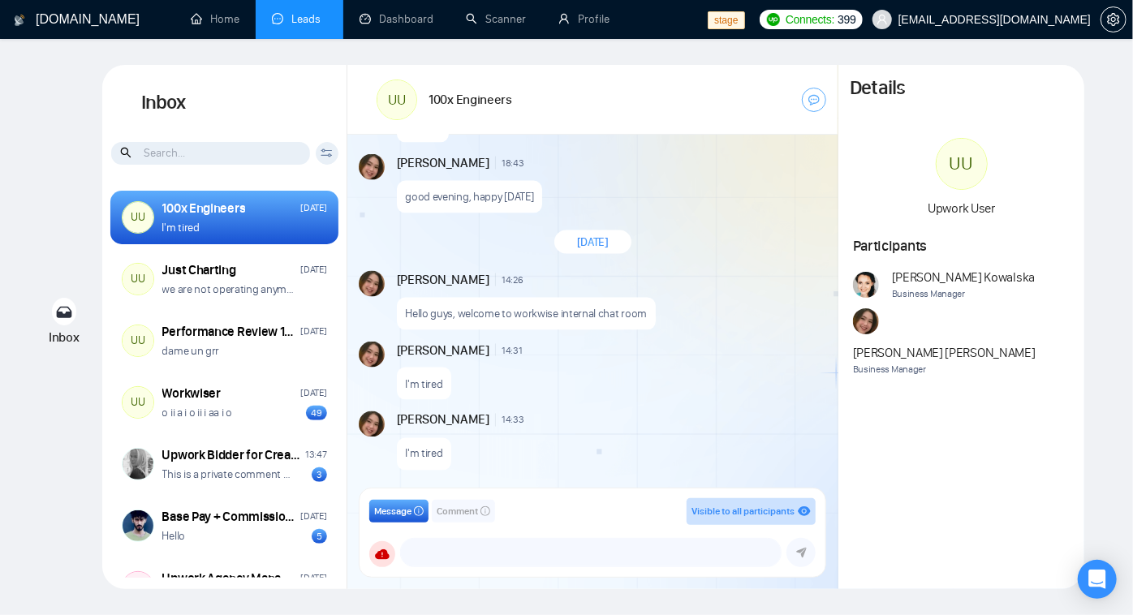
click at [235, 149] on input at bounding box center [210, 153] width 199 height 23
click at [321, 154] on icon at bounding box center [327, 153] width 12 height 9
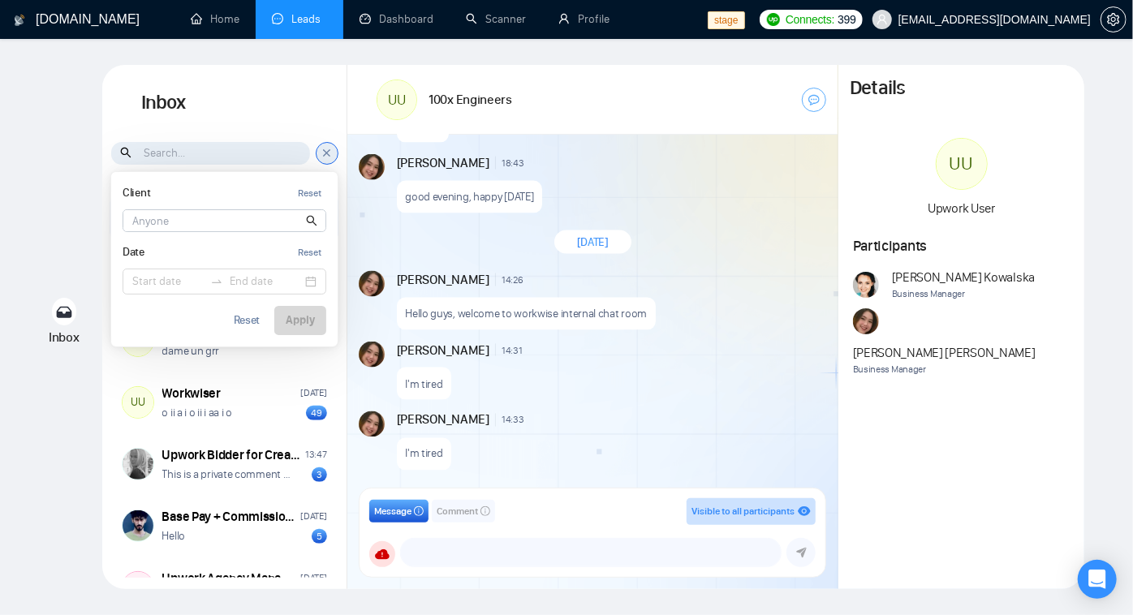
click at [321, 154] on icon at bounding box center [327, 153] width 12 height 14
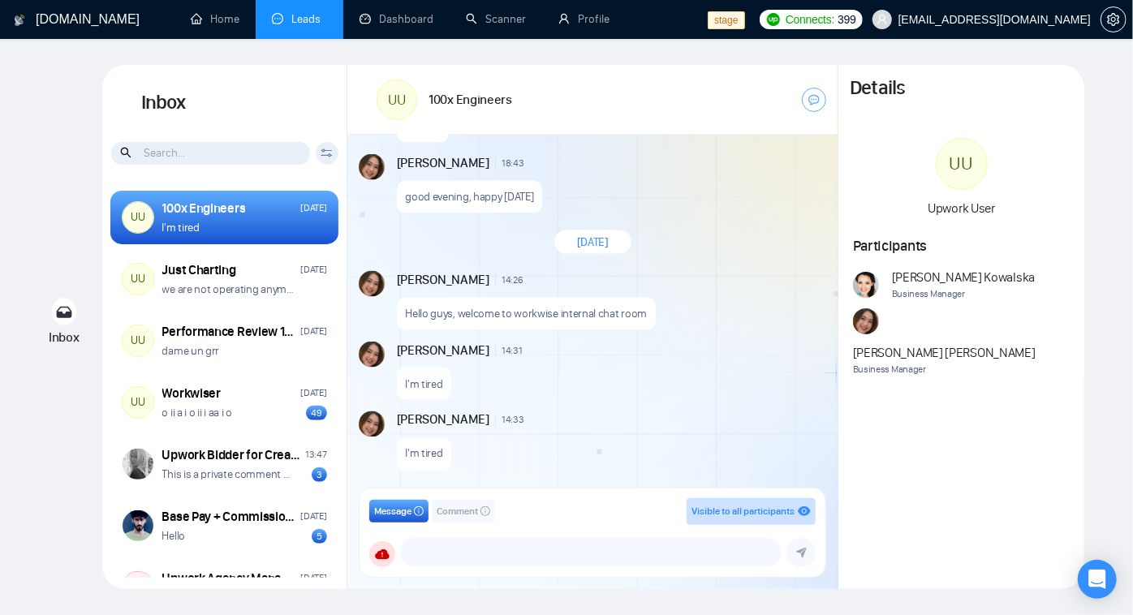
click at [222, 151] on input at bounding box center [210, 153] width 199 height 23
paste input "ignore"
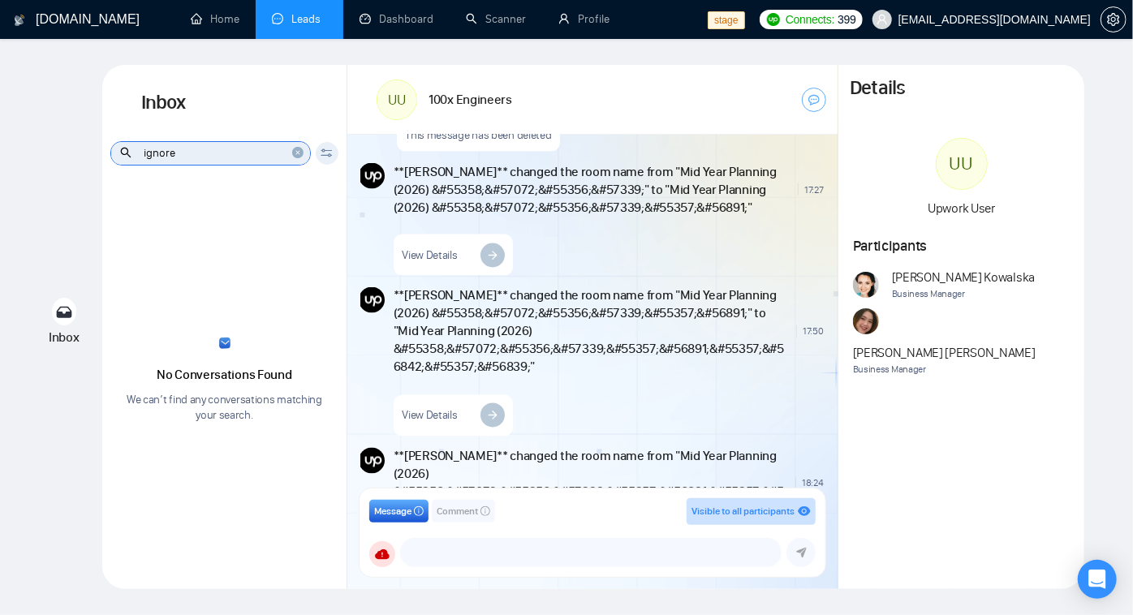
scroll to position [1323, 0]
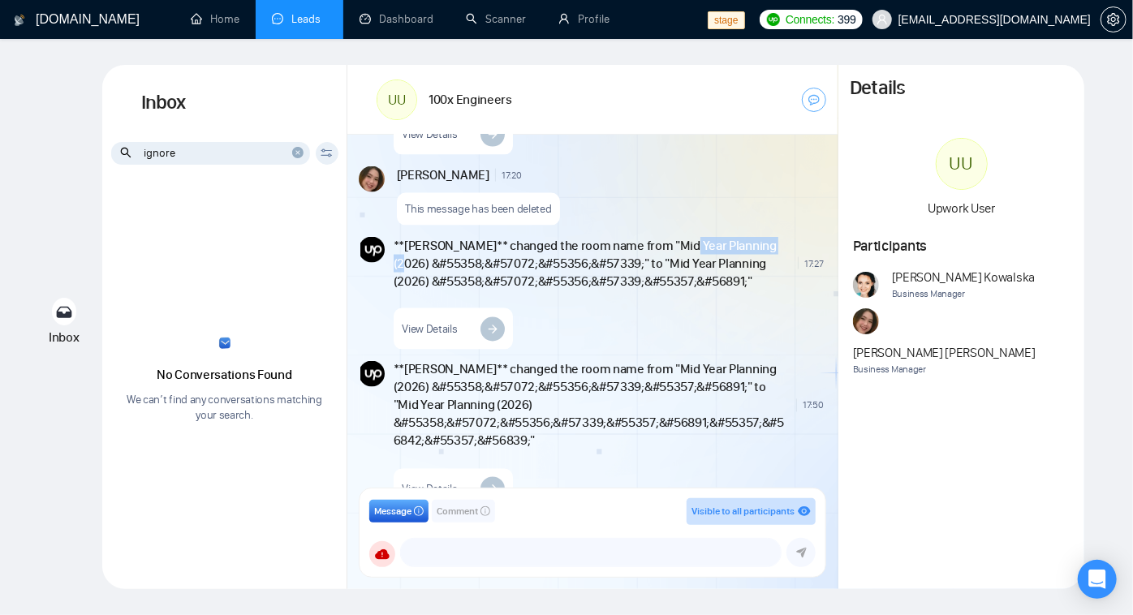
drag, startPoint x: 680, startPoint y: 245, endPoint x: 776, endPoint y: 242, distance: 96.7
click at [776, 242] on span "**Andrian Marsella** changed the room name from "Mid Year Planning (2026) &#553…" at bounding box center [593, 264] width 399 height 54
copy span "Mid Year Planning"
click at [230, 152] on input "ignore" at bounding box center [210, 153] width 199 height 23
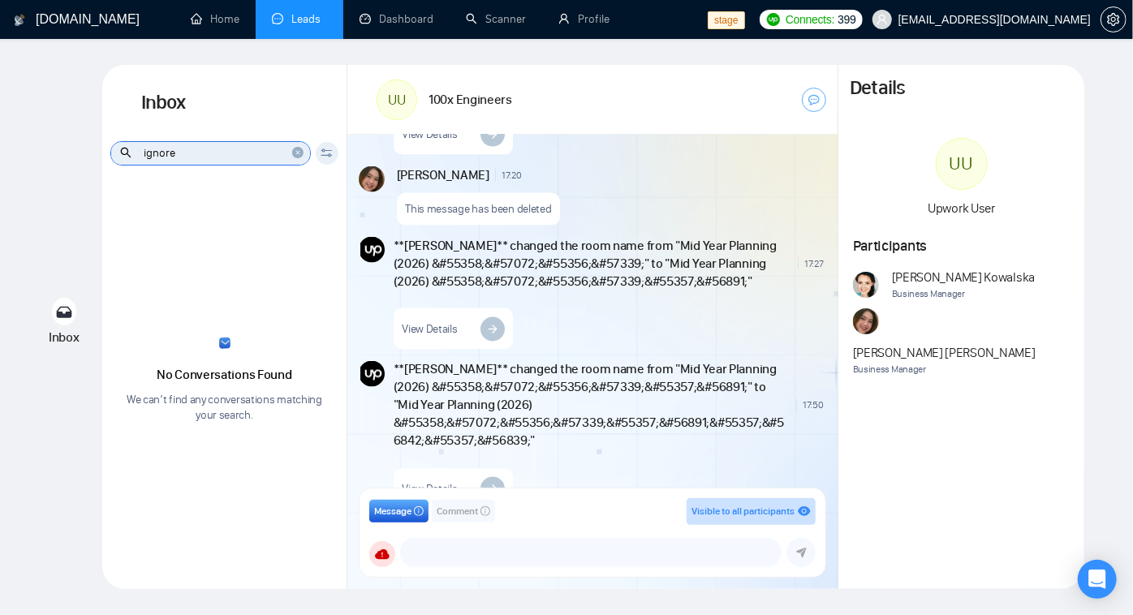
paste input "Mid Year Planning"
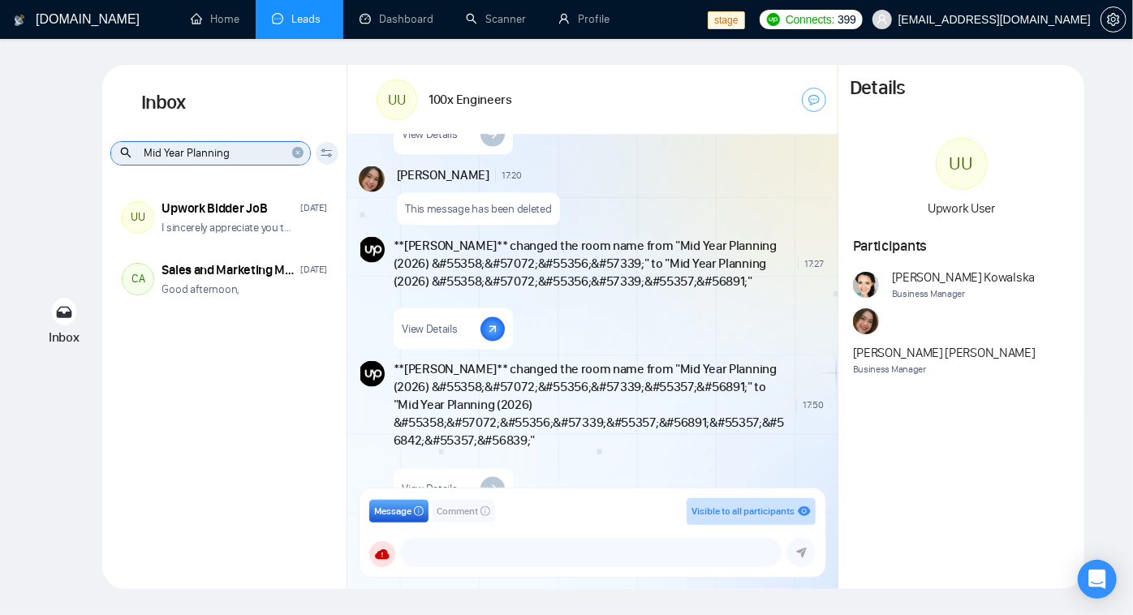
type input "Mid Year Planning"
click at [502, 335] on div at bounding box center [492, 329] width 34 height 34
click at [489, 520] on button "Comment" at bounding box center [463, 511] width 63 height 23
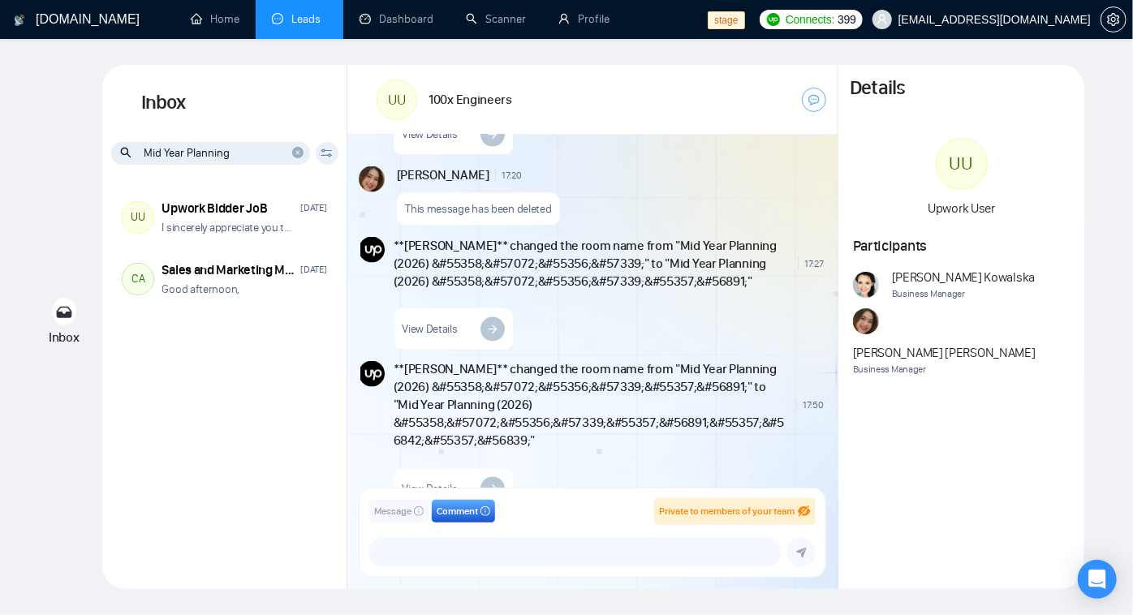
click at [387, 511] on span "Message" at bounding box center [392, 511] width 37 height 15
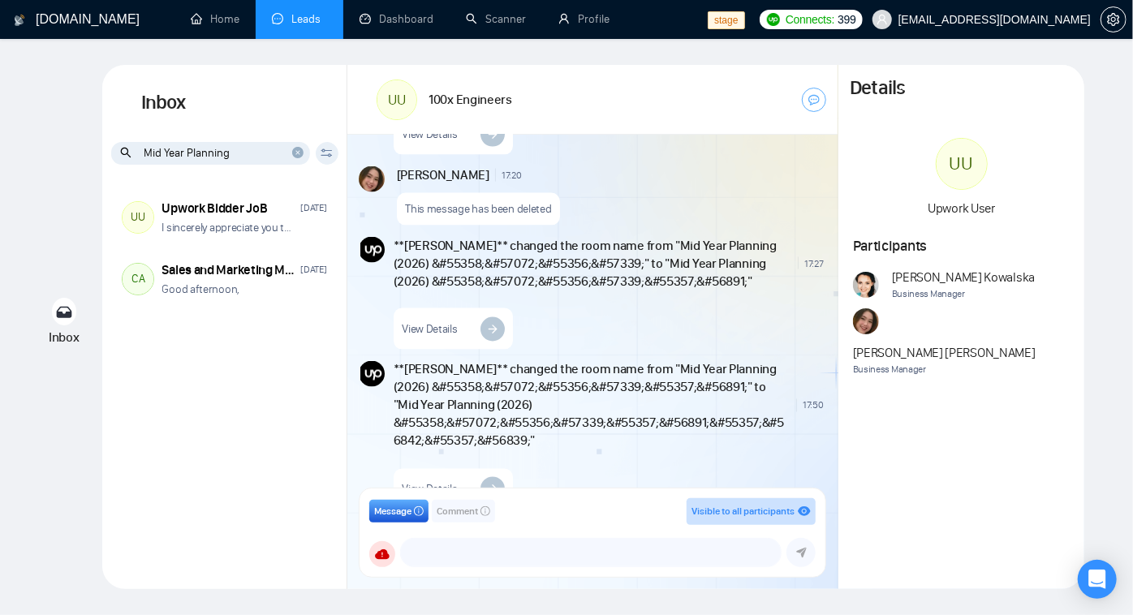
click at [470, 522] on button "Comment" at bounding box center [463, 511] width 63 height 23
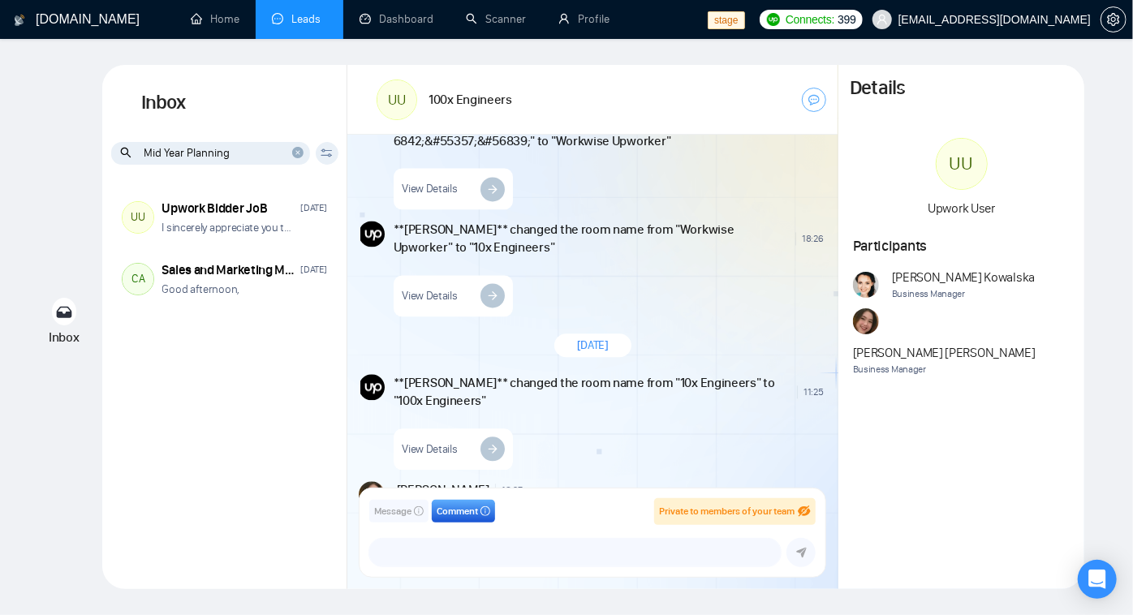
scroll to position [7819, 0]
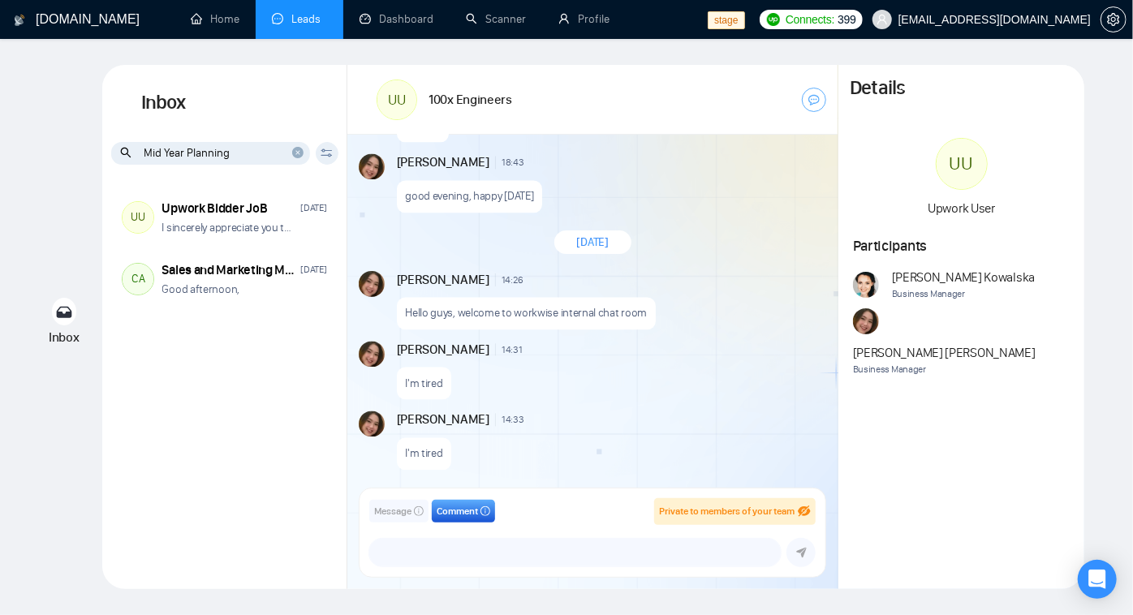
click at [425, 505] on button "Message" at bounding box center [398, 511] width 59 height 23
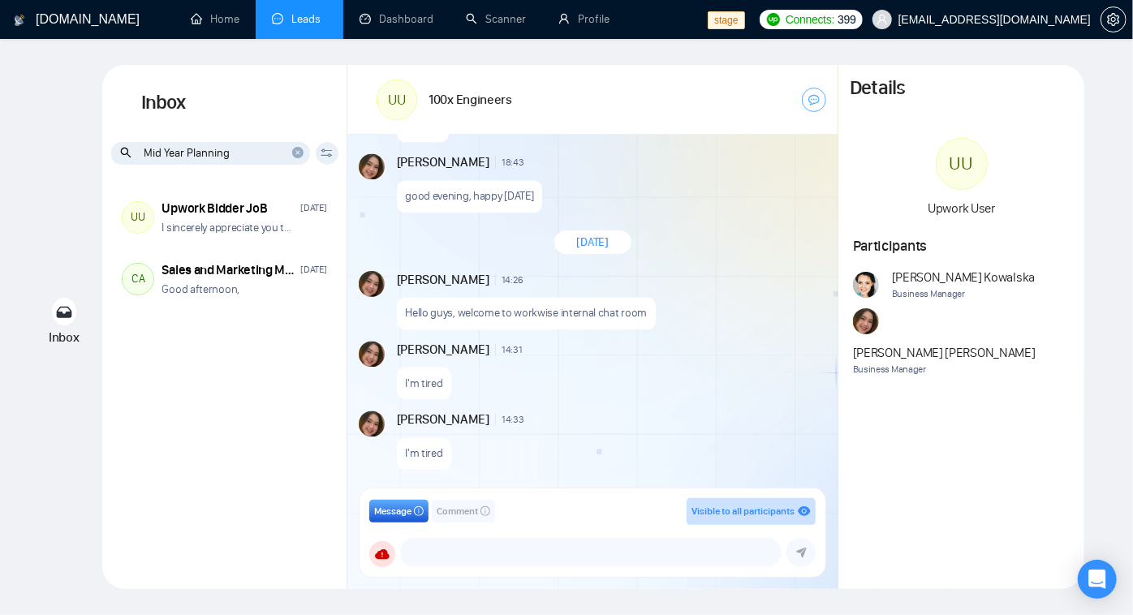
click at [452, 506] on span "Comment" at bounding box center [457, 511] width 41 height 15
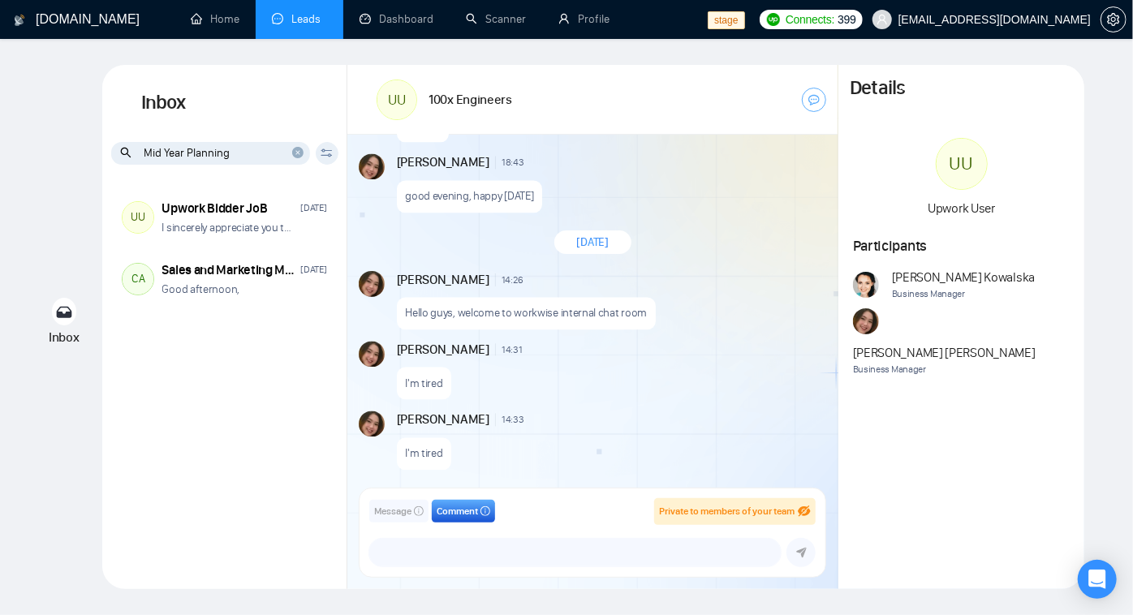
click at [423, 505] on button "Message" at bounding box center [398, 511] width 59 height 23
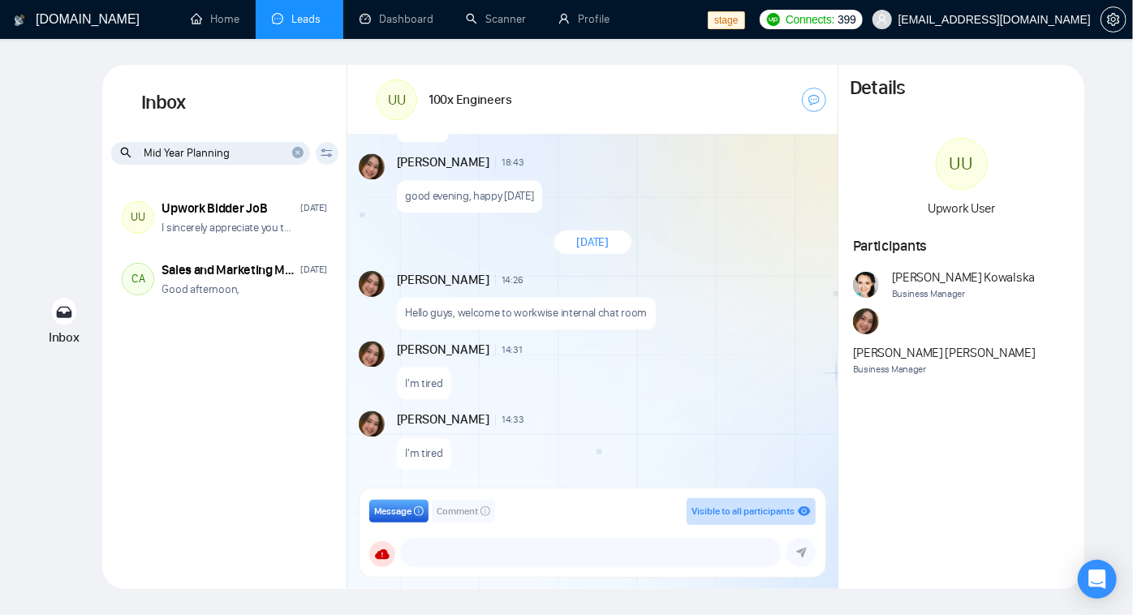
click at [303, 149] on icon "close-circle" at bounding box center [297, 152] width 11 height 11
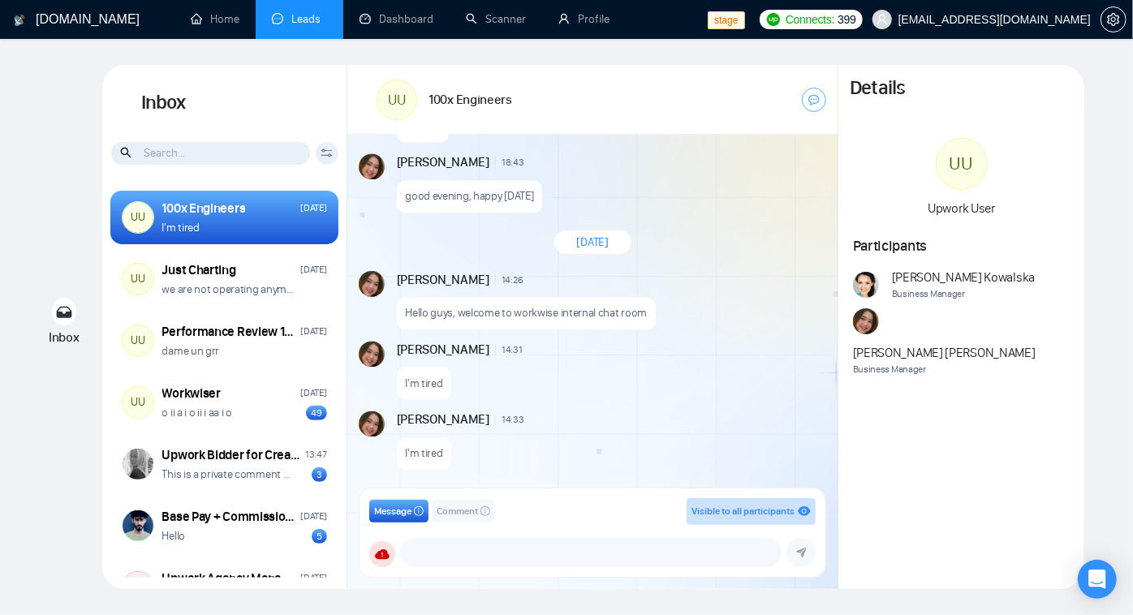
click at [245, 218] on div "100x Engineers Friday I'm tired" at bounding box center [244, 218] width 165 height 37
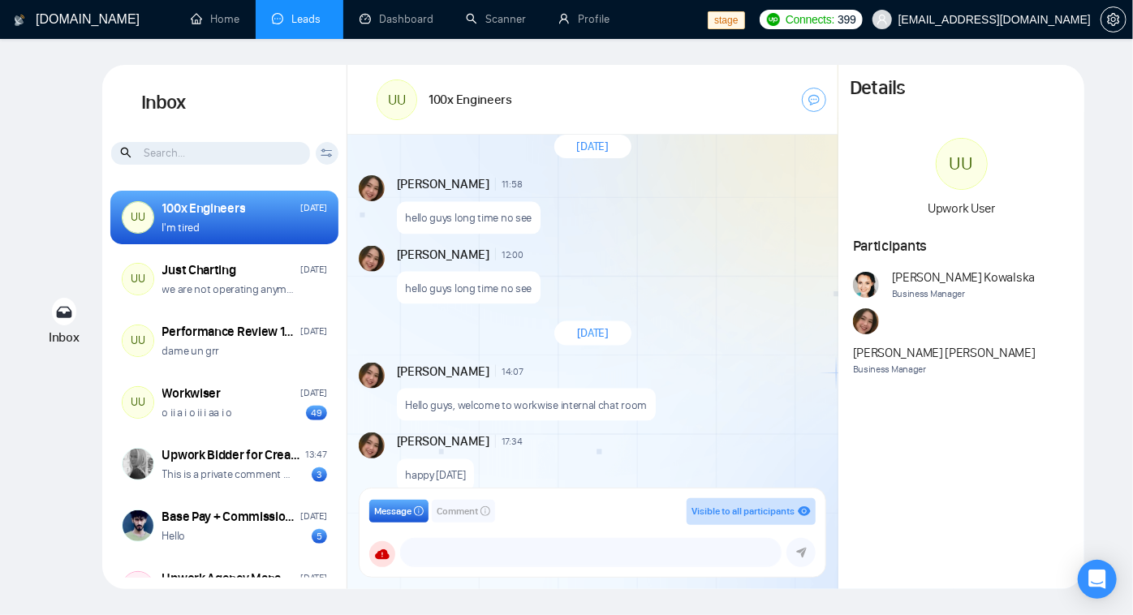
scroll to position [7376, 0]
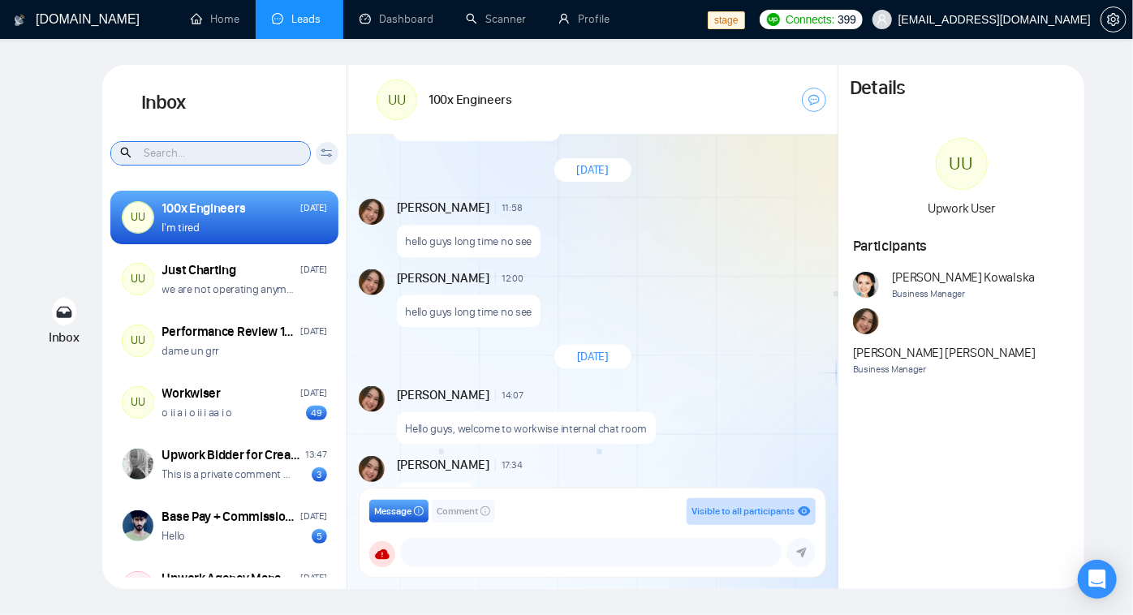
click at [174, 155] on input at bounding box center [210, 153] width 199 height 23
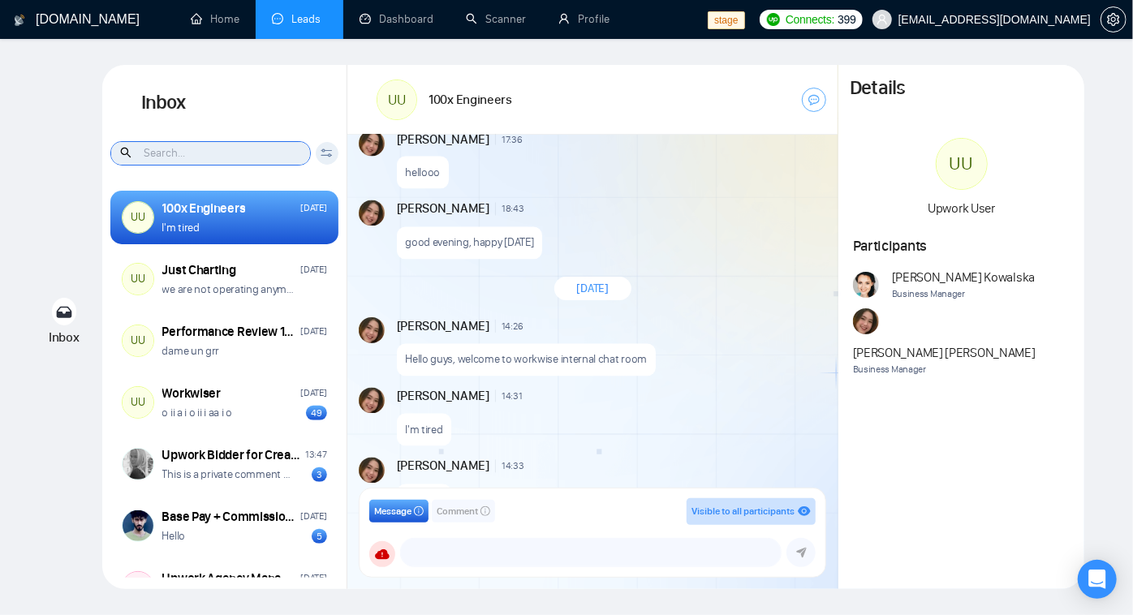
scroll to position [7819, 0]
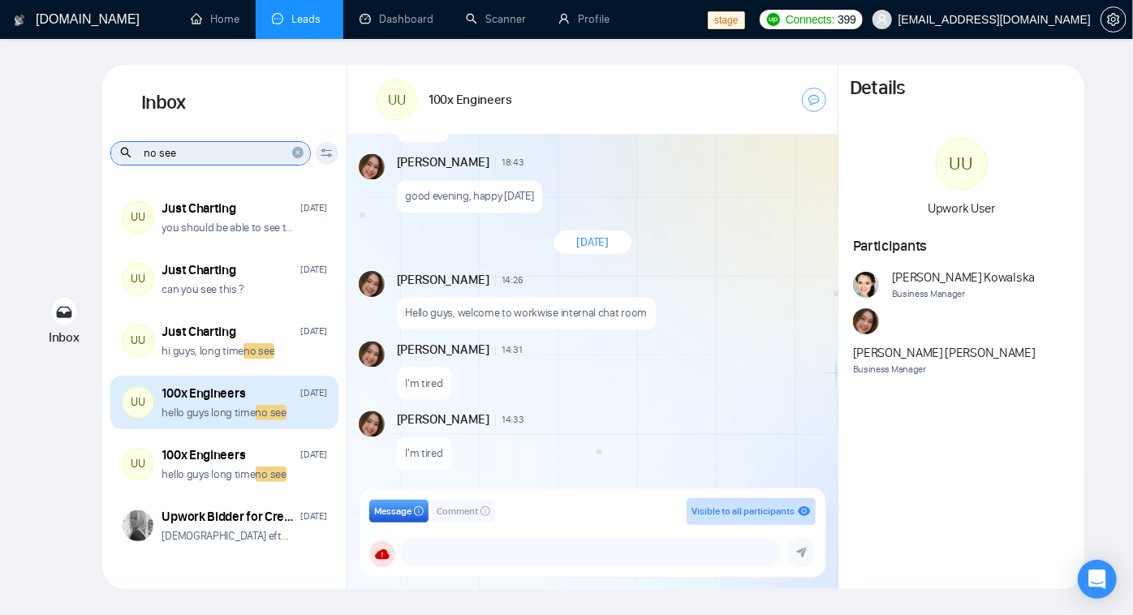
type input "no see"
click at [240, 413] on p "hello guys long time no see" at bounding box center [224, 412] width 124 height 15
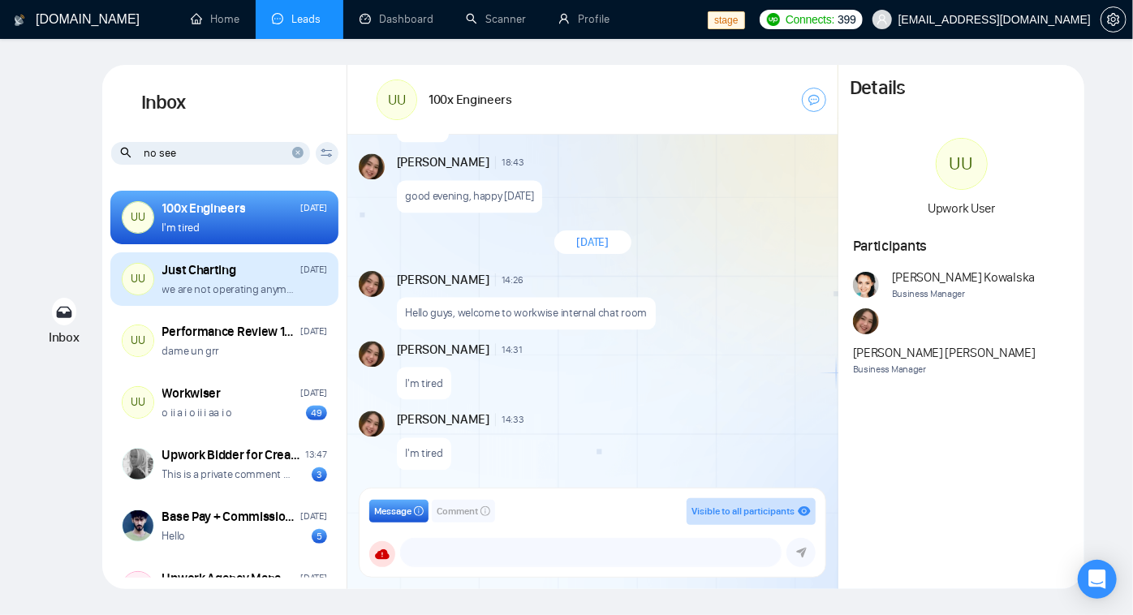
click at [218, 262] on div "Just Charting" at bounding box center [199, 270] width 74 height 18
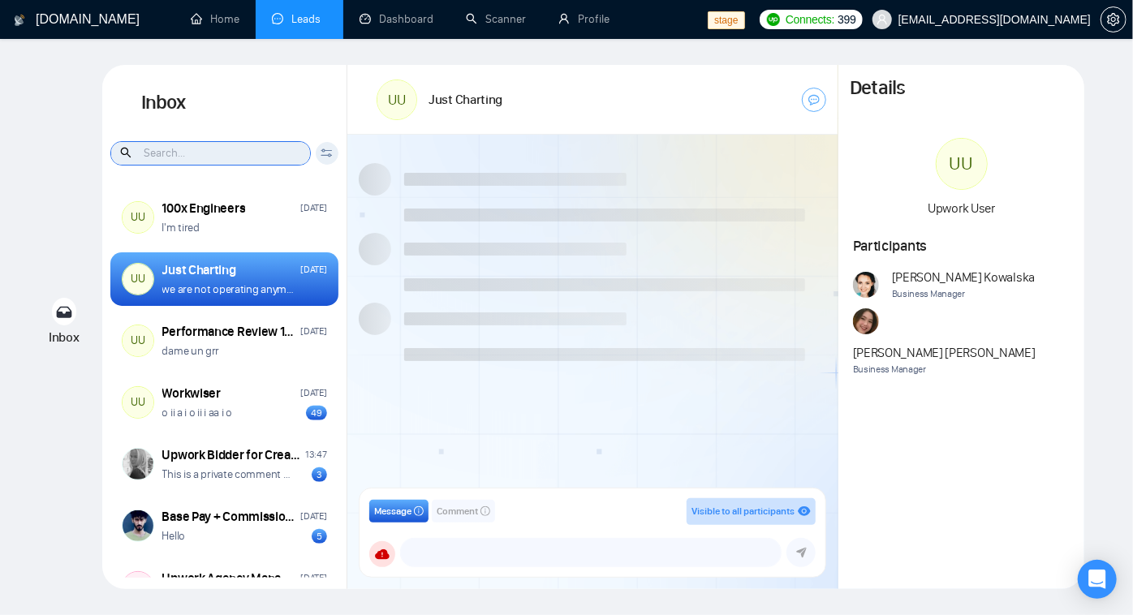
click at [217, 154] on input at bounding box center [210, 153] width 199 height 23
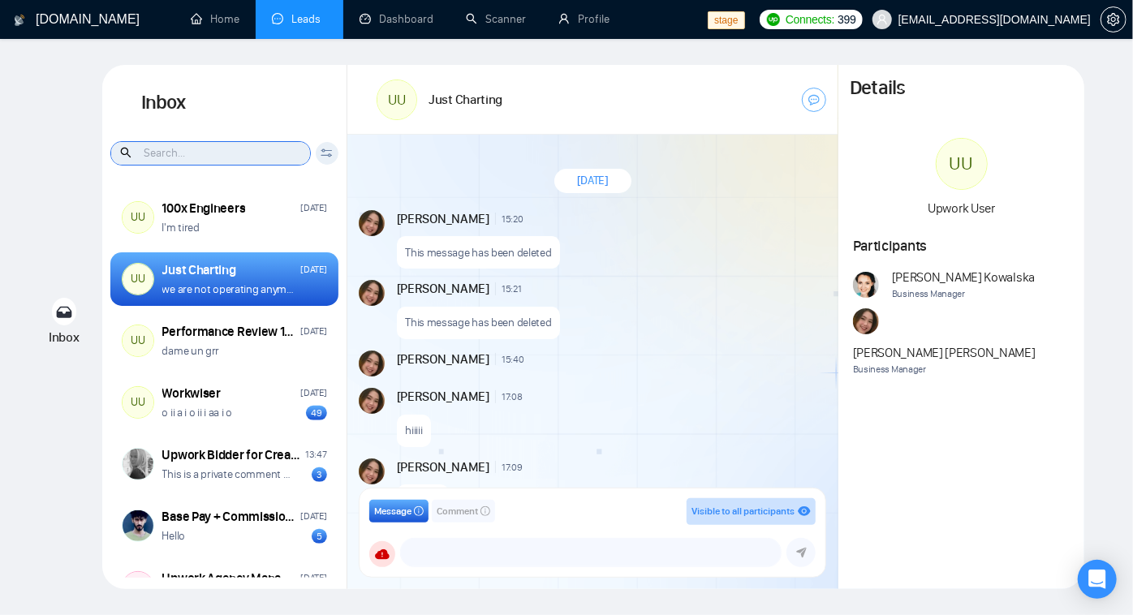
scroll to position [1185, 0]
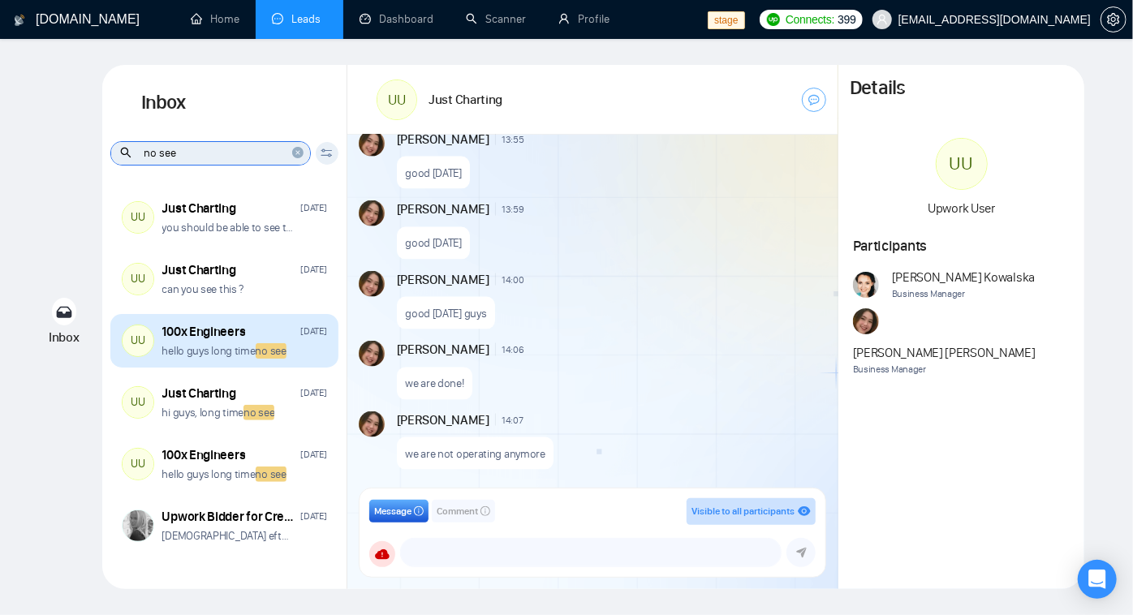
type input "no see"
click at [230, 345] on p "hello guys long time no see" at bounding box center [224, 350] width 124 height 15
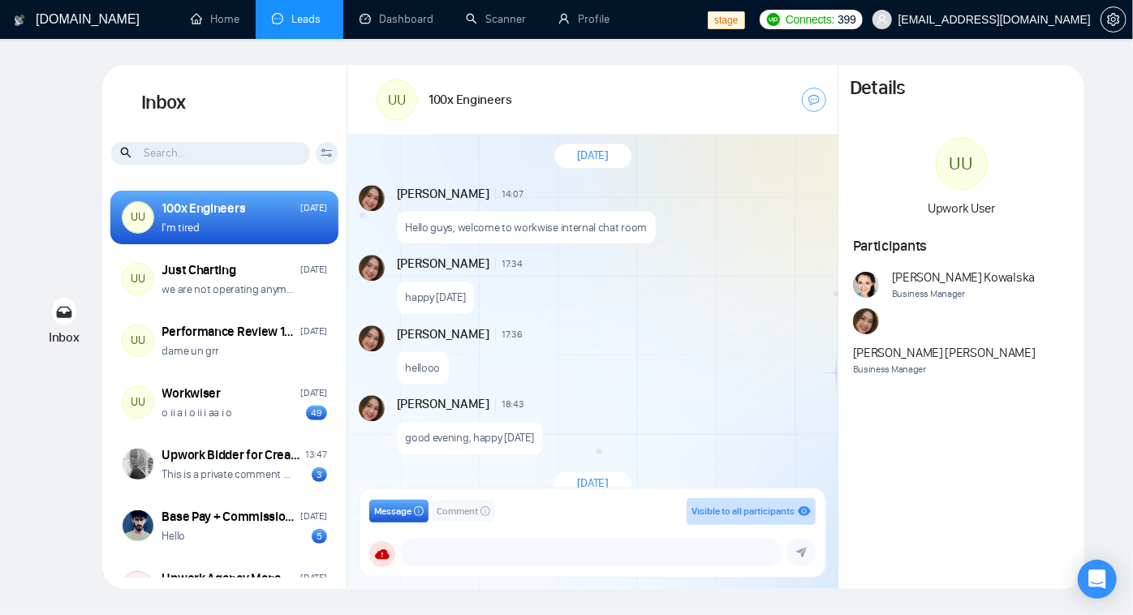
scroll to position [1901, 0]
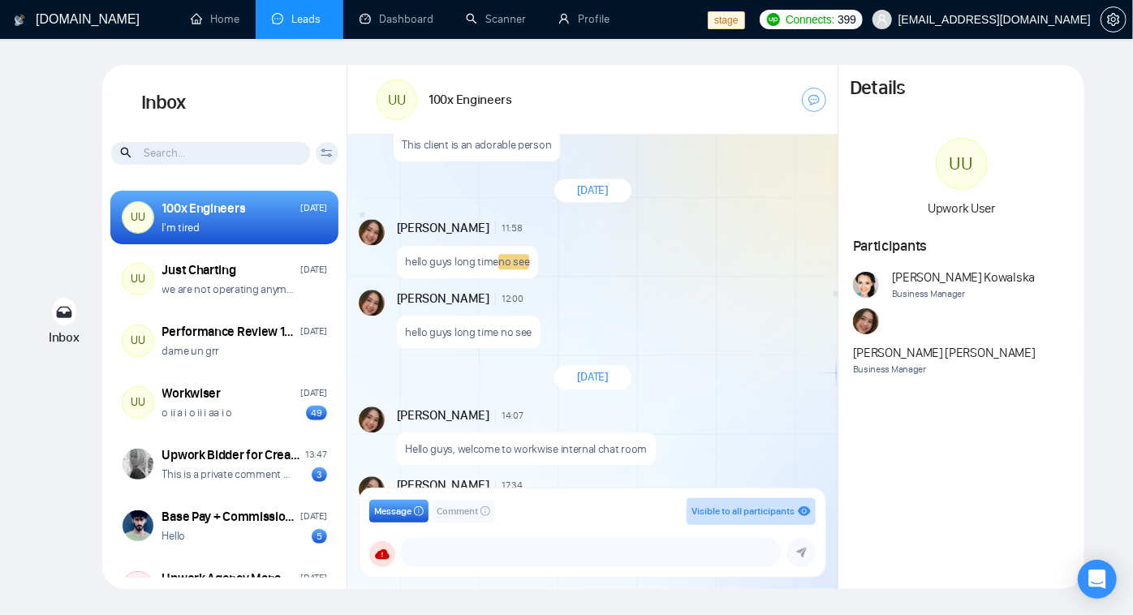
click at [226, 149] on input at bounding box center [210, 153] width 199 height 23
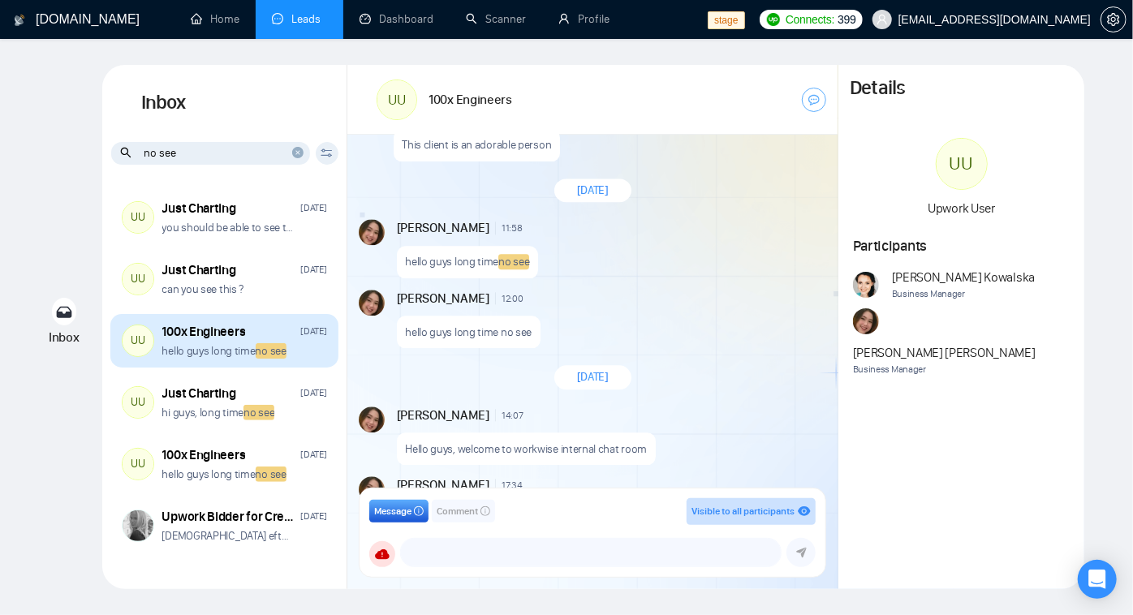
click at [260, 354] on span "no see" at bounding box center [271, 350] width 31 height 15
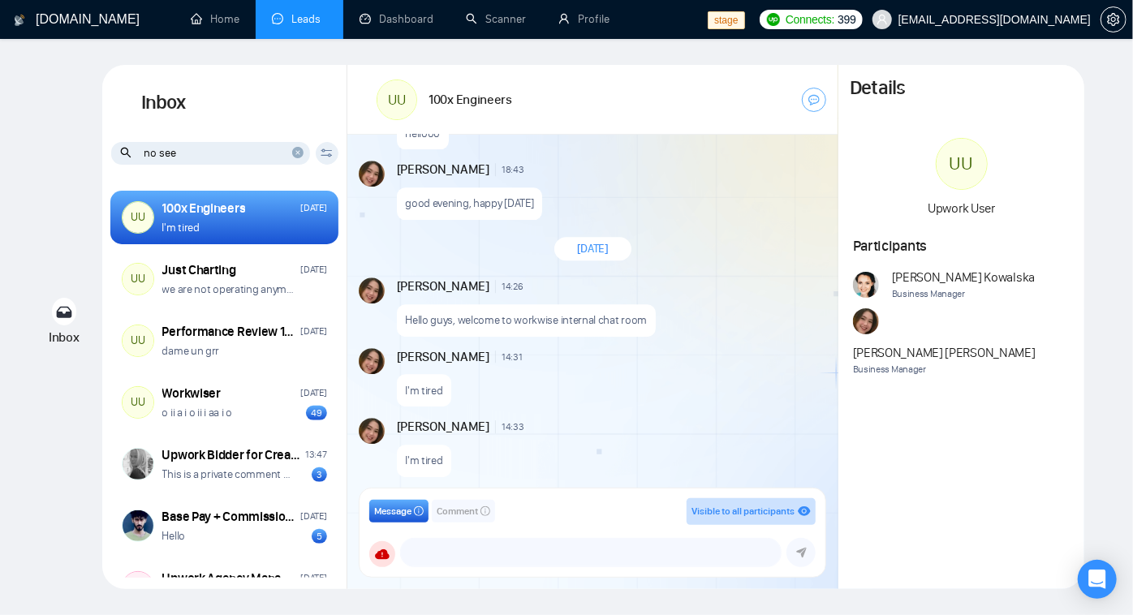
scroll to position [2364, 0]
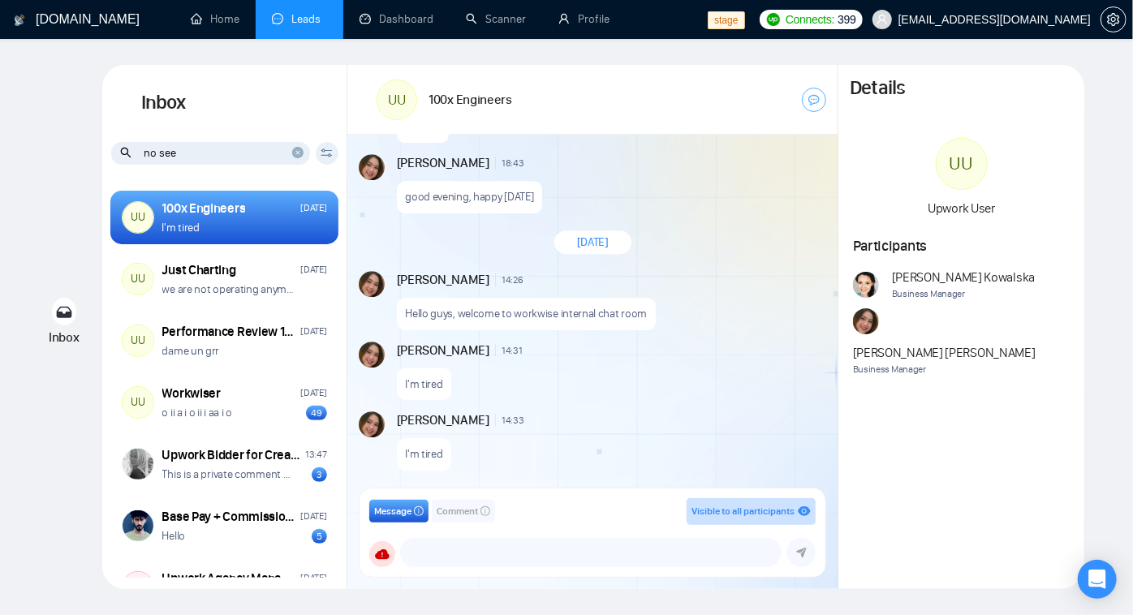
click at [188, 148] on input "no see" at bounding box center [210, 153] width 199 height 23
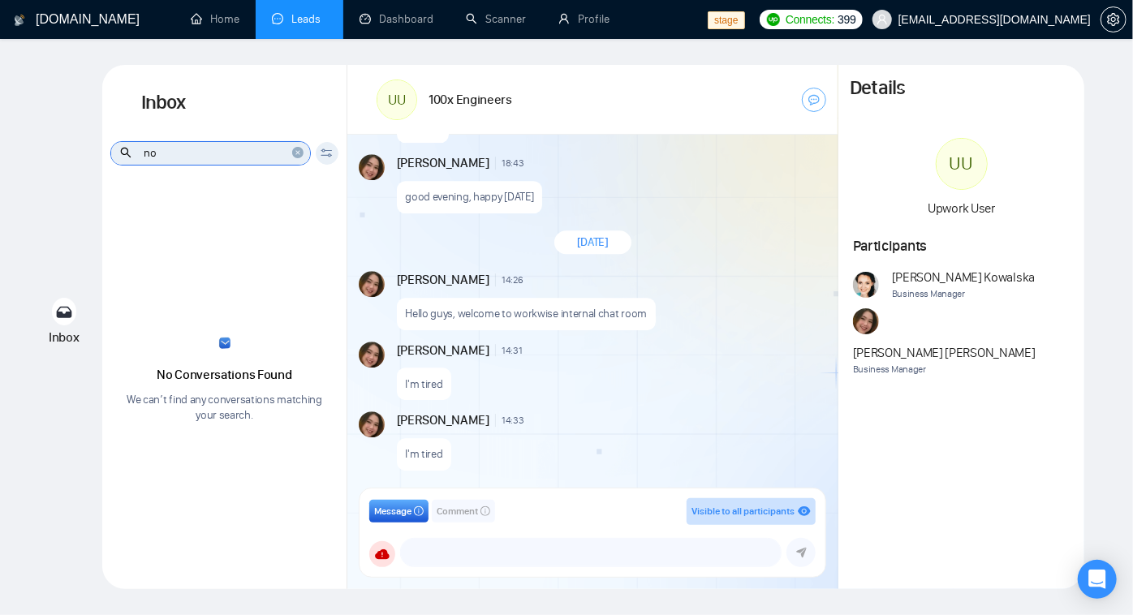
type input "n"
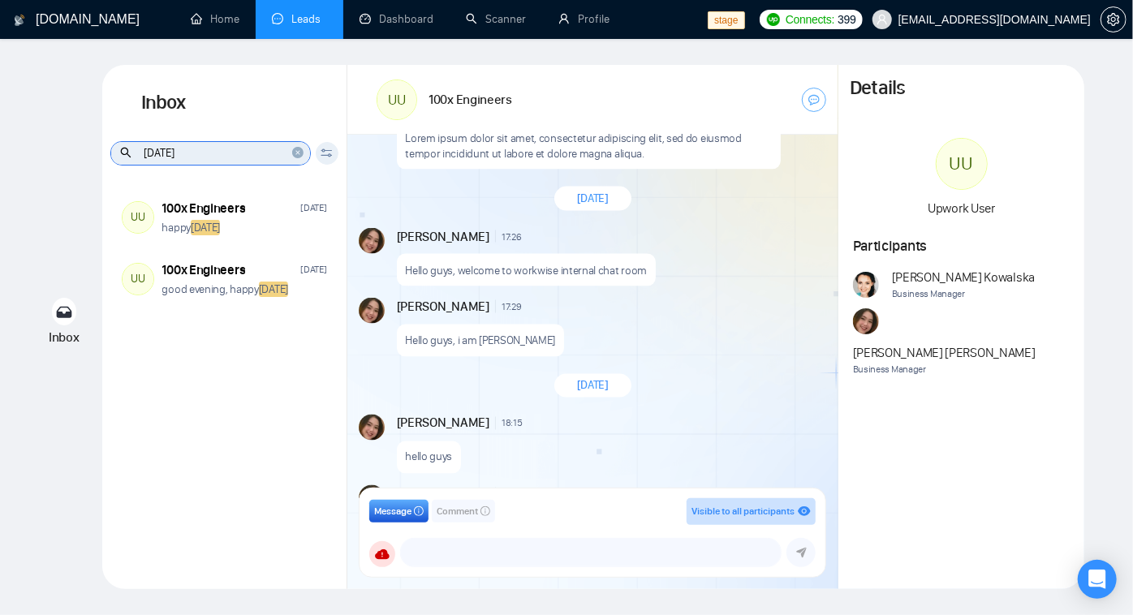
scroll to position [1036, 0]
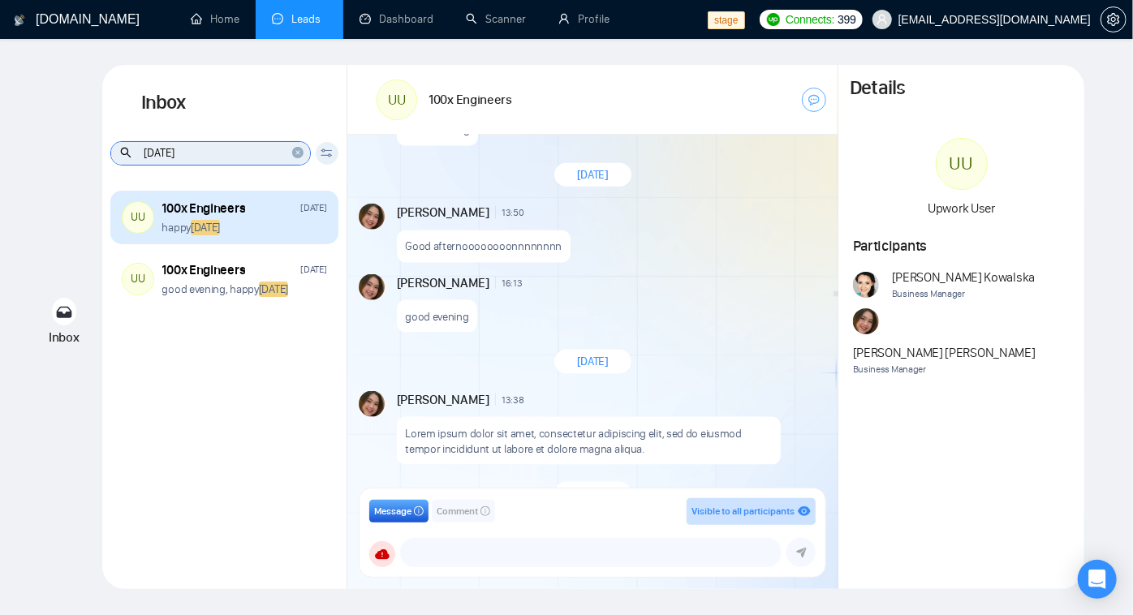
type input "thursday"
click at [183, 231] on p "happy thursday" at bounding box center [191, 227] width 58 height 15
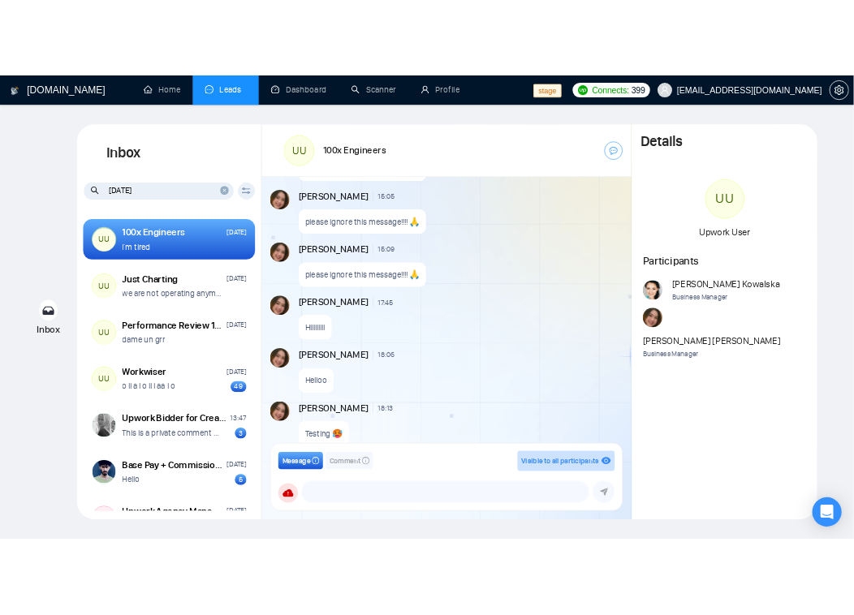
scroll to position [1749, 0]
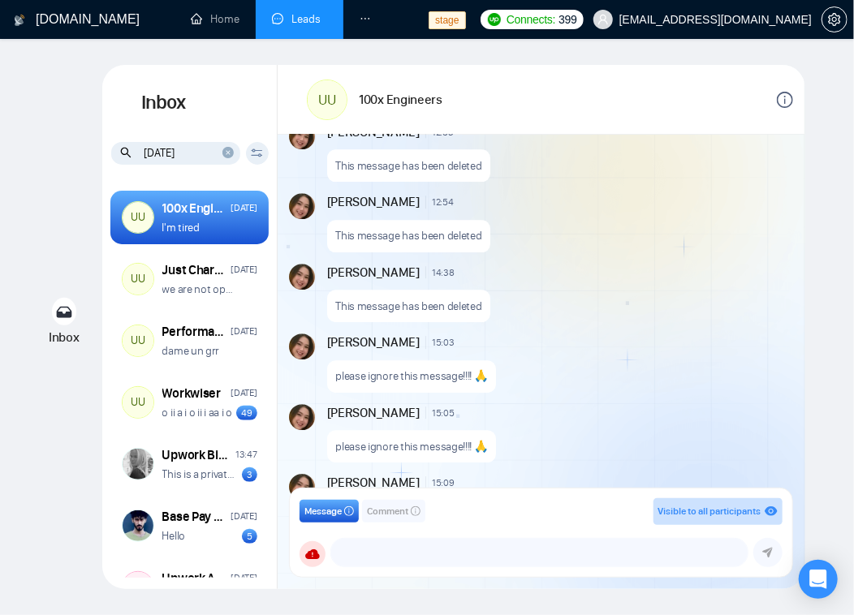
click at [441, 199] on span "12:54" at bounding box center [443, 202] width 22 height 13
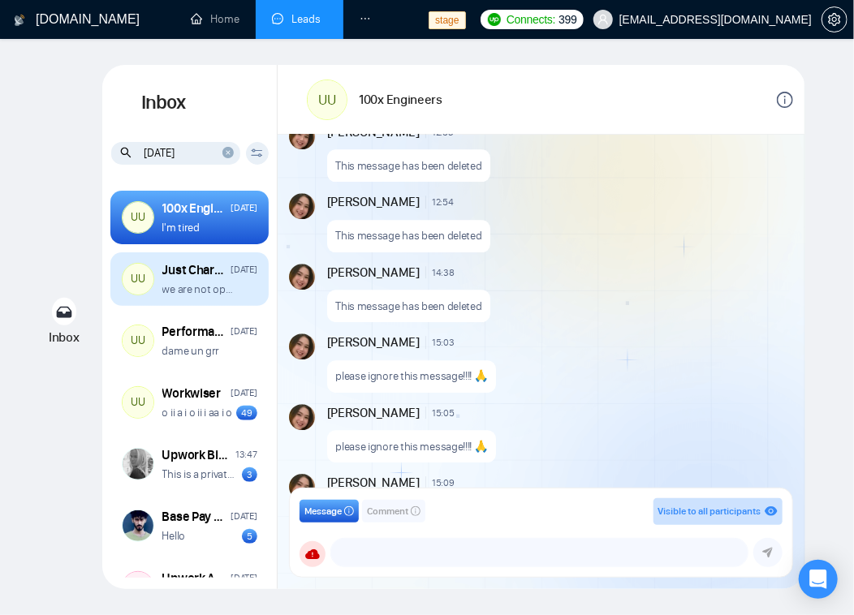
click at [182, 275] on div "Just Charting" at bounding box center [194, 270] width 64 height 18
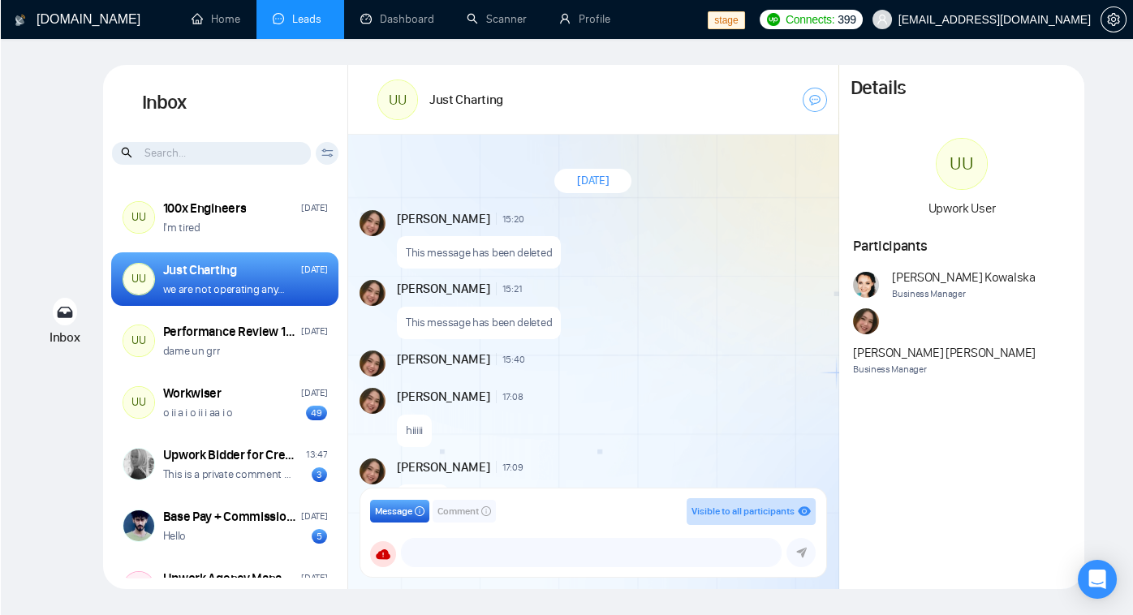
scroll to position [1185, 0]
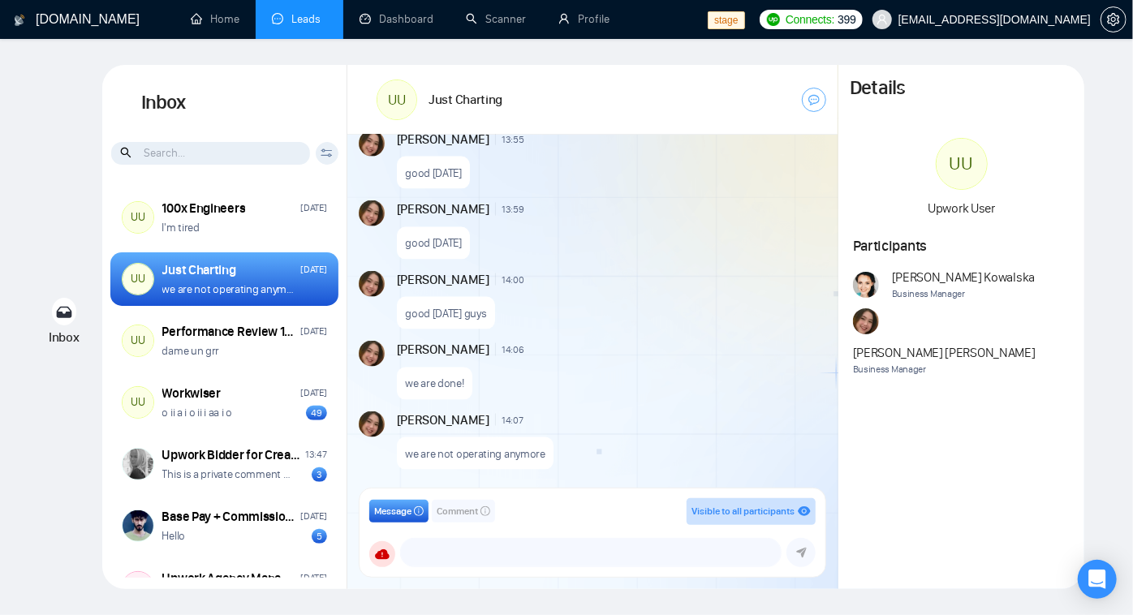
click at [509, 278] on span "14:00" at bounding box center [513, 280] width 23 height 13
click at [538, 202] on div "Andrian Marsella 13:59 New Message" at bounding box center [610, 210] width 427 height 18
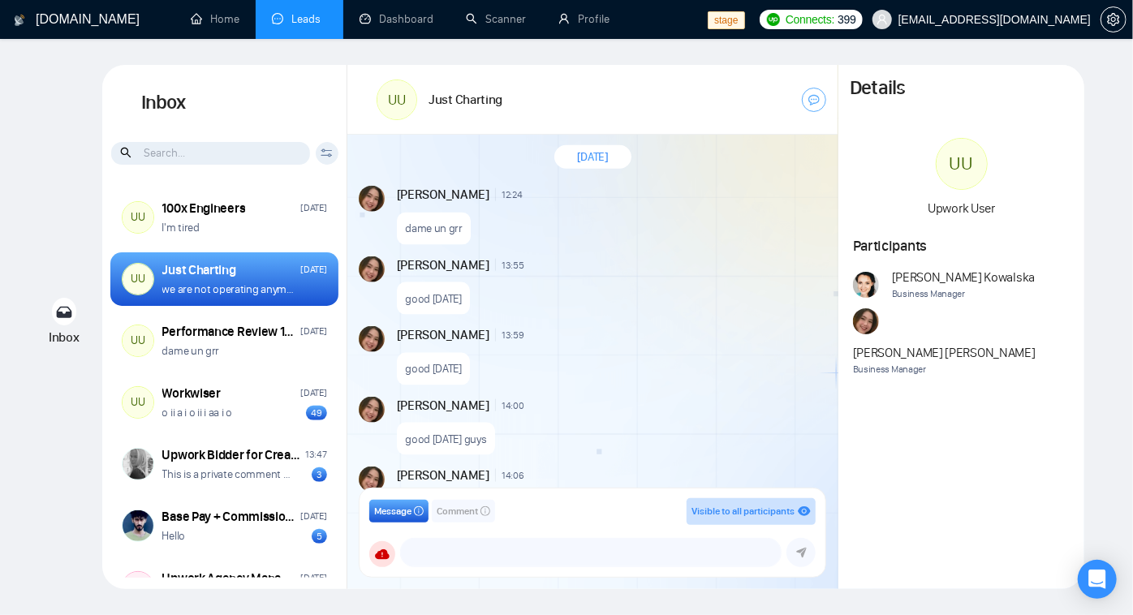
scroll to position [816, 0]
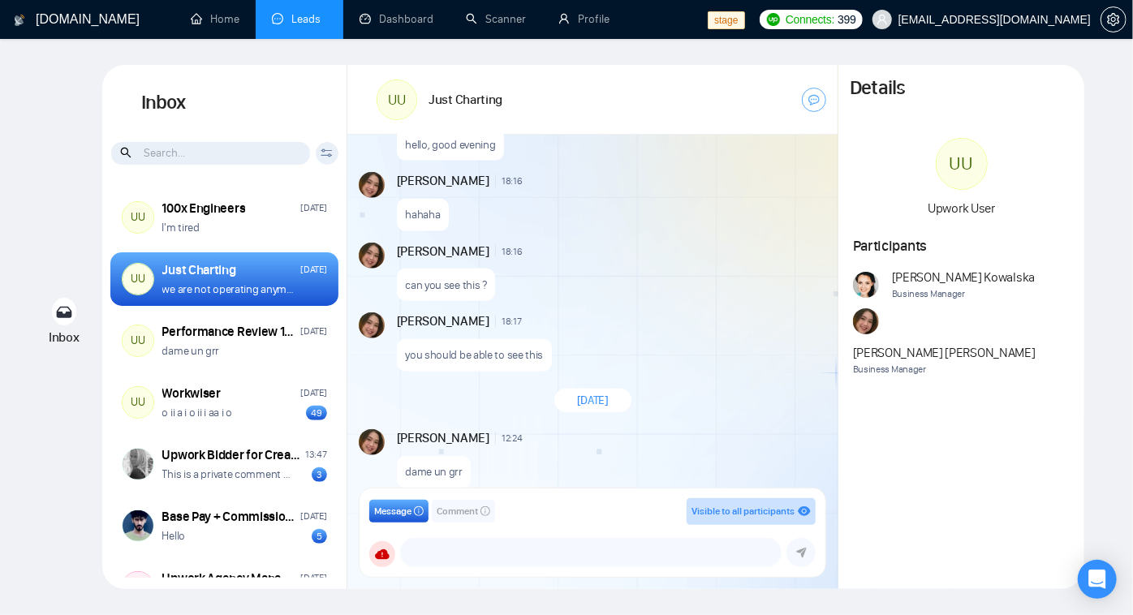
click at [599, 401] on span "September 17, 2025" at bounding box center [593, 400] width 32 height 15
click at [646, 328] on div "Andrian Marsella 18:17 New Message" at bounding box center [610, 322] width 427 height 18
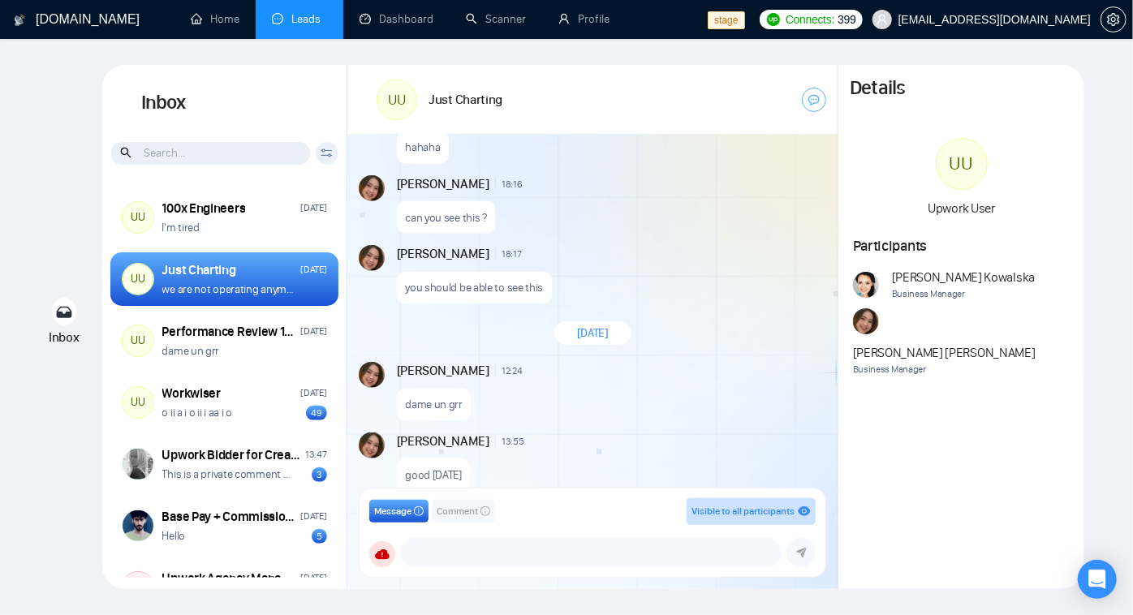
scroll to position [890, 0]
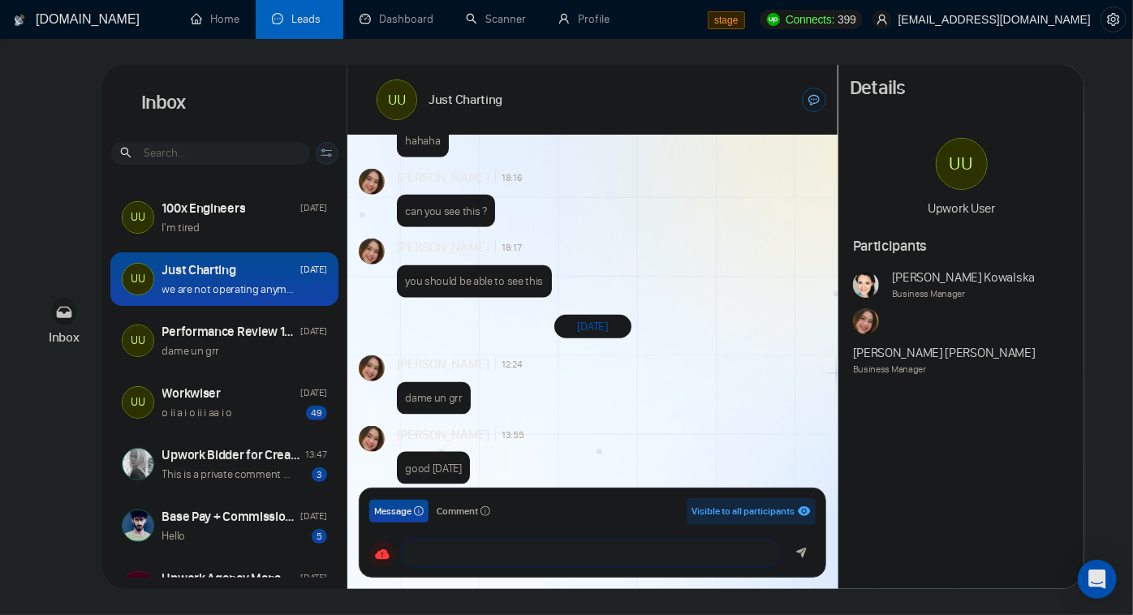
click at [580, 108] on div "UU Just Charting" at bounding box center [502, 99] width 250 height 46
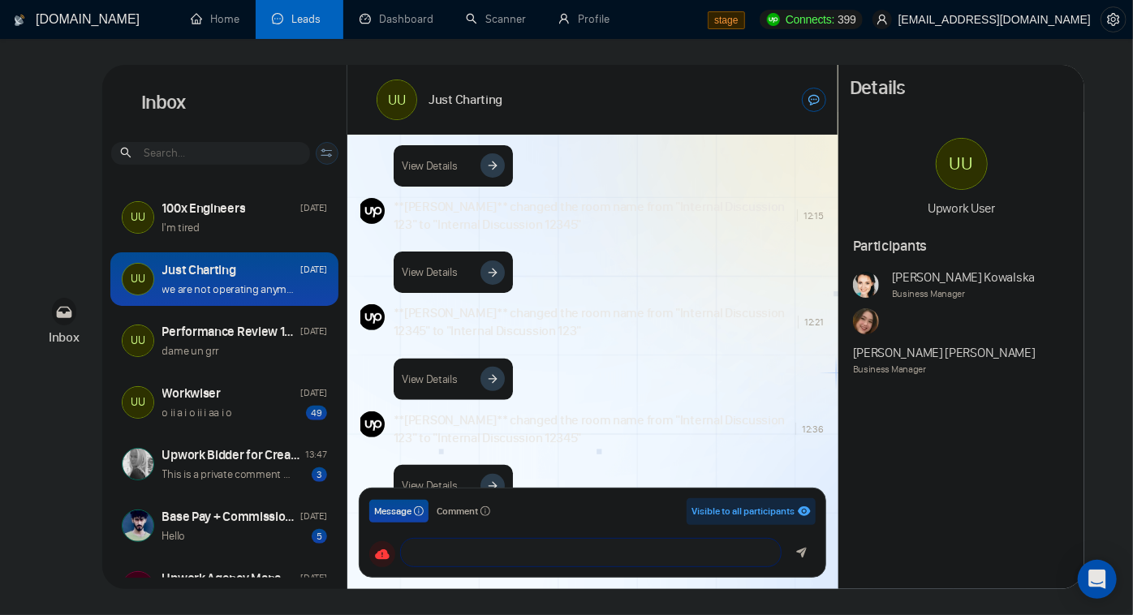
scroll to position [2063, 0]
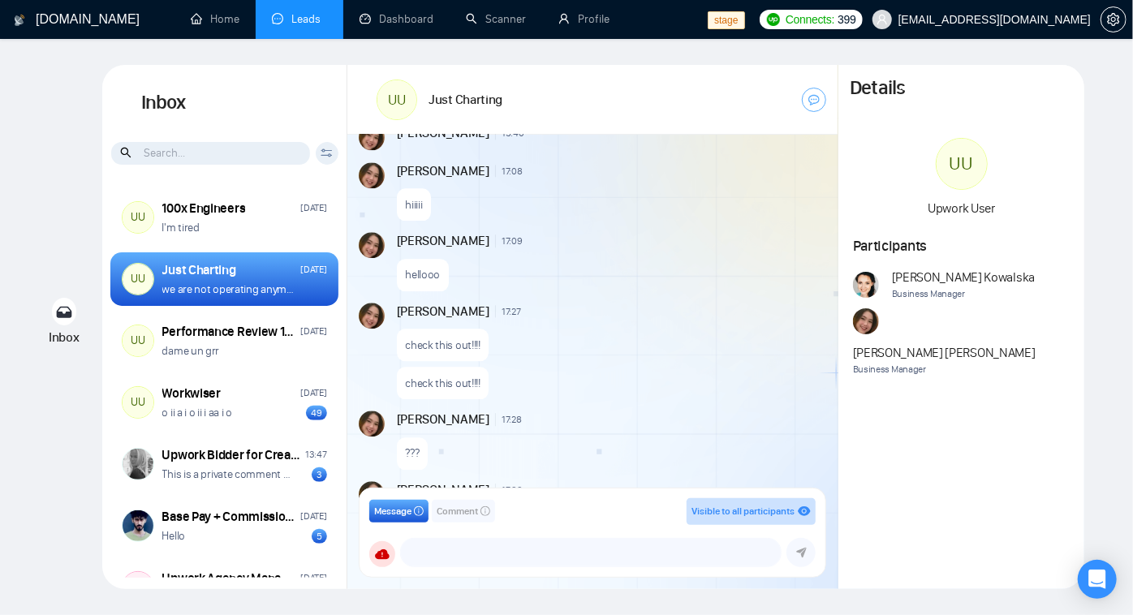
click at [637, 57] on div "GigRadar.io Home Leads Dashboard Scanner Profile stage Connects: 399 workwiseup…" at bounding box center [566, 307] width 1133 height 615
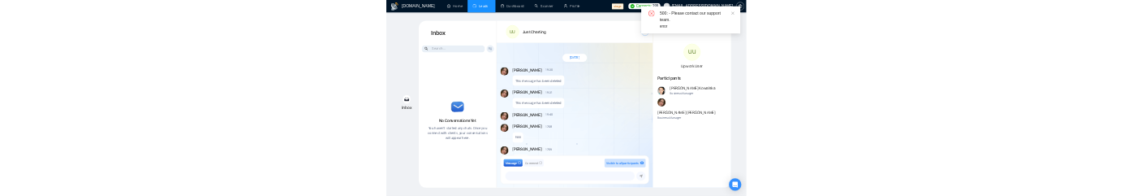
scroll to position [1185, 0]
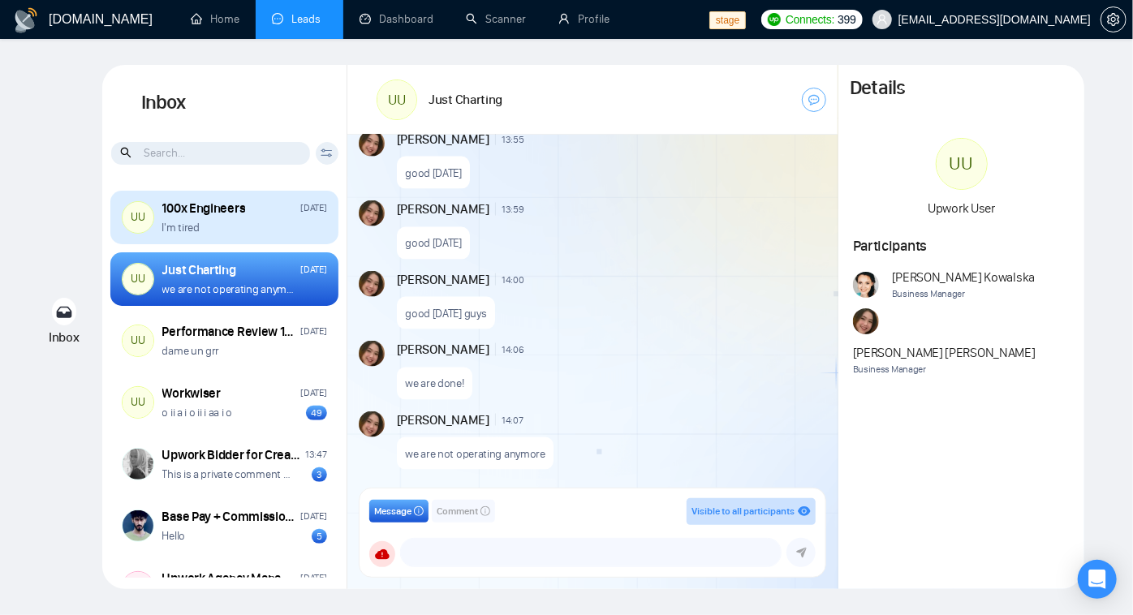
click at [188, 195] on div "UU 100x Engineers [DATE] I'm tired" at bounding box center [224, 218] width 228 height 54
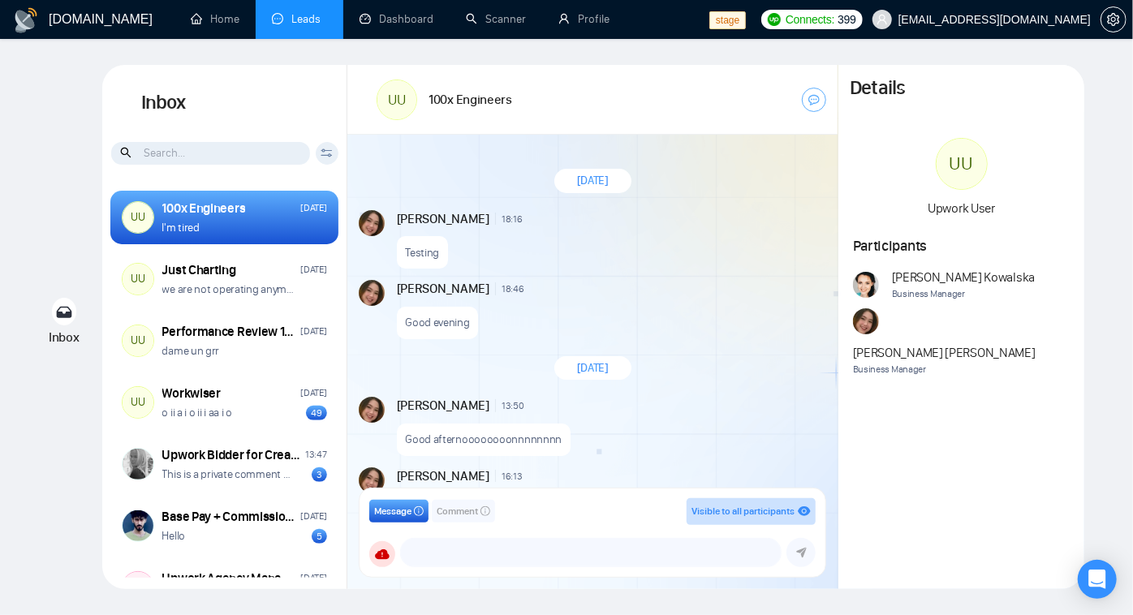
scroll to position [1521, 0]
